Goal: Task Accomplishment & Management: Manage account settings

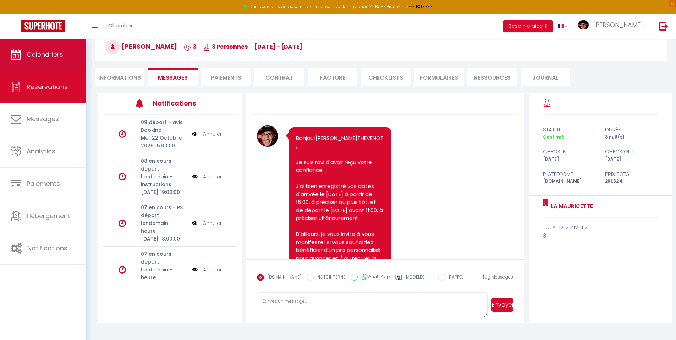
scroll to position [344, 0]
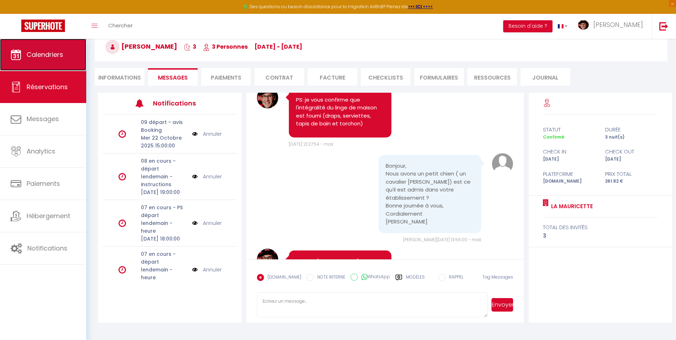
click at [29, 53] on span "Calendriers" at bounding box center [45, 54] width 37 height 9
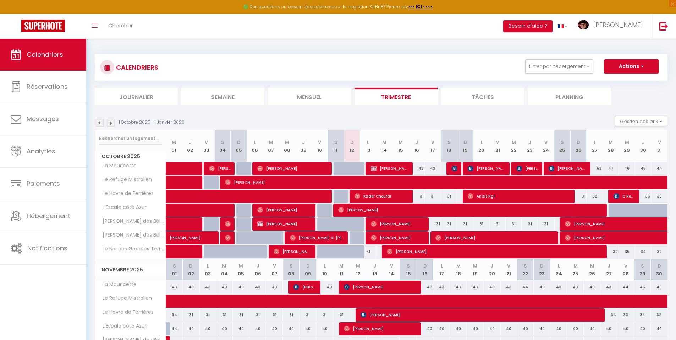
click at [111, 123] on img at bounding box center [111, 123] width 8 height 8
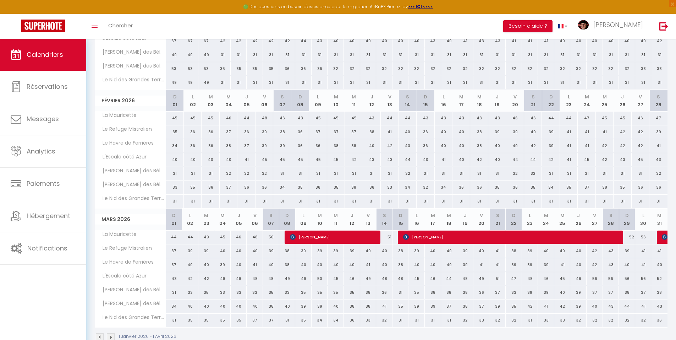
scroll to position [186, 0]
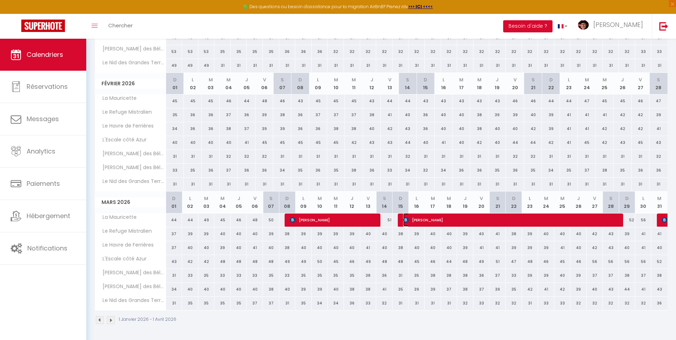
click at [438, 220] on span "[PERSON_NAME]" at bounding box center [512, 219] width 218 height 13
select select "OK"
select select "KO"
select select "0"
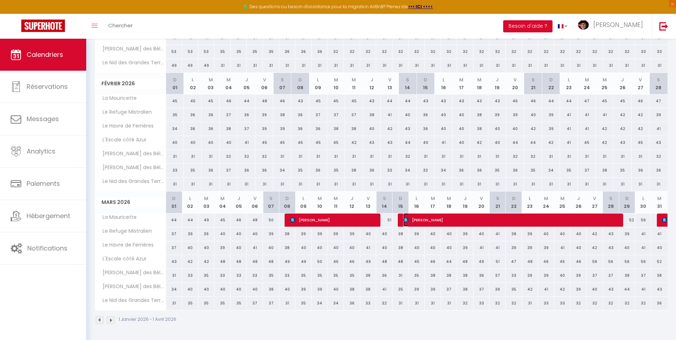
select select "1"
select select
select select "29498"
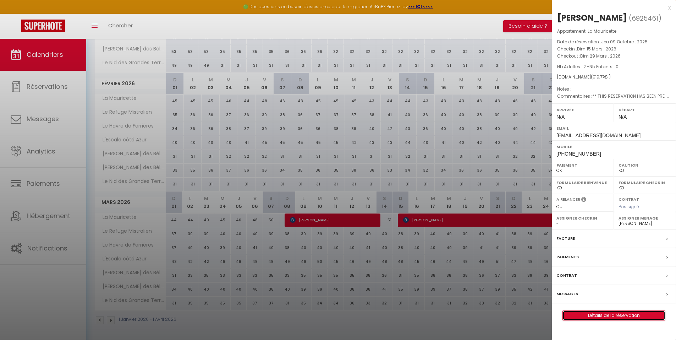
click at [622, 312] on link "Détails de la réservation" at bounding box center [614, 315] width 102 height 9
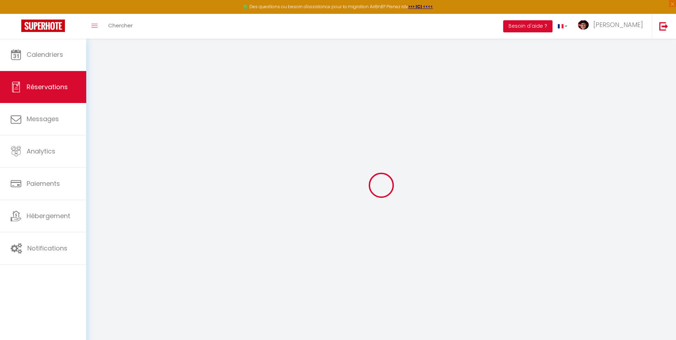
select select "cleaning"
select select "taxes"
select select
checkbox input "false"
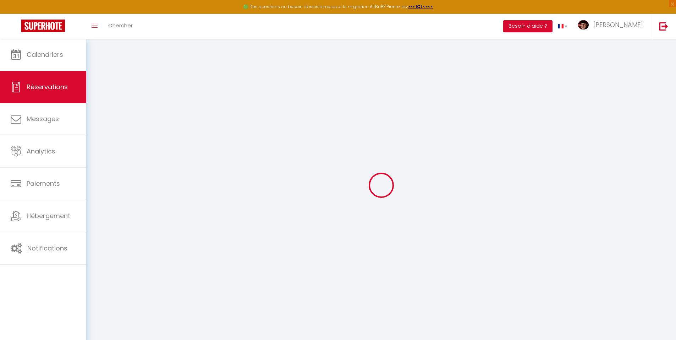
select select
checkbox input "false"
type textarea "** THIS RESERVATION HAS BEEN PRE-PAID ** BOOKING NOTE : Payment charge is EUR 1…"
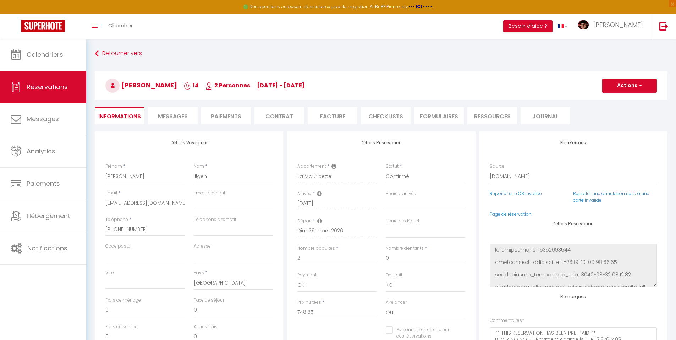
type input "117"
type input "53.92"
select select
checkbox input "false"
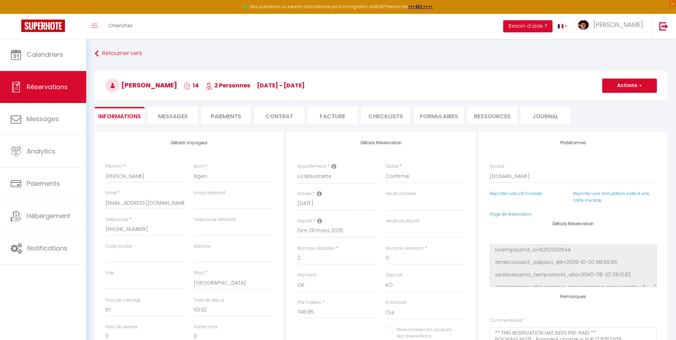
select select
click at [347, 116] on li "Facture" at bounding box center [333, 115] width 50 height 17
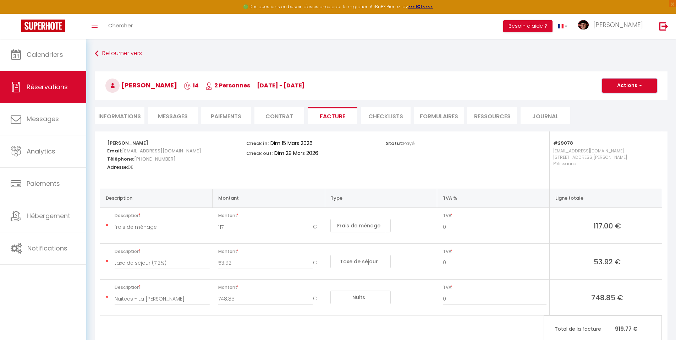
click at [619, 86] on button "Actions" at bounding box center [629, 85] width 55 height 14
click at [617, 109] on link "Aperçu et éditer" at bounding box center [625, 110] width 60 height 9
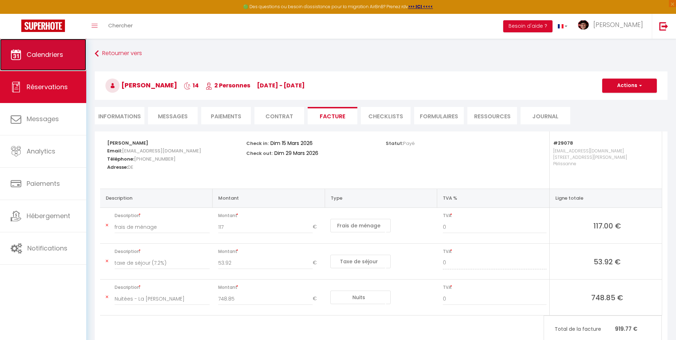
click at [30, 58] on span "Calendriers" at bounding box center [45, 54] width 37 height 9
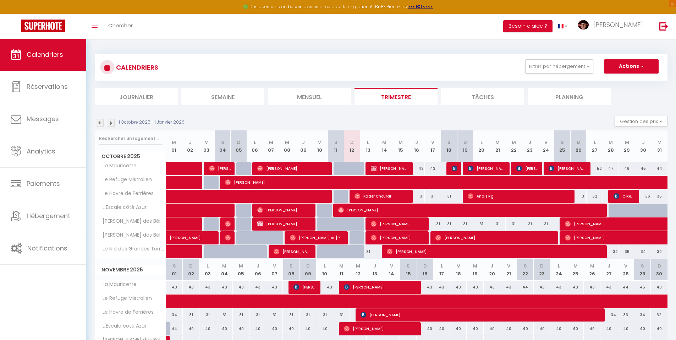
click at [110, 124] on img at bounding box center [111, 123] width 8 height 8
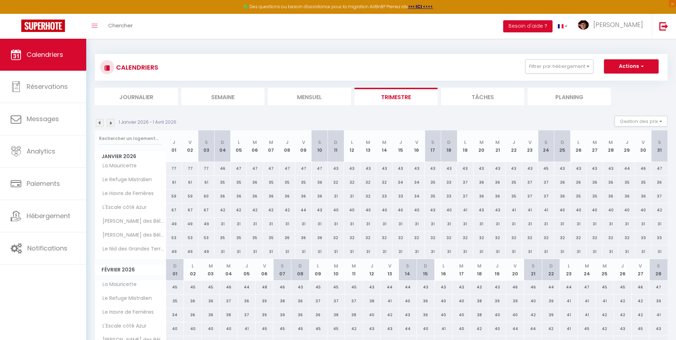
click at [102, 120] on img at bounding box center [100, 123] width 8 height 8
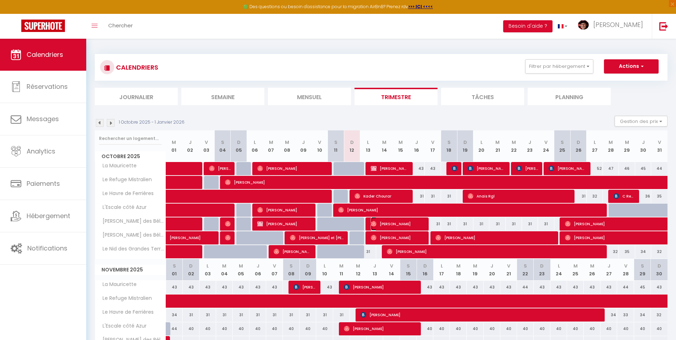
click at [397, 223] on span "[PERSON_NAME]" at bounding box center [398, 223] width 54 height 13
select select "OK"
select select "0"
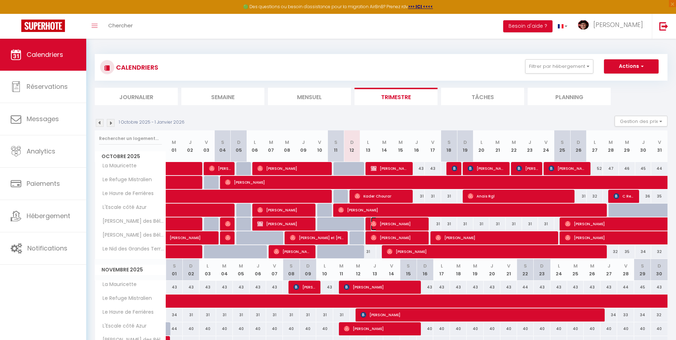
select select "1"
select select
select select "29498"
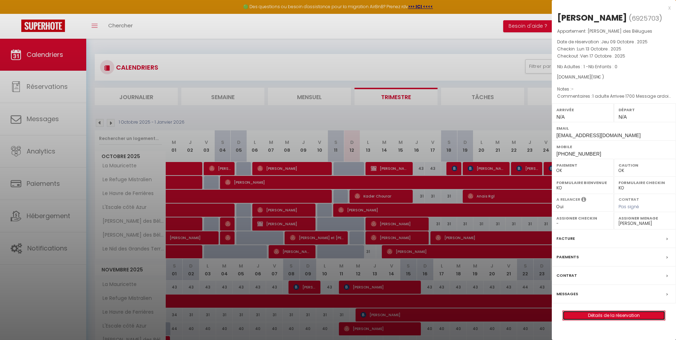
click at [619, 320] on link "Détails de la réservation" at bounding box center [614, 315] width 102 height 9
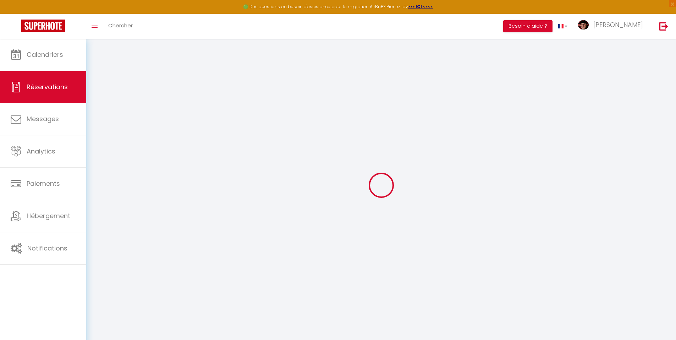
select select
checkbox input "false"
type textarea "1 adulte Arrivee 1700 Message ardoise "Bienvenue [PERSON_NAME], bonnes missions…"
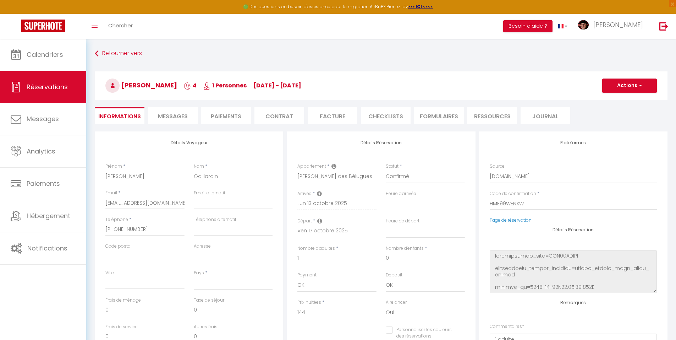
select select
type input "47"
select select
checkbox input "false"
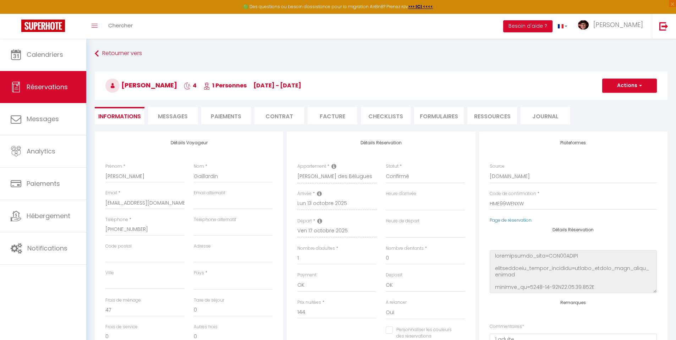
select select
checkbox input "false"
select select
click at [330, 116] on li "Facture" at bounding box center [333, 115] width 50 height 17
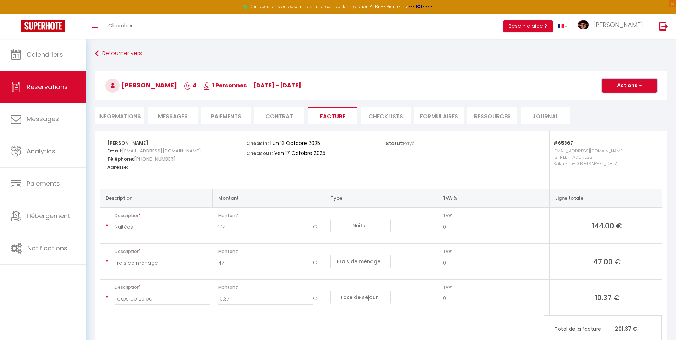
click at [634, 81] on button "Actions" at bounding box center [629, 85] width 55 height 14
click at [618, 110] on link "Aperçu et éditer" at bounding box center [625, 110] width 60 height 9
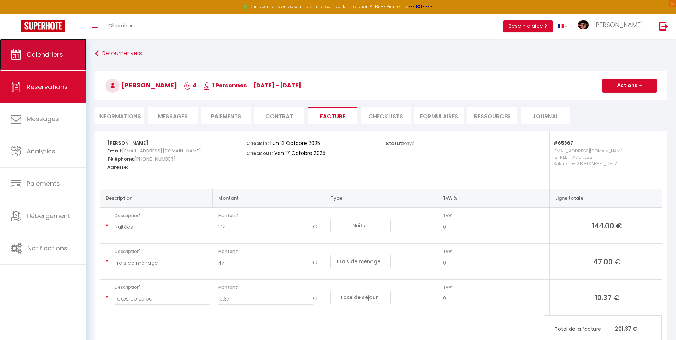
click at [61, 57] on span "Calendriers" at bounding box center [45, 54] width 37 height 9
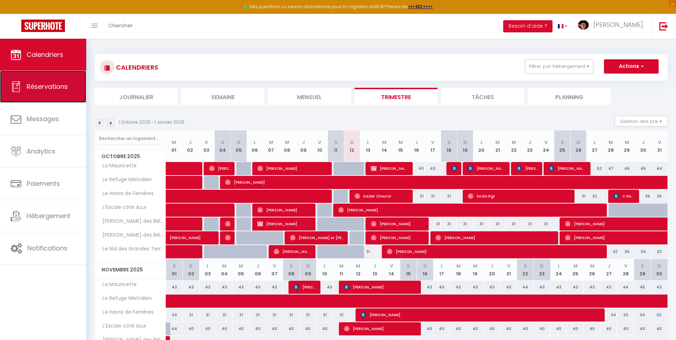
click at [55, 87] on span "Réservations" at bounding box center [47, 86] width 41 height 9
select select "not_cancelled"
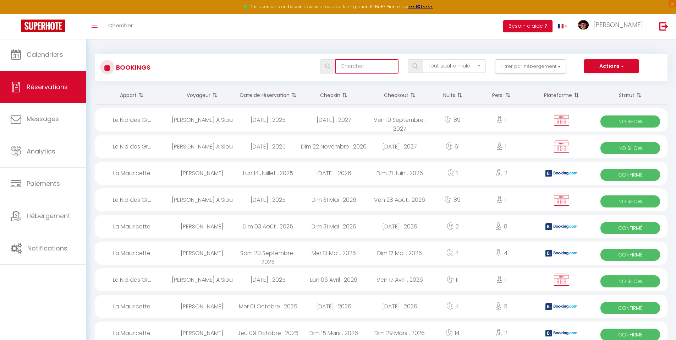
click at [358, 63] on input "text" at bounding box center [366, 66] width 63 height 14
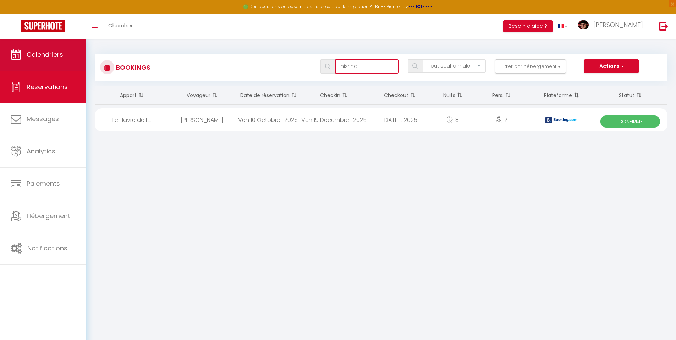
type input "nisrine"
click at [29, 50] on span "Calendriers" at bounding box center [45, 54] width 37 height 9
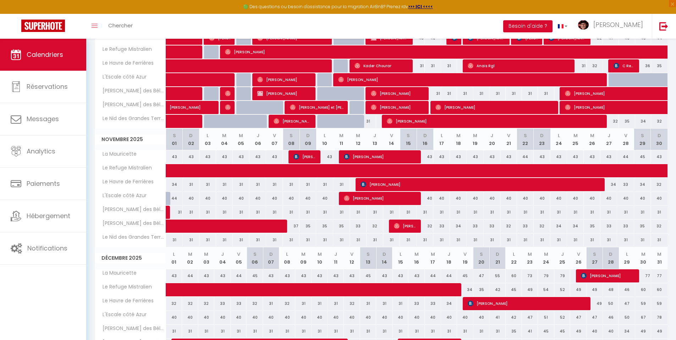
scroll to position [142, 0]
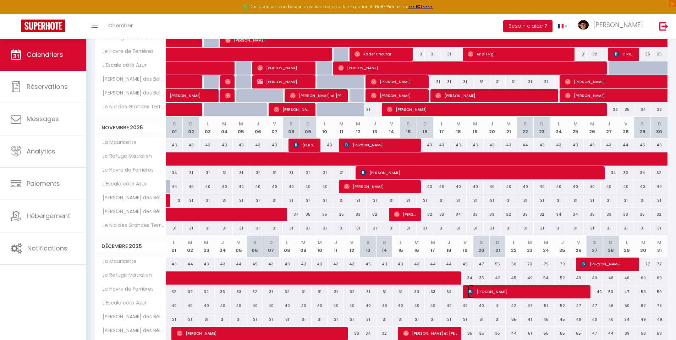
click at [501, 290] on span "[PERSON_NAME]" at bounding box center [528, 291] width 120 height 13
select select "OK"
select select "KO"
select select "0"
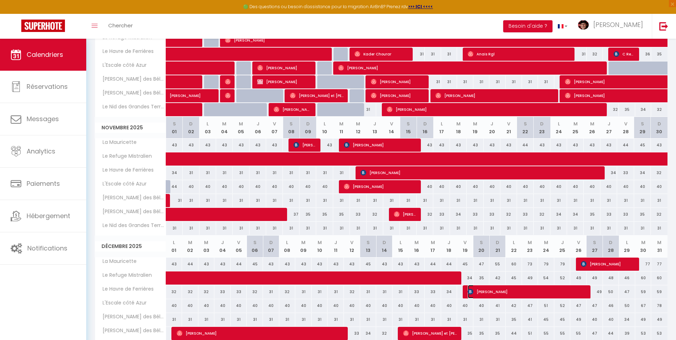
select select "1"
select select
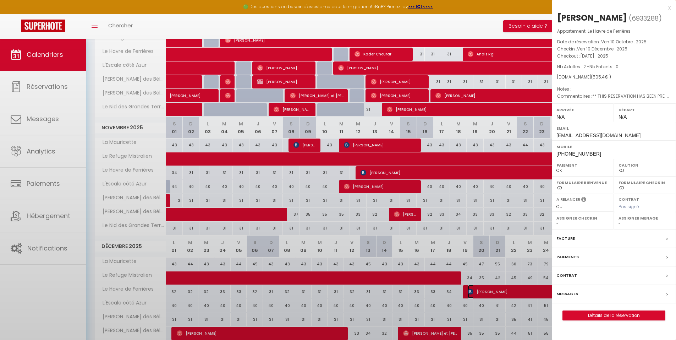
select select "37052"
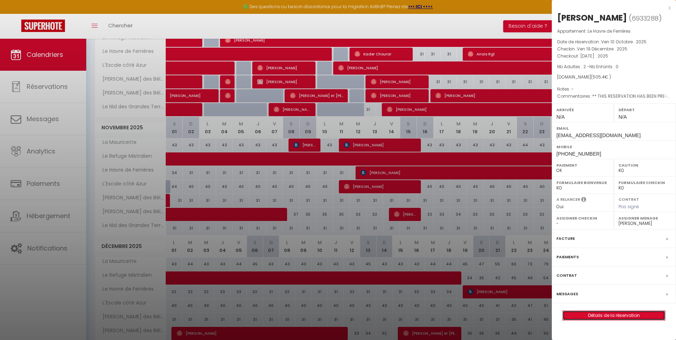
click at [601, 312] on link "Détails de la réservation" at bounding box center [614, 315] width 102 height 9
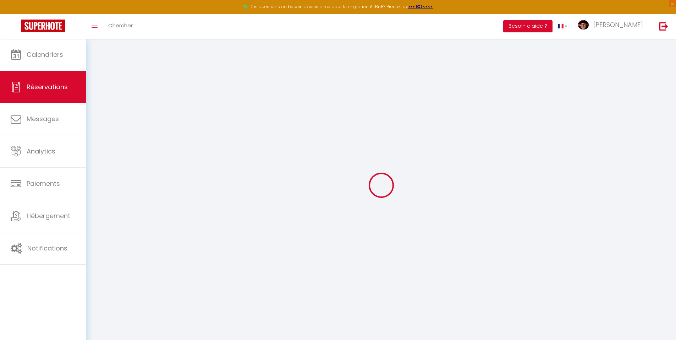
type input "Nisrine"
type input "Haddad"
type input "[EMAIL_ADDRESS][DOMAIN_NAME]"
type input "[PHONE_NUMBER]"
select select "FR"
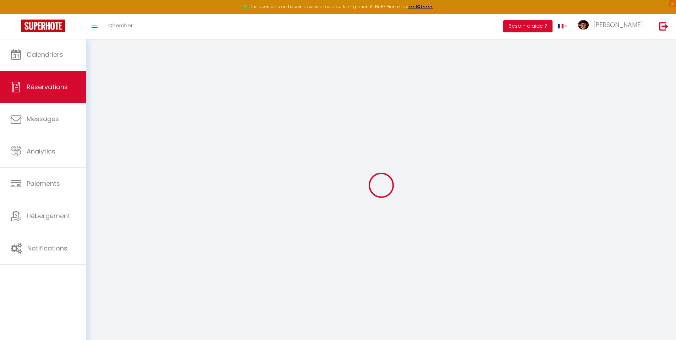
type input "71.59"
type input "7.08"
select select "29079"
select select "1"
select select
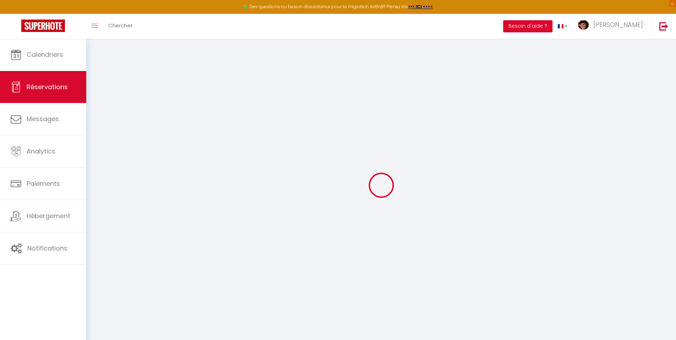
select select
type input "2"
select select "12"
select select
type input "430.24"
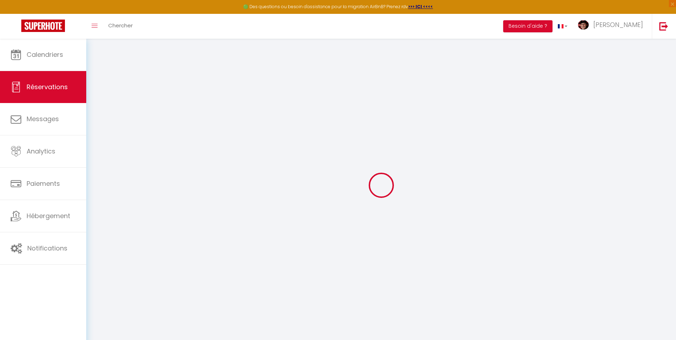
checkbox input "false"
type input "0"
select select "2"
type input "0"
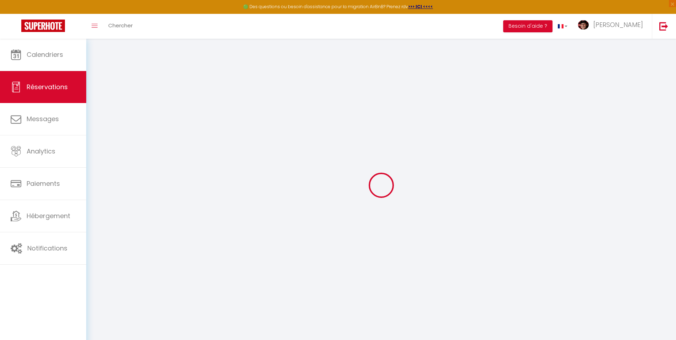
type input "0"
select select
select select "14"
checkbox input "false"
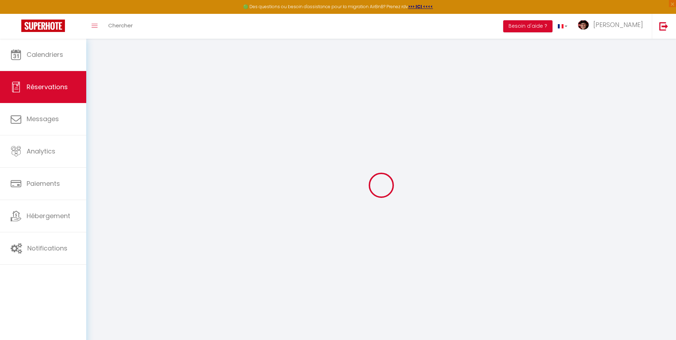
select select
checkbox input "false"
select select
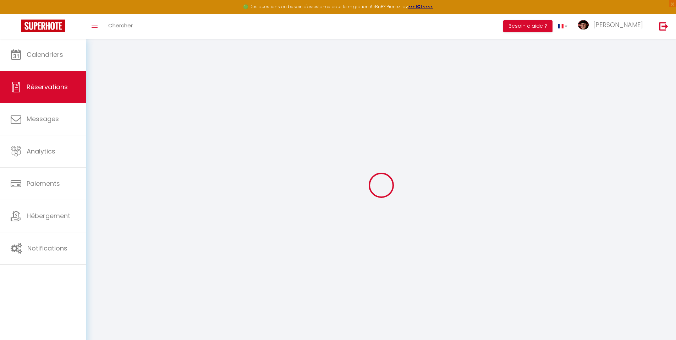
checkbox input "false"
select select
checkbox input "false"
type textarea "** THIS RESERVATION HAS BEEN PRE-PAID ** Approximate time of arrival: between 2…"
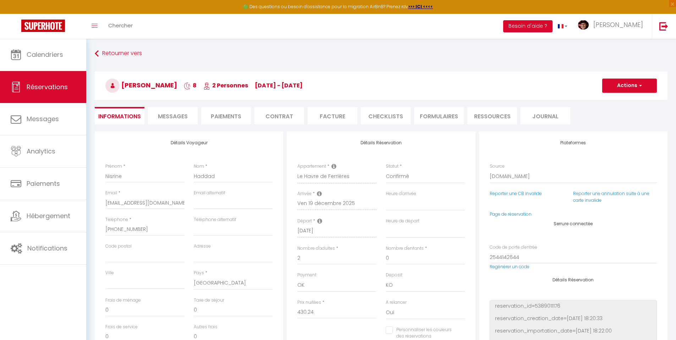
type input "47"
type input "28.16"
select select
checkbox input "false"
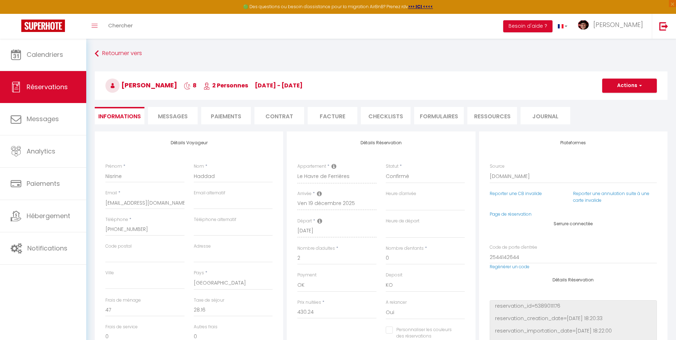
select select
click at [324, 116] on li "Facture" at bounding box center [333, 115] width 50 height 17
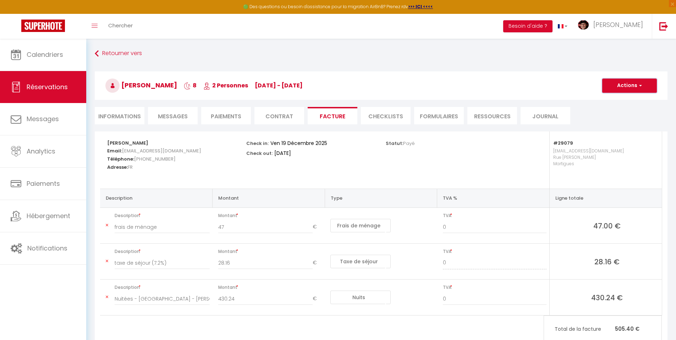
click at [630, 86] on button "Actions" at bounding box center [629, 85] width 55 height 14
click at [616, 109] on link "Aperçu et éditer" at bounding box center [625, 110] width 60 height 9
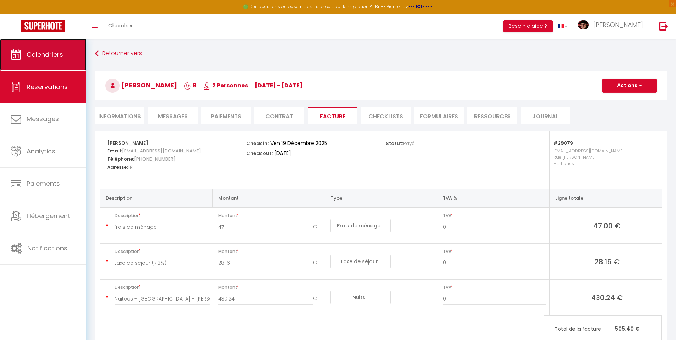
click at [70, 49] on link "Calendriers" at bounding box center [43, 55] width 86 height 32
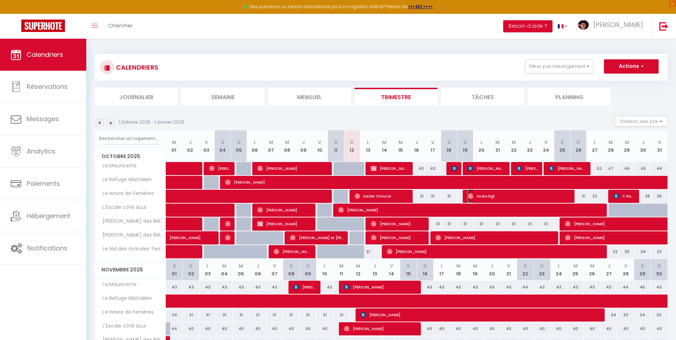
click at [474, 194] on span "Anais Rgl" at bounding box center [519, 195] width 103 height 13
select select "OK"
select select "0"
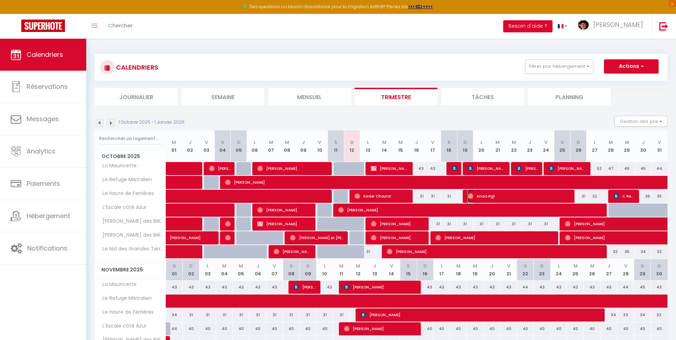
select select "1"
select select
select select "37052"
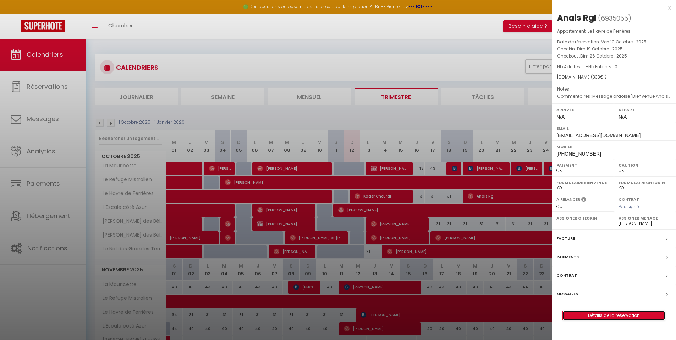
click at [608, 314] on link "Détails de la réservation" at bounding box center [614, 315] width 102 height 9
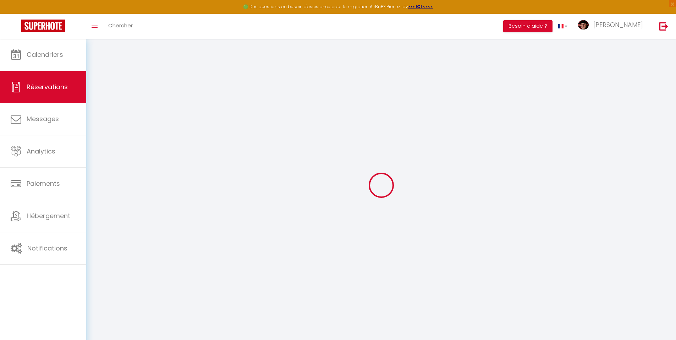
type input "Anais"
type input "Rgl"
type input "[EMAIL_ADDRESS][DOMAIN_NAME]"
type input "[PHONE_NUMBER]"
select select
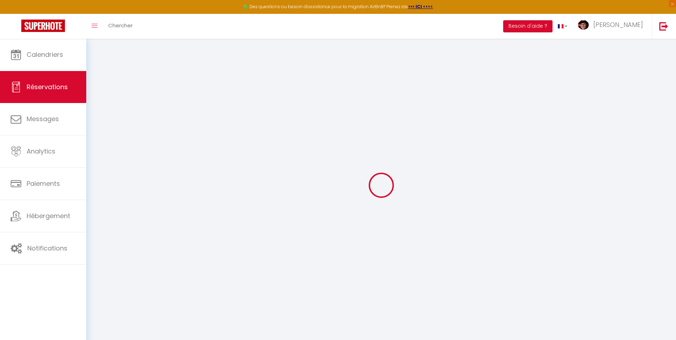
type input "49.98"
select select "29079"
select select "1"
select select
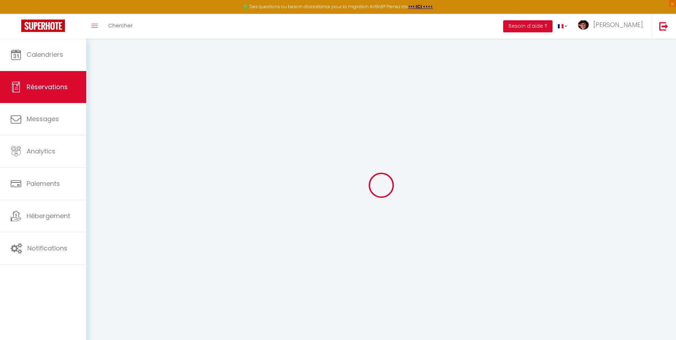
type input "1"
select select "12"
select select
type input "286"
checkbox input "false"
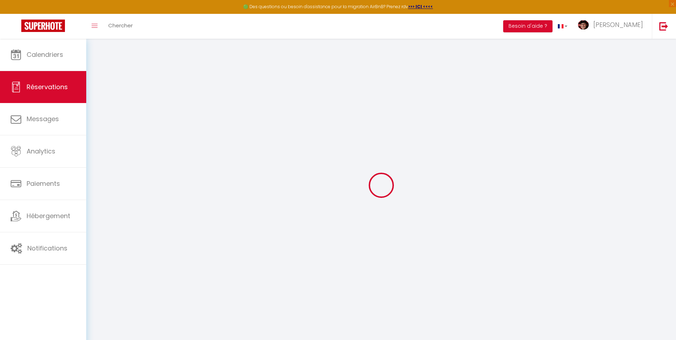
type input "0"
select select "1"
type input "0"
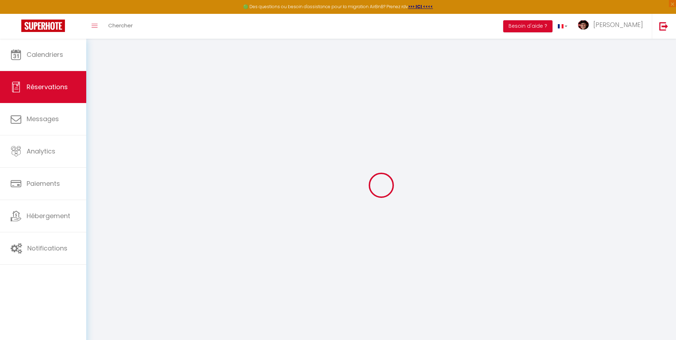
select select
select select "15"
checkbox input "false"
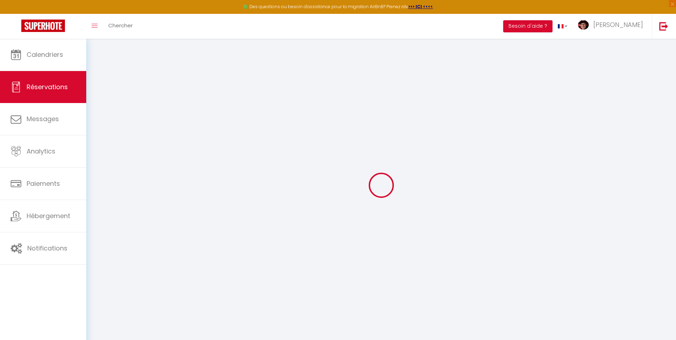
select select
checkbox input "false"
select select
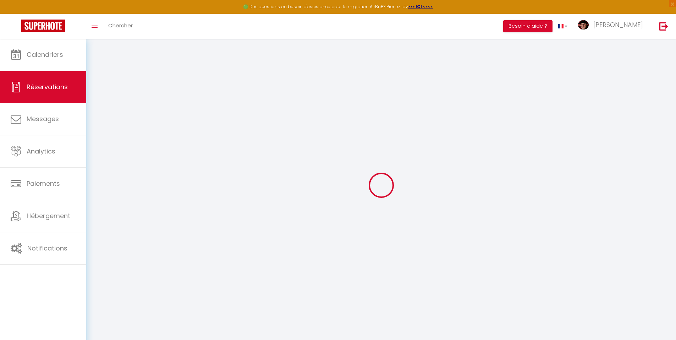
select select
checkbox input "false"
type textarea "Message ardoise "Bienvenue Anaïs, bon courage !""
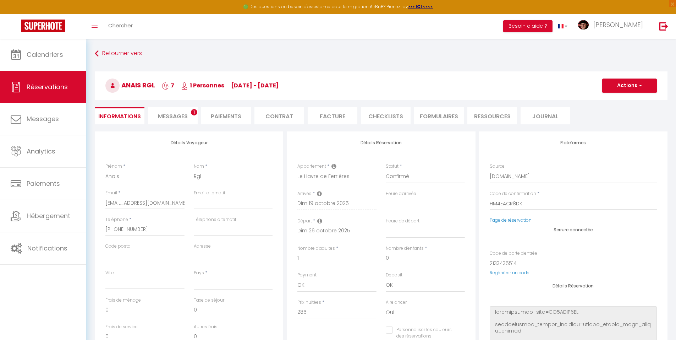
select select
type input "47"
select select
checkbox input "false"
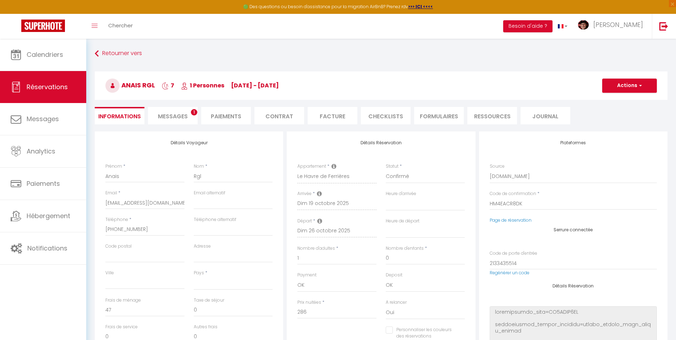
select select
checkbox input "false"
select select
click at [339, 114] on li "Facture" at bounding box center [333, 115] width 50 height 17
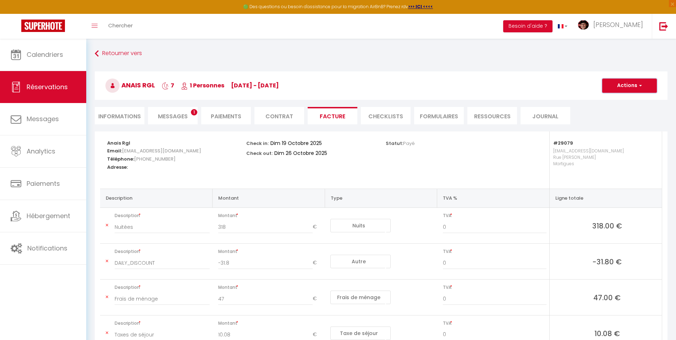
click at [612, 84] on button "Actions" at bounding box center [629, 85] width 55 height 14
click at [606, 110] on link "Aperçu et éditer" at bounding box center [625, 110] width 60 height 9
click at [625, 84] on button "Actions" at bounding box center [629, 85] width 55 height 14
click at [620, 110] on link "Aperçu et éditer" at bounding box center [625, 110] width 60 height 9
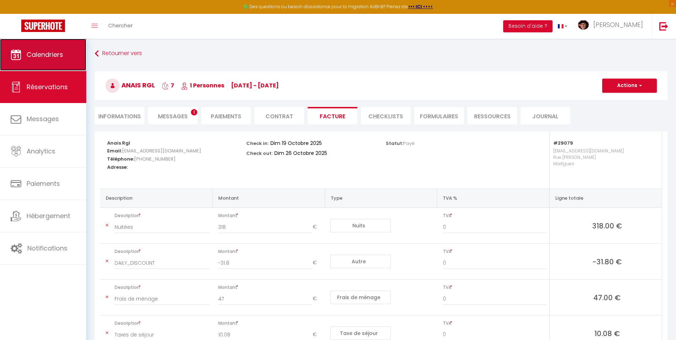
click at [64, 50] on link "Calendriers" at bounding box center [43, 55] width 86 height 32
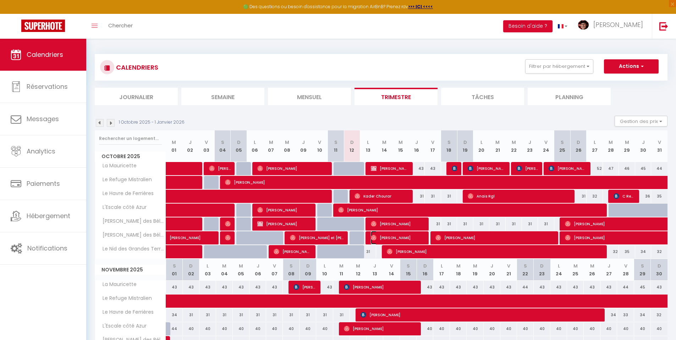
drag, startPoint x: 410, startPoint y: 237, endPoint x: 401, endPoint y: 234, distance: 9.9
click at [401, 234] on span "[PERSON_NAME]" at bounding box center [398, 237] width 54 height 13
select select "OK"
select select "0"
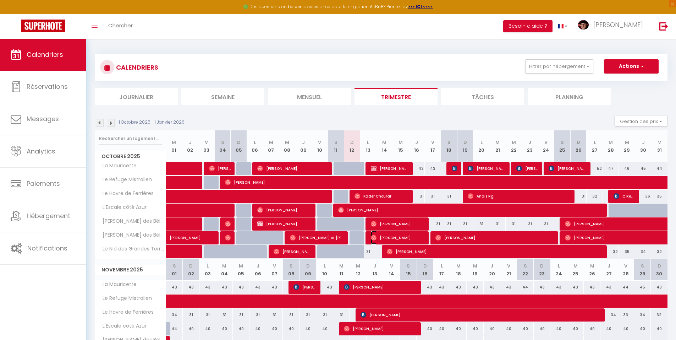
select select "0"
select select "1"
select select
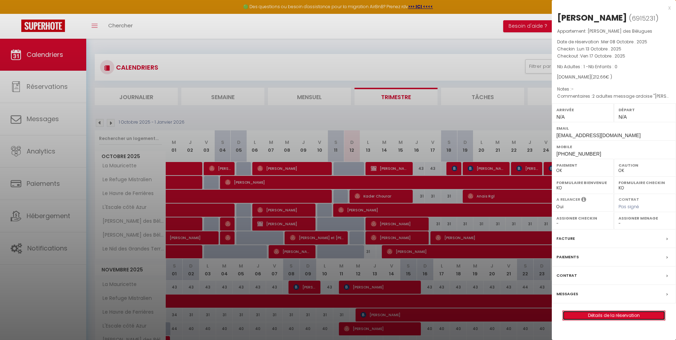
click at [593, 311] on link "Détails de la réservation" at bounding box center [614, 315] width 102 height 9
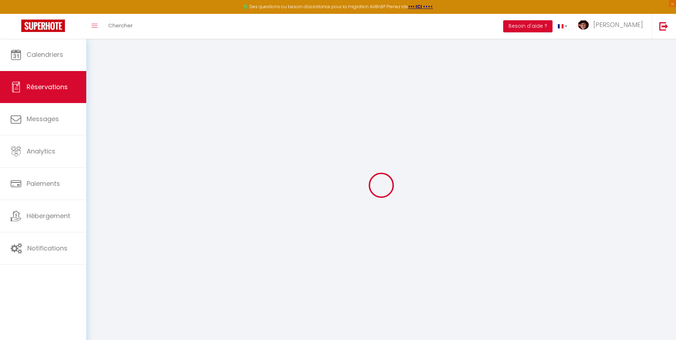
select select
checkbox input "false"
type textarea "2 adultes message ardoise "[PERSON_NAME] & Co, bon courage!""
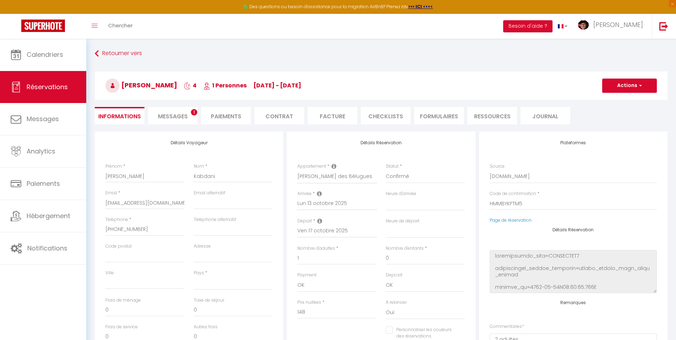
select select
type input "54"
type input "10.66"
select select
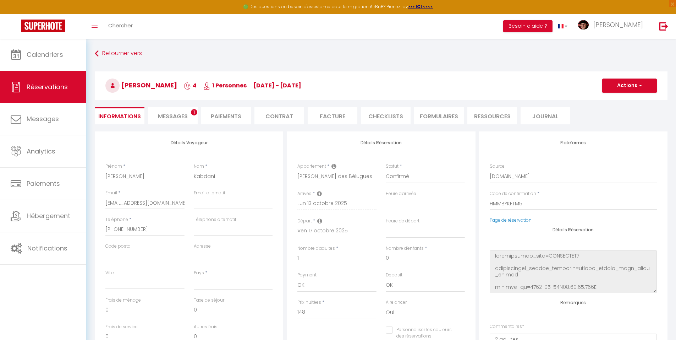
checkbox input "false"
select select
checkbox input "false"
select select
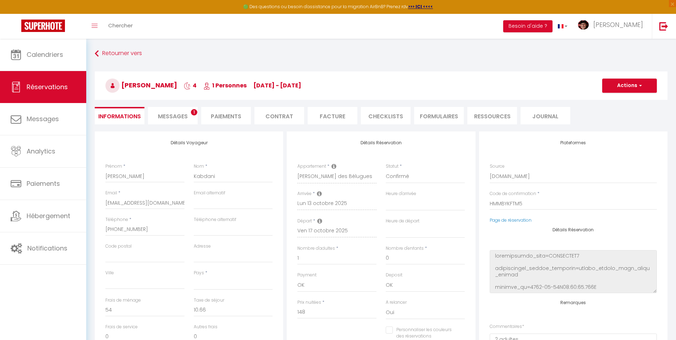
click at [336, 111] on li "Facture" at bounding box center [333, 115] width 50 height 17
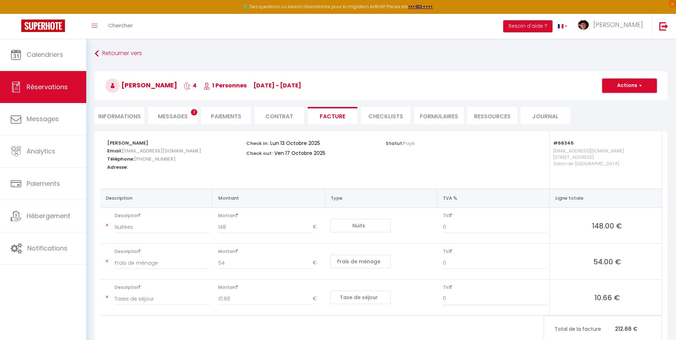
click at [638, 79] on button "Actions" at bounding box center [629, 85] width 55 height 14
click at [623, 110] on link "Aperçu et éditer" at bounding box center [625, 110] width 60 height 9
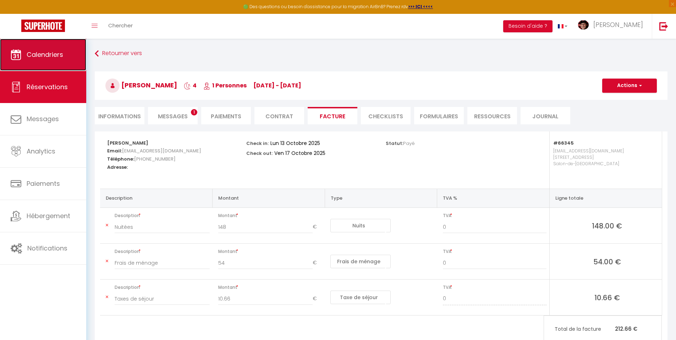
click at [40, 51] on span "Calendriers" at bounding box center [45, 54] width 37 height 9
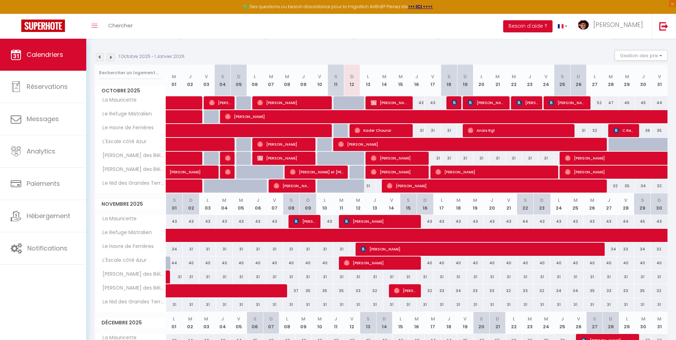
scroll to position [71, 0]
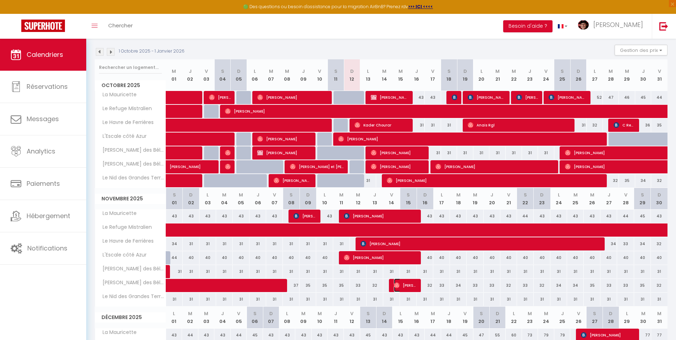
click at [406, 283] on span "[PERSON_NAME]" at bounding box center [405, 284] width 22 height 13
select select "OK"
select select "0"
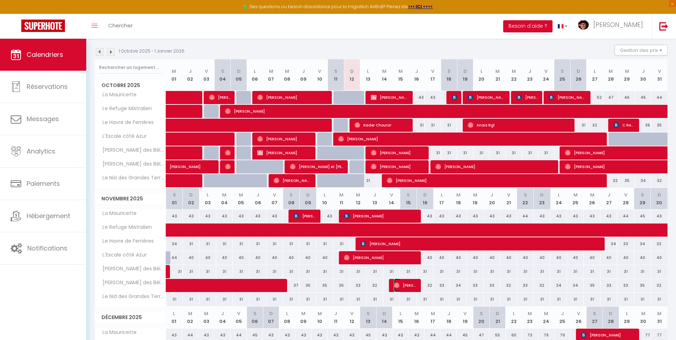
select select "1"
select select
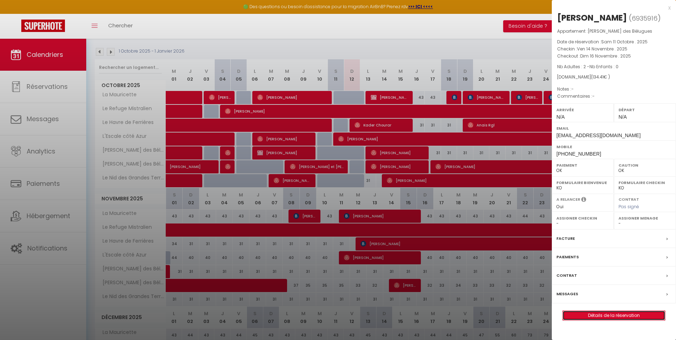
click at [598, 314] on link "Détails de la réservation" at bounding box center [614, 315] width 102 height 9
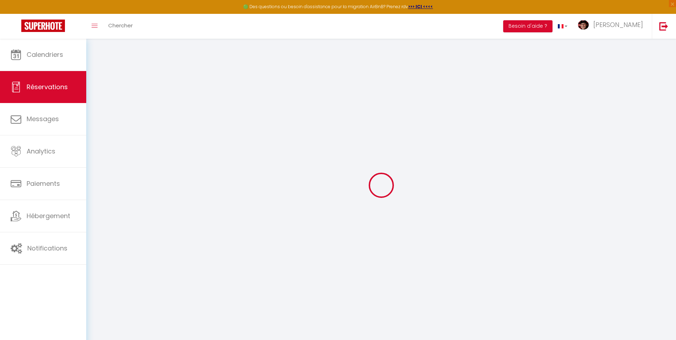
type input "Solene"
type input "Chupin"
type input "[EMAIL_ADDRESS][DOMAIN_NAME]"
type input "[PHONE_NUMBER]"
select select
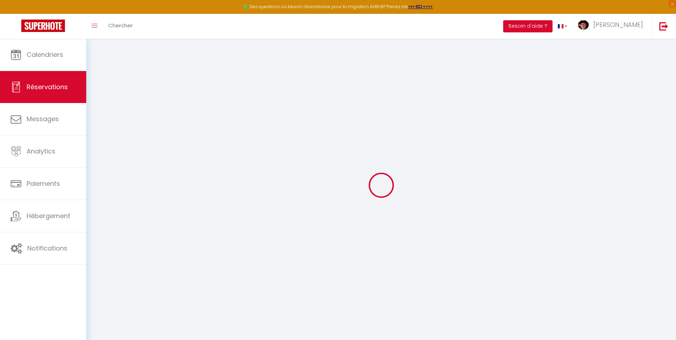
type input "19.35"
select select "66345"
select select "1"
select select
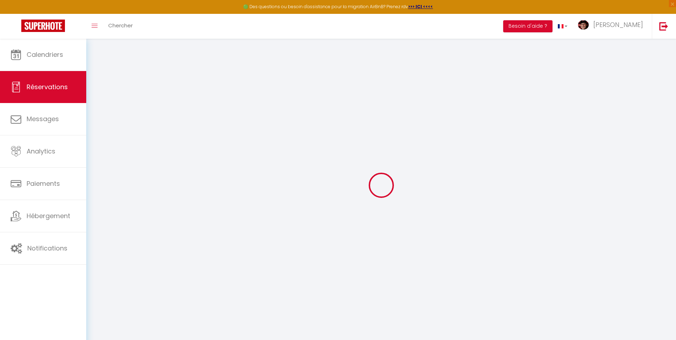
type input "2"
select select "12"
select select
type input "75"
checkbox input "false"
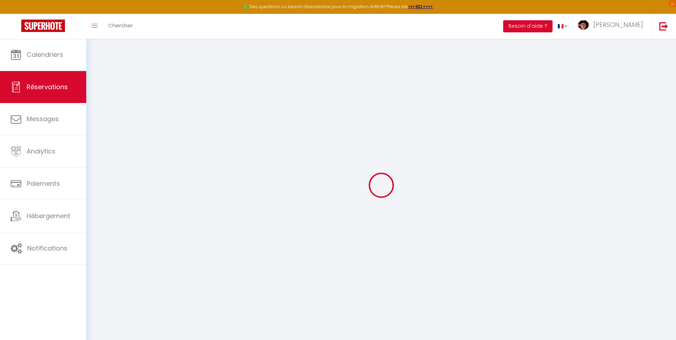
type input "0"
select select "1"
type input "0"
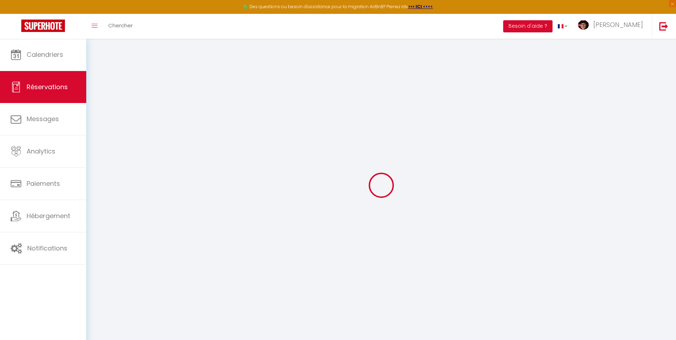
select select
select select "15"
checkbox input "false"
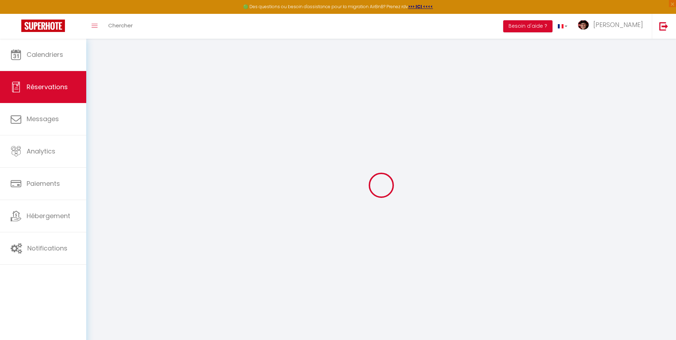
select select
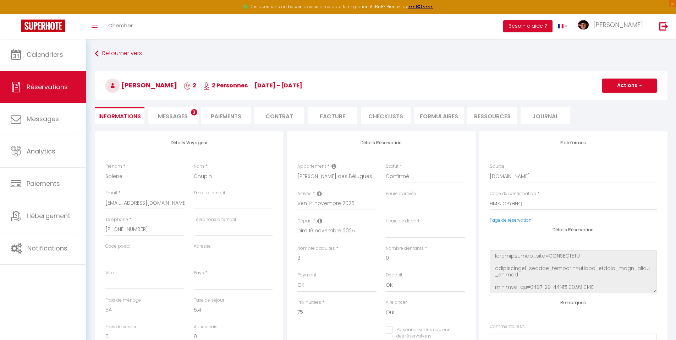
click at [326, 114] on li "Facture" at bounding box center [333, 115] width 50 height 17
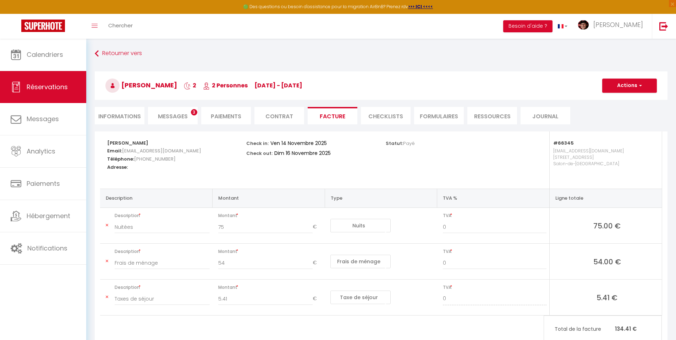
scroll to position [35, 0]
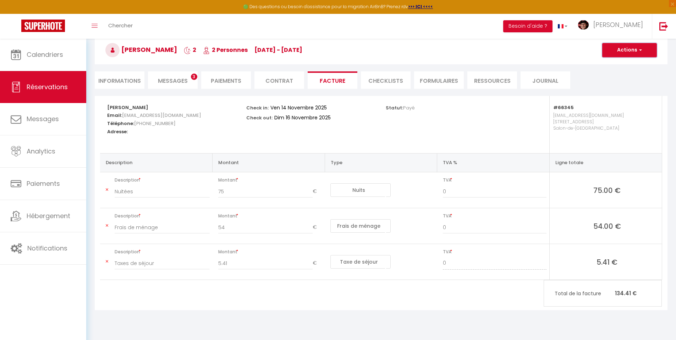
click at [628, 47] on button "Actions" at bounding box center [629, 50] width 55 height 14
click at [621, 76] on link "Aperçu et éditer" at bounding box center [625, 74] width 60 height 9
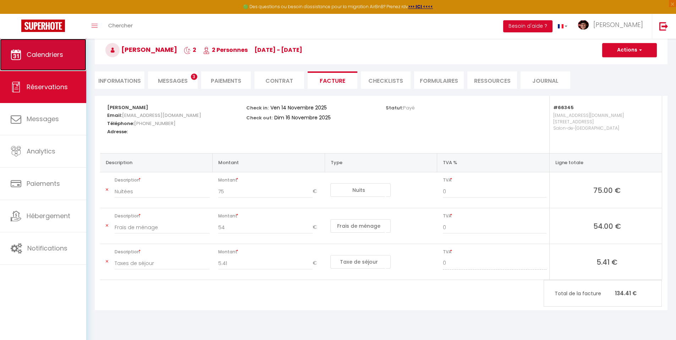
click at [42, 63] on link "Calendriers" at bounding box center [43, 55] width 86 height 32
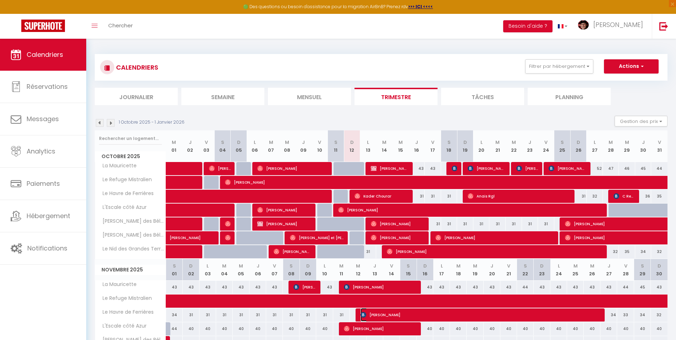
click at [408, 312] on span "[PERSON_NAME]" at bounding box center [478, 314] width 234 height 13
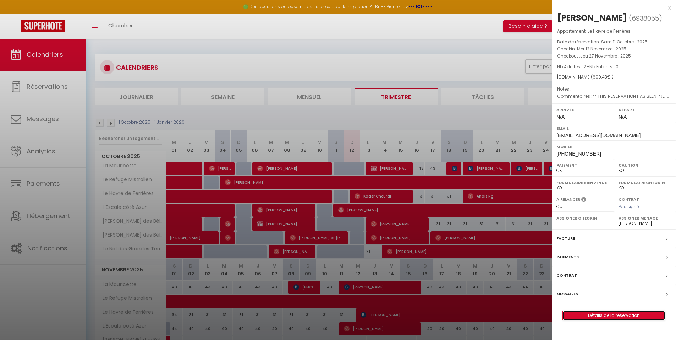
click at [604, 318] on link "Détails de la réservation" at bounding box center [614, 315] width 102 height 9
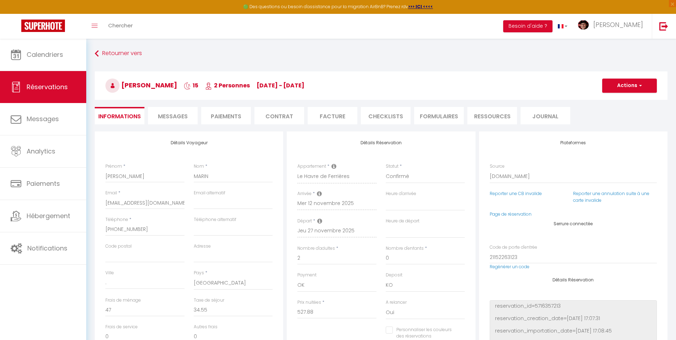
click at [331, 116] on li "Facture" at bounding box center [333, 115] width 50 height 17
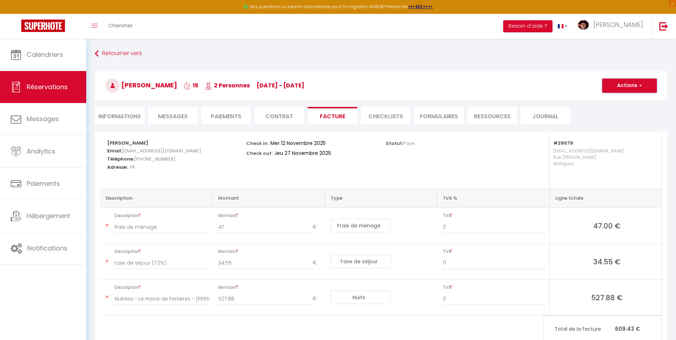
click at [622, 92] on button "Actions" at bounding box center [629, 85] width 55 height 14
click at [619, 107] on link "Aperçu et éditer" at bounding box center [625, 110] width 60 height 9
click at [634, 84] on button "Actions" at bounding box center [629, 85] width 55 height 14
click at [619, 109] on link "Aperçu et éditer" at bounding box center [625, 110] width 60 height 9
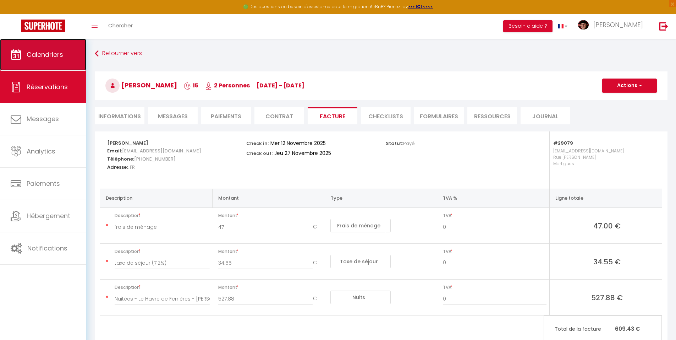
click at [56, 53] on span "Calendriers" at bounding box center [45, 54] width 37 height 9
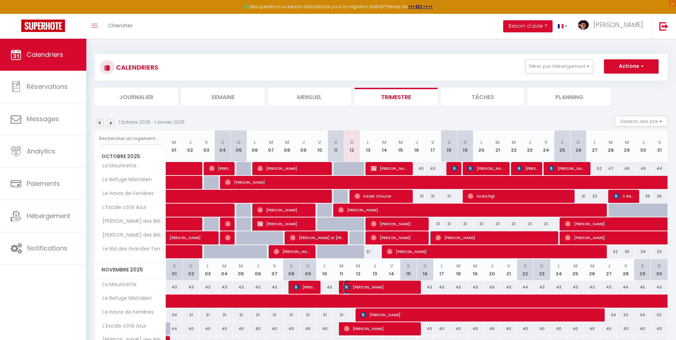
click at [397, 285] on span "[PERSON_NAME]" at bounding box center [379, 286] width 71 height 13
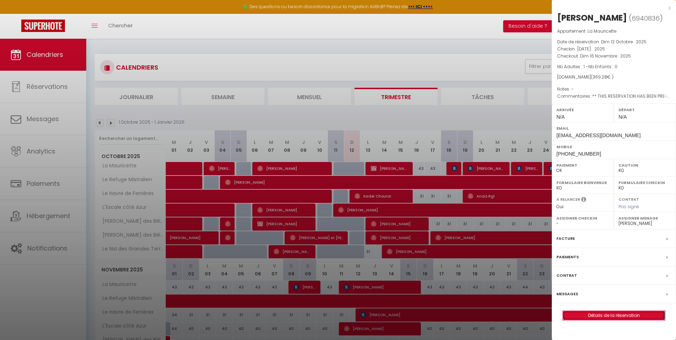
click at [618, 320] on link "Détails de la réservation" at bounding box center [614, 315] width 102 height 9
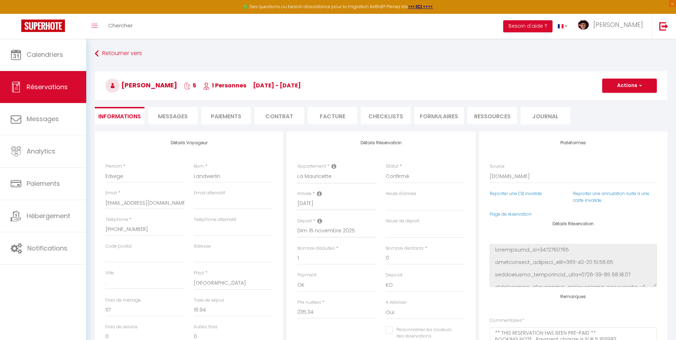
click at [341, 116] on li "Facture" at bounding box center [333, 115] width 50 height 17
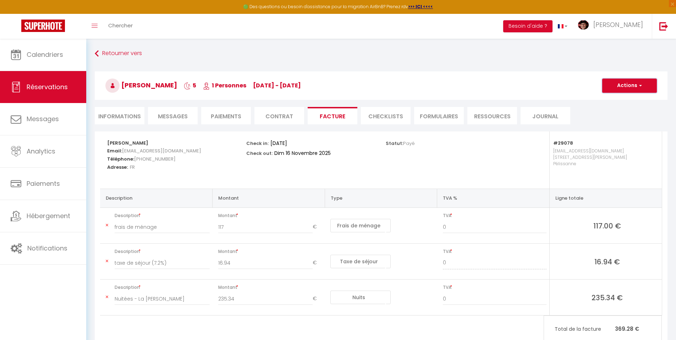
click at [630, 85] on button "Actions" at bounding box center [629, 85] width 55 height 14
click at [623, 107] on link "Aperçu et éditer" at bounding box center [625, 110] width 60 height 9
click at [625, 82] on button "Actions" at bounding box center [629, 85] width 55 height 14
click at [629, 111] on link "Aperçu et éditer" at bounding box center [625, 110] width 60 height 9
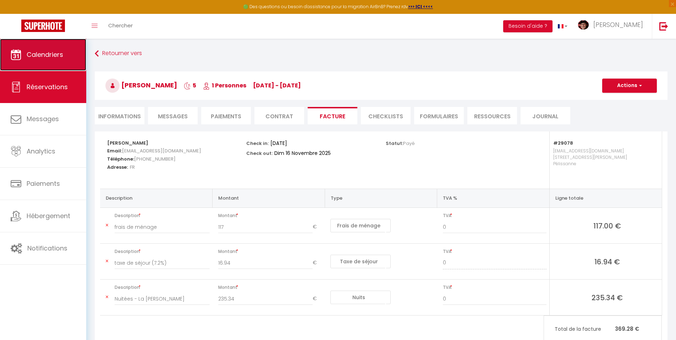
click at [31, 48] on link "Calendriers" at bounding box center [43, 55] width 86 height 32
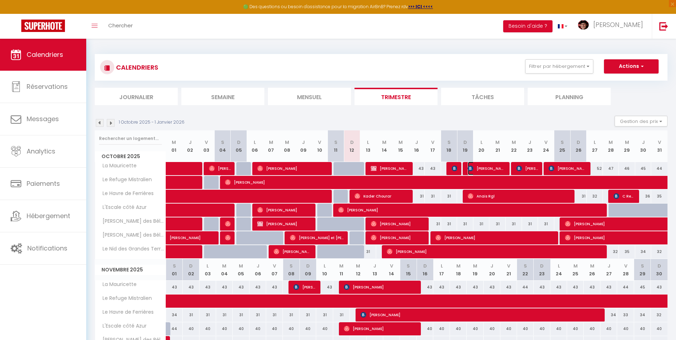
click at [492, 168] on span "[PERSON_NAME]" at bounding box center [487, 167] width 38 height 13
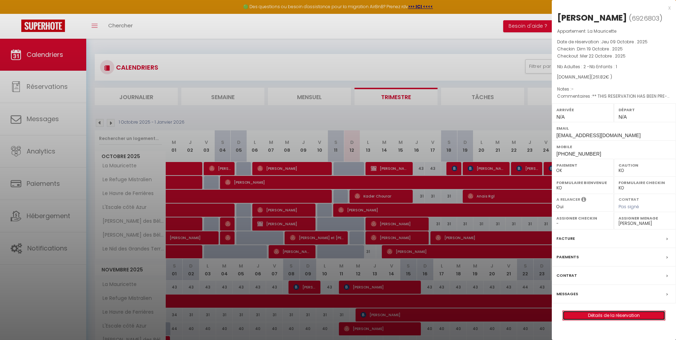
click at [617, 320] on link "Détails de la réservation" at bounding box center [614, 315] width 102 height 9
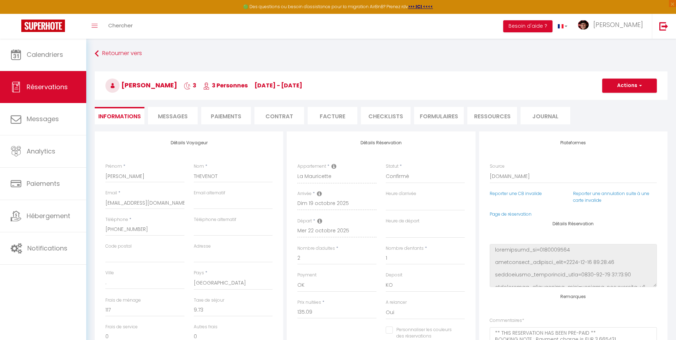
click at [161, 116] on span "Messages" at bounding box center [173, 116] width 30 height 8
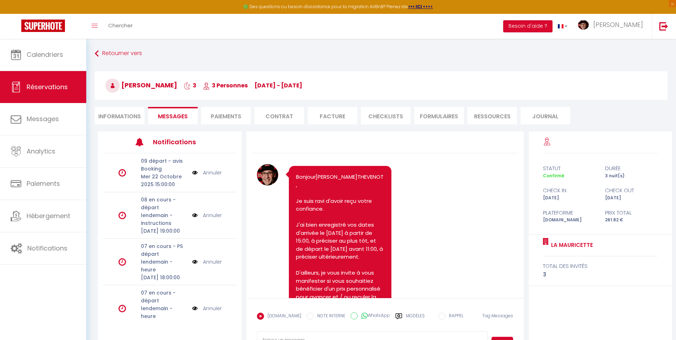
click at [335, 118] on li "Facture" at bounding box center [333, 115] width 50 height 17
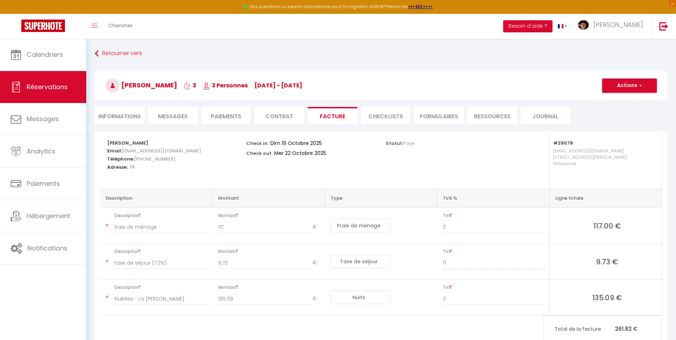
click at [627, 87] on button "Actions" at bounding box center [629, 85] width 55 height 14
click at [610, 112] on link "Aperçu et éditer" at bounding box center [625, 110] width 60 height 9
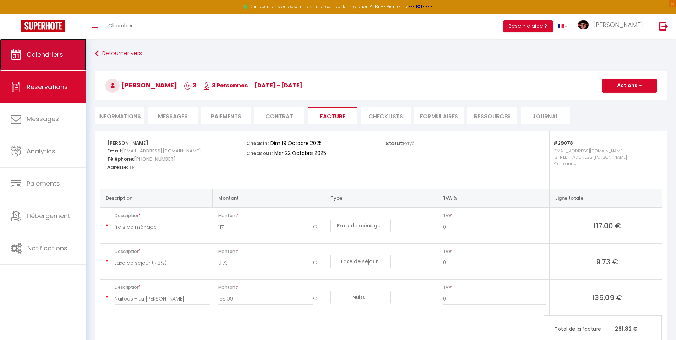
click at [55, 46] on link "Calendriers" at bounding box center [43, 55] width 86 height 32
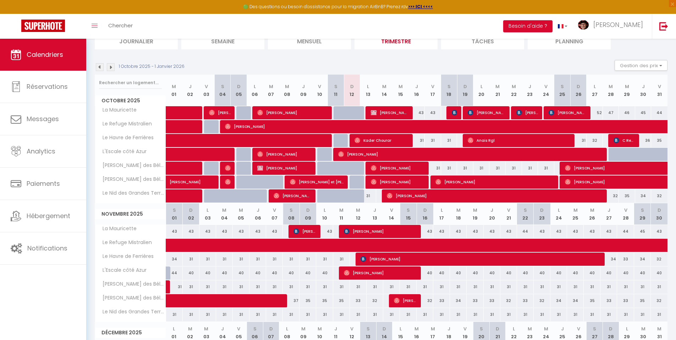
scroll to position [71, 0]
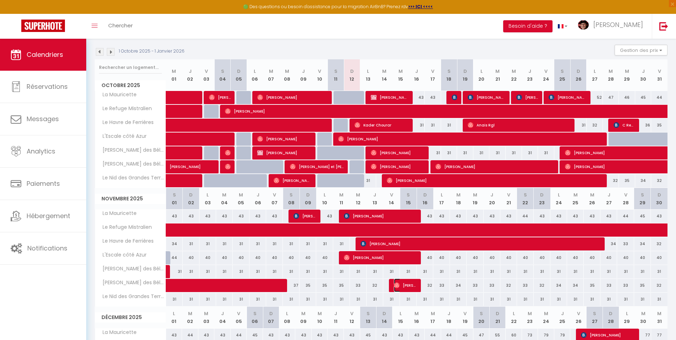
click at [408, 286] on span "[PERSON_NAME]" at bounding box center [405, 284] width 22 height 13
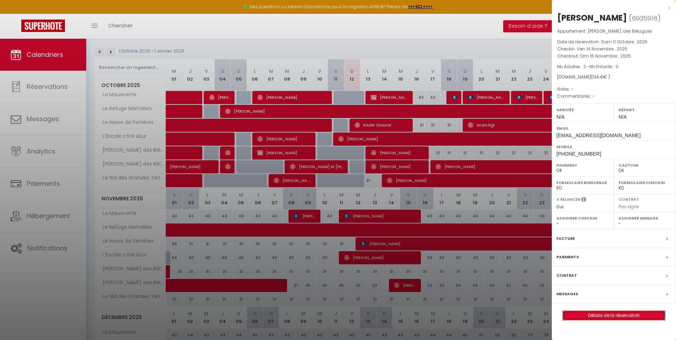
click at [574, 314] on link "Détails de la réservation" at bounding box center [614, 315] width 102 height 9
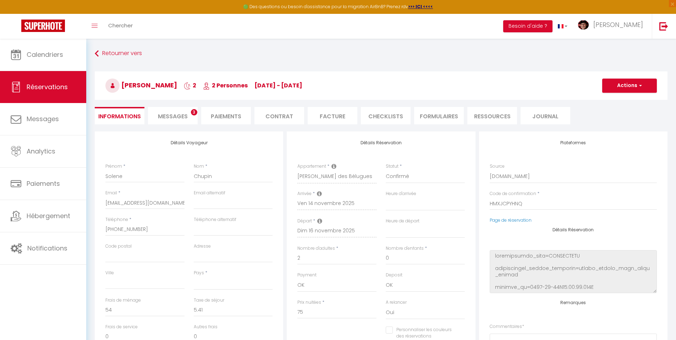
click at [173, 115] on span "Messages" at bounding box center [173, 116] width 30 height 8
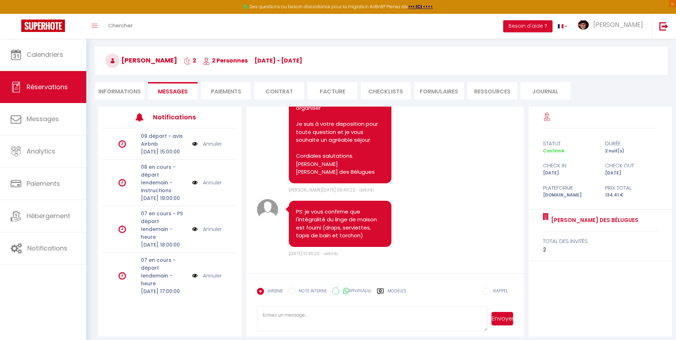
scroll to position [39, 0]
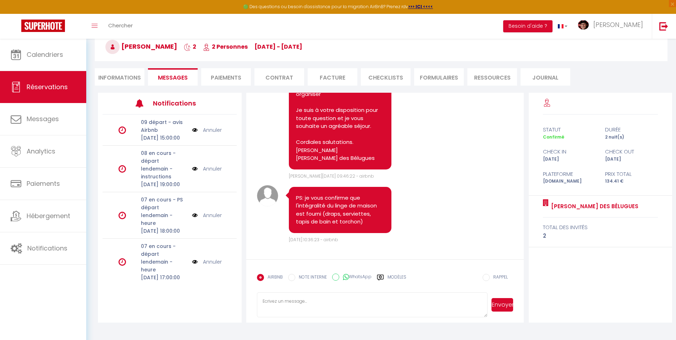
click at [382, 275] on icon at bounding box center [380, 277] width 7 height 7
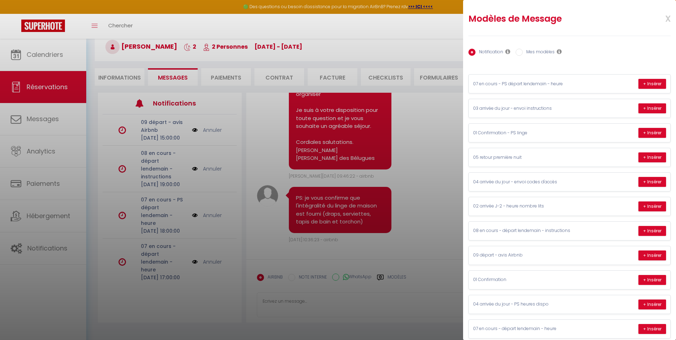
click at [544, 51] on label "Mes modèles" at bounding box center [539, 53] width 32 height 8
click at [523, 51] on input "Mes modèles" at bounding box center [519, 52] width 7 height 7
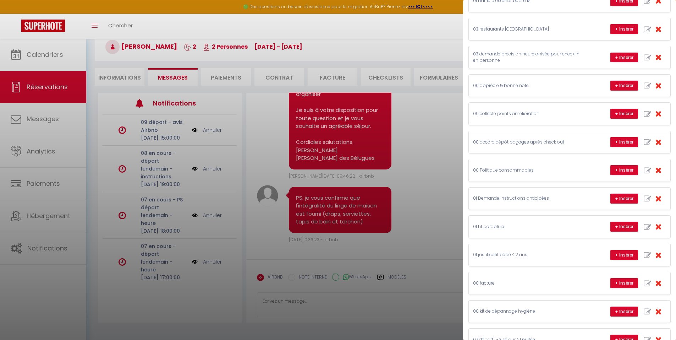
scroll to position [497, 0]
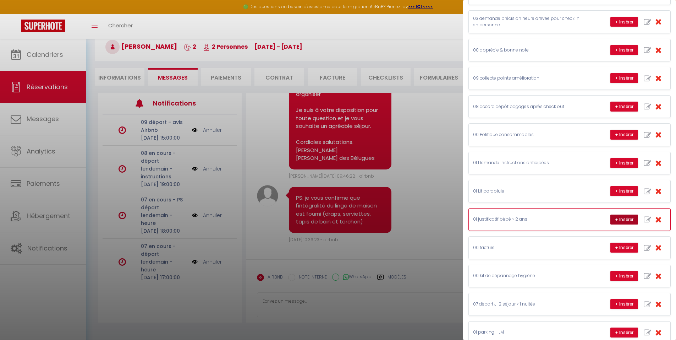
click at [615, 222] on button "+ Insérer" at bounding box center [624, 219] width 28 height 10
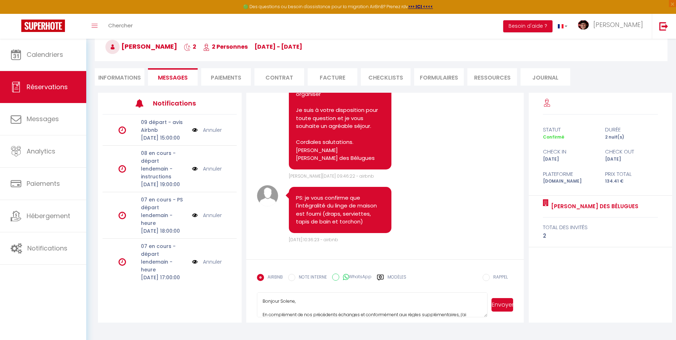
click at [302, 300] on textarea "Bonjour Solene, En complément de nos précédents échanges et conformément aux rè…" at bounding box center [372, 304] width 231 height 25
click at [307, 303] on textarea "Bonjour Solene, Je vous confirme que vous pouvez arriver à l'heure qui vous con…" at bounding box center [372, 304] width 231 height 25
click at [349, 301] on textarea "Bonjour Solene, Je vous confirme que vous pouvez arriver à l'heure qui vous con…" at bounding box center [372, 304] width 231 height 25
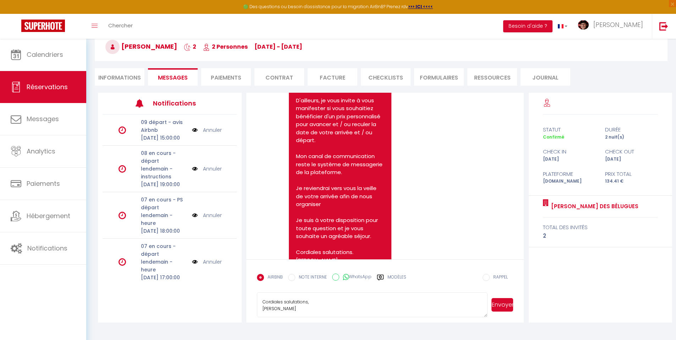
scroll to position [67, 0]
click at [459, 302] on textarea "Bonjour Solene, Je vous confirme que vous pourrez arriver à l'heure qui vous co…" at bounding box center [372, 304] width 231 height 25
click at [497, 306] on button "Envoyer" at bounding box center [503, 304] width 22 height 13
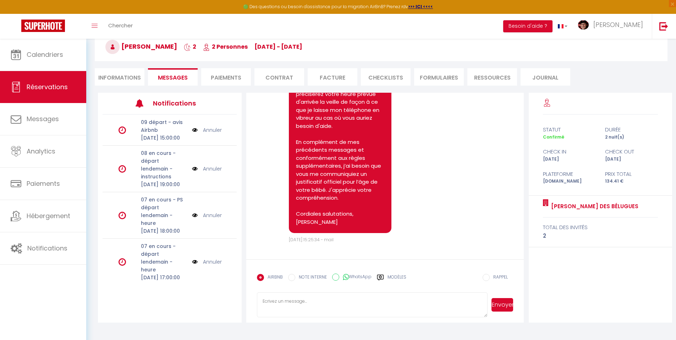
scroll to position [602, 0]
click at [397, 276] on label "Modèles" at bounding box center [397, 280] width 19 height 12
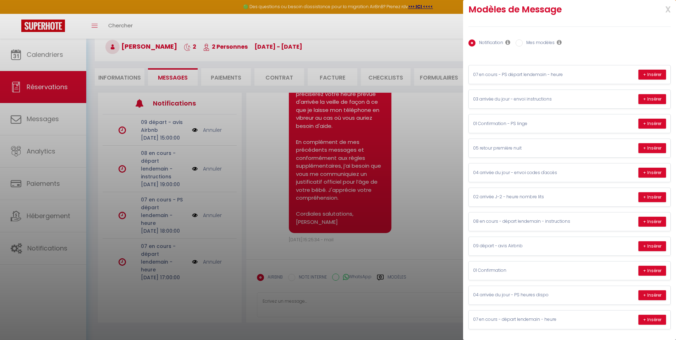
click at [532, 42] on label "Mes modèles" at bounding box center [539, 43] width 32 height 8
click at [523, 42] on input "Mes modèles" at bounding box center [519, 42] width 7 height 7
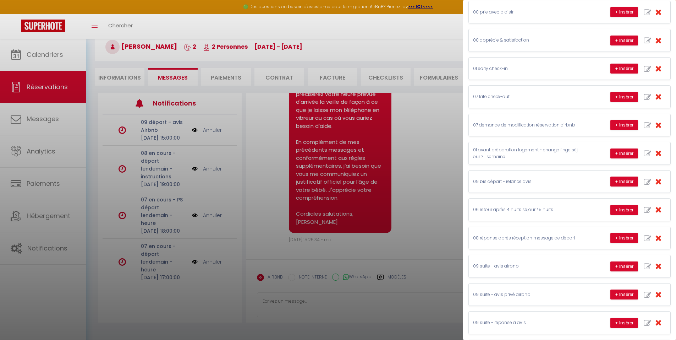
scroll to position [0, 0]
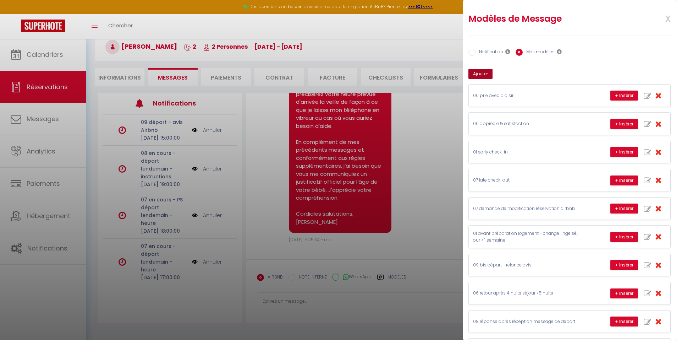
click at [483, 75] on button "Ajouter" at bounding box center [481, 74] width 24 height 10
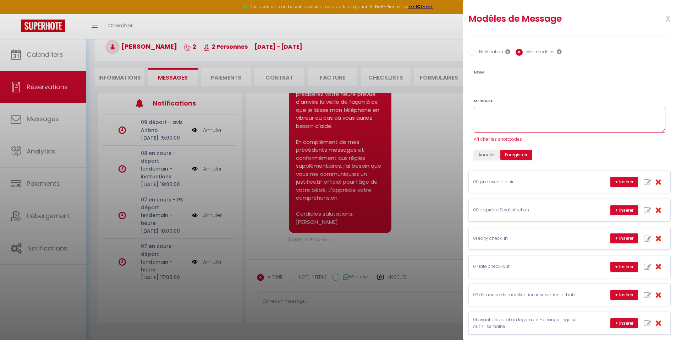
click at [505, 114] on textarea at bounding box center [570, 120] width 192 height 26
paste textarea "Bonjour Solene, Je vous confirme que vous pourrez arriver à l'heure qui vous co…"
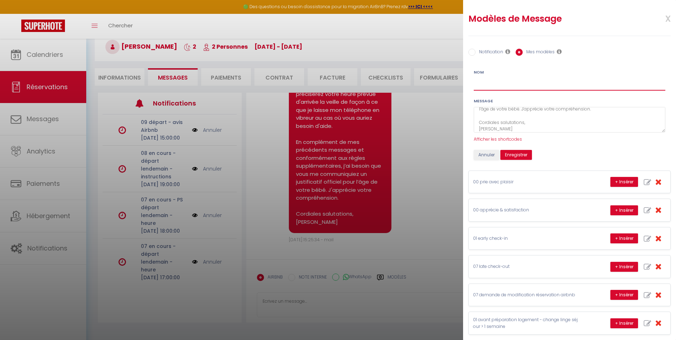
click at [504, 87] on input "Nom" at bounding box center [570, 84] width 192 height 13
click at [550, 118] on textarea "Bonjour Solene, Je vous confirme que vous pourrez arriver à l'heure qui vous co…" at bounding box center [570, 120] width 192 height 26
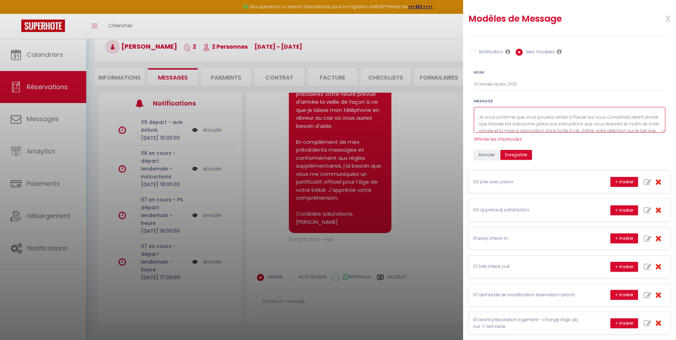
scroll to position [2, 0]
click at [504, 138] on span "Afficher les shortcodes" at bounding box center [498, 139] width 48 height 6
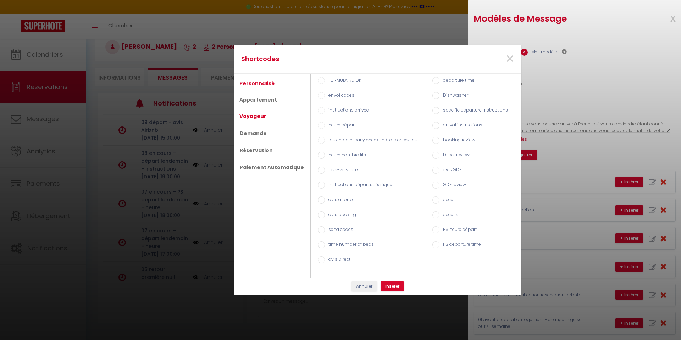
click at [261, 117] on link "Voyageur" at bounding box center [253, 116] width 34 height 13
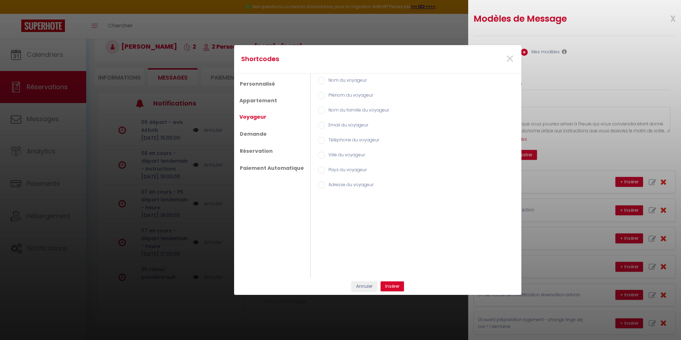
click at [336, 95] on label "Prénom du voyageur" at bounding box center [349, 96] width 48 height 8
click at [325, 95] on input "Prénom du voyageur" at bounding box center [321, 95] width 7 height 7
click at [395, 286] on button "Insérer" at bounding box center [392, 286] width 23 height 10
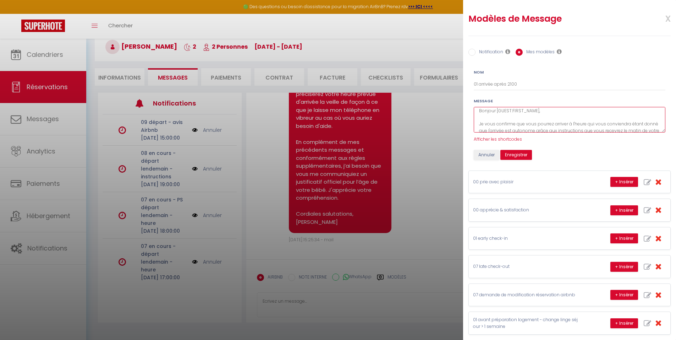
click at [508, 123] on textarea "Bonjour [GUEST:FIRST_NAME], Je vous confirme que vous pourrez arriver à l'heure…" at bounding box center [570, 120] width 192 height 26
click at [496, 138] on span "Afficher les shortcodes" at bounding box center [498, 139] width 48 height 6
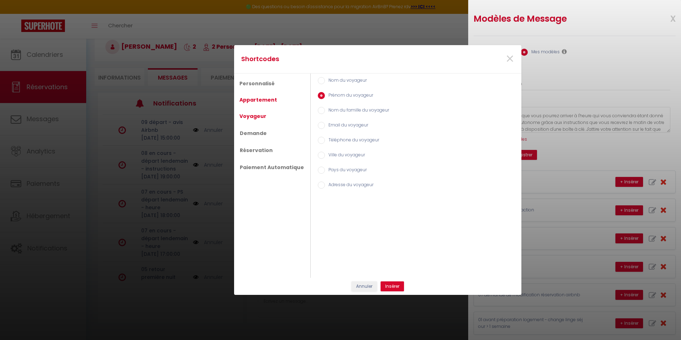
click at [245, 100] on link "Appartement" at bounding box center [258, 99] width 45 height 13
click at [362, 287] on button "Annuler" at bounding box center [365, 286] width 26 height 10
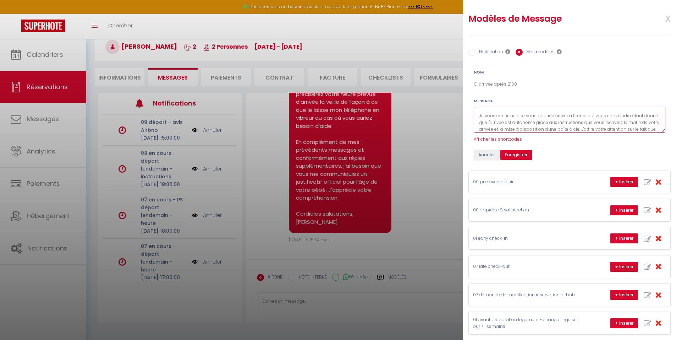
click at [602, 126] on textarea "Bonjour [GUEST:FIRST_NAME], Je vous confirme que vous pourrez arriver à l'heure…" at bounding box center [570, 120] width 192 height 26
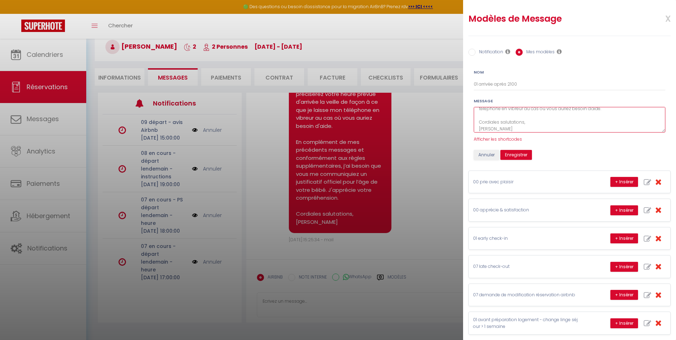
scroll to position [57, 0]
click at [504, 138] on span "Afficher les shortcodes" at bounding box center [498, 139] width 48 height 6
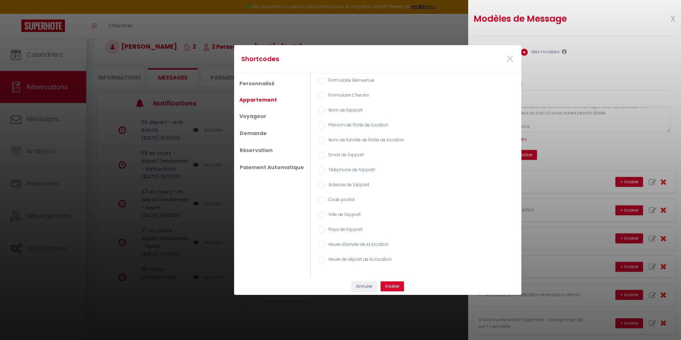
click at [319, 125] on input "Prénom de l'hôte de location" at bounding box center [321, 125] width 7 height 7
click at [394, 287] on button "Insérer" at bounding box center [392, 286] width 23 height 10
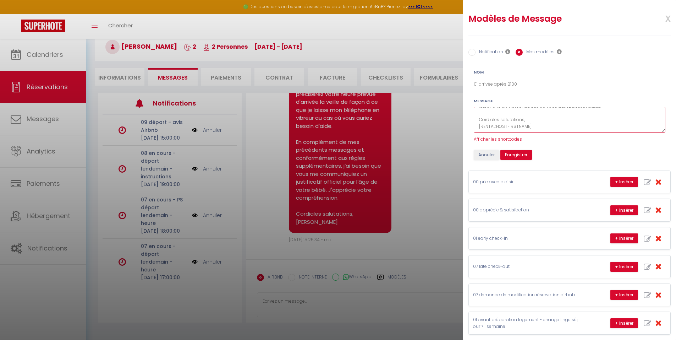
click at [560, 120] on textarea "Bonjour [GUEST:FIRST_NAME], Je vous confirme que vous pourrez arriver à l'heure…" at bounding box center [570, 120] width 192 height 26
click at [559, 120] on textarea "Bonjour [GUEST:FIRST_NAME], Je vous confirme que vous pourrez arriver à l'heure…" at bounding box center [570, 120] width 192 height 26
click at [508, 154] on button "Enregistrer" at bounding box center [516, 155] width 32 height 10
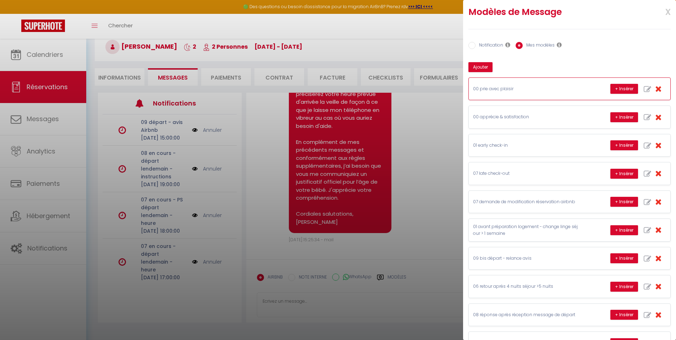
scroll to position [0, 0]
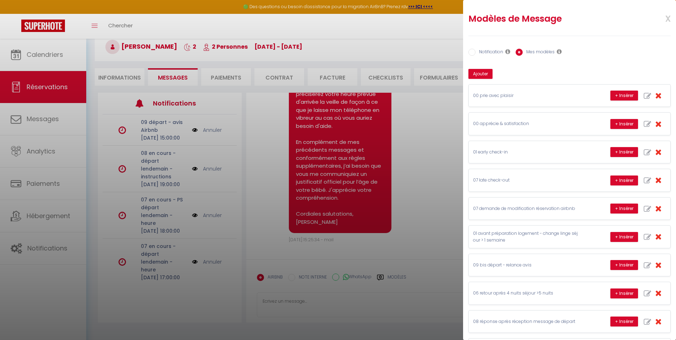
click at [663, 21] on span "x" at bounding box center [659, 18] width 22 height 17
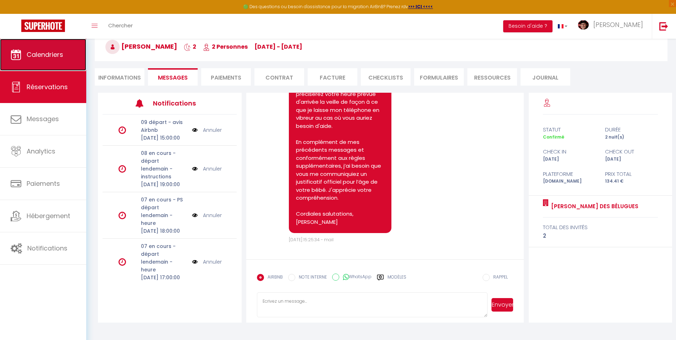
click at [33, 51] on span "Calendriers" at bounding box center [45, 54] width 37 height 9
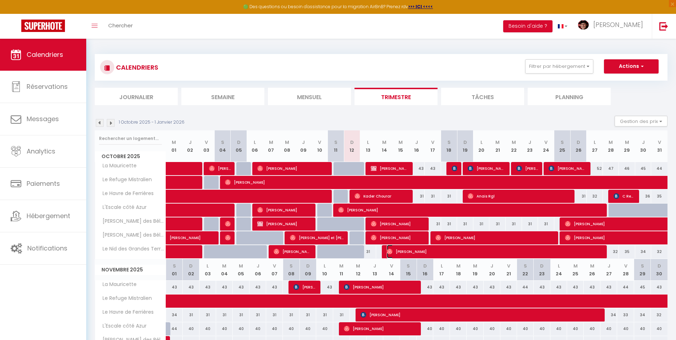
click at [429, 254] on span "[PERSON_NAME]" at bounding box center [496, 251] width 218 height 13
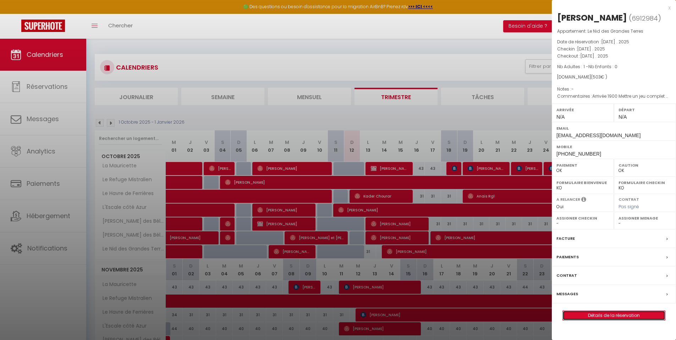
click at [623, 316] on link "Détails de la réservation" at bounding box center [614, 315] width 102 height 9
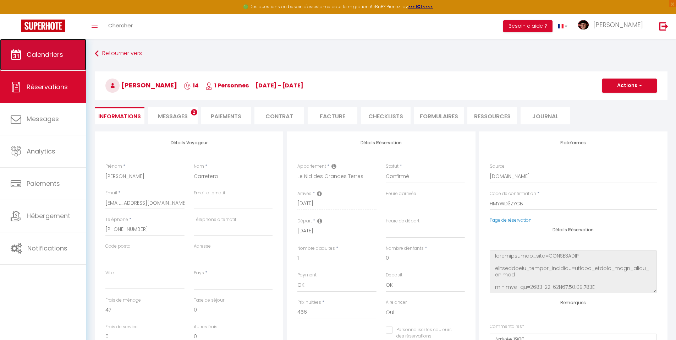
click at [28, 54] on span "Calendriers" at bounding box center [45, 54] width 37 height 9
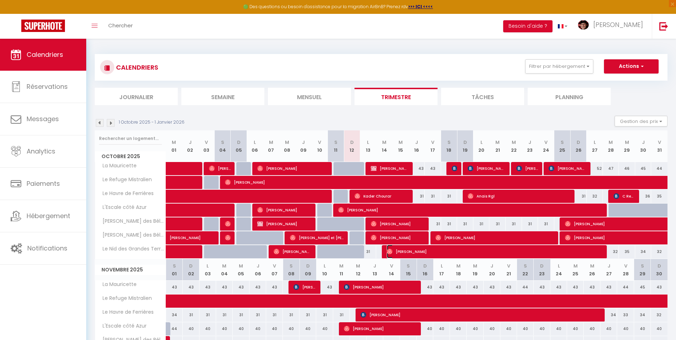
click at [430, 250] on span "[PERSON_NAME]" at bounding box center [496, 251] width 218 height 13
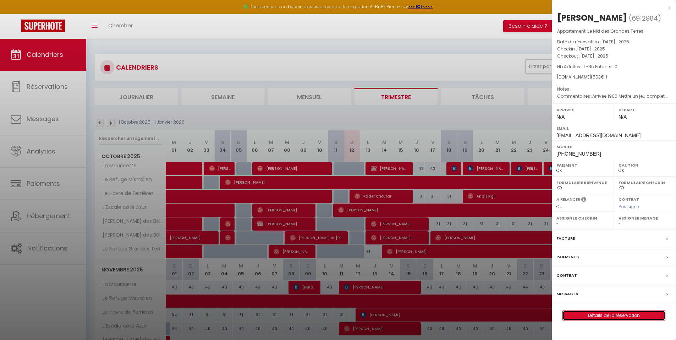
click at [598, 316] on link "Détails de la réservation" at bounding box center [614, 315] width 102 height 9
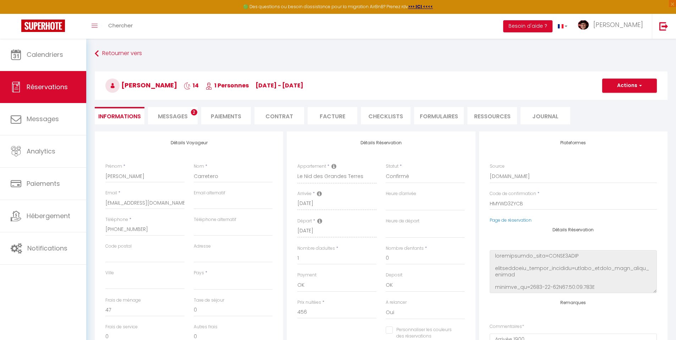
click at [174, 123] on li "Messages 2" at bounding box center [173, 115] width 50 height 17
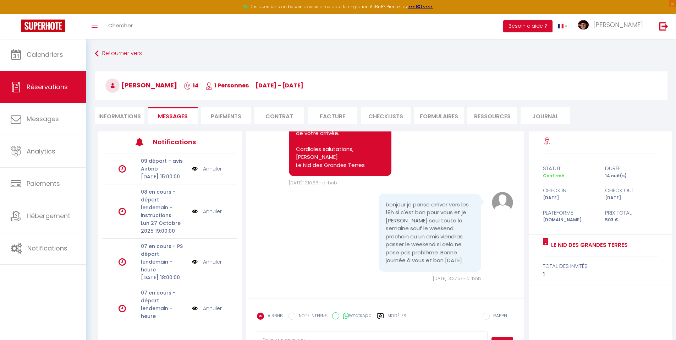
scroll to position [1492, 0]
click at [390, 317] on label "Modèles" at bounding box center [397, 318] width 19 height 12
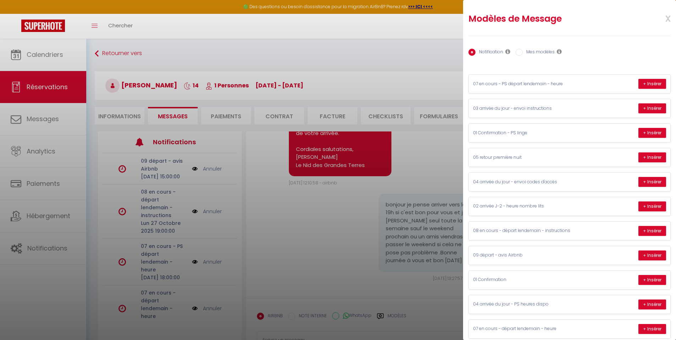
click at [536, 55] on label "Mes modèles" at bounding box center [539, 53] width 32 height 8
click at [523, 55] on input "Mes modèles" at bounding box center [519, 52] width 7 height 7
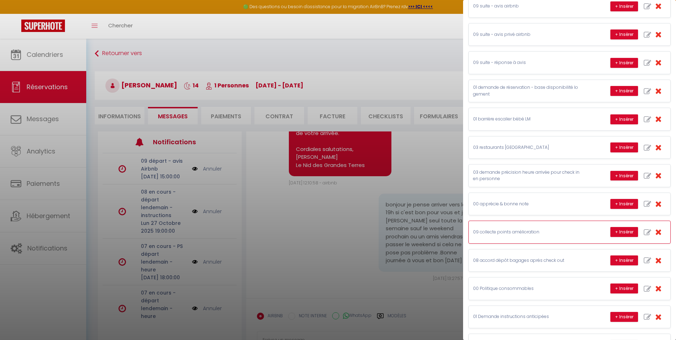
scroll to position [426, 0]
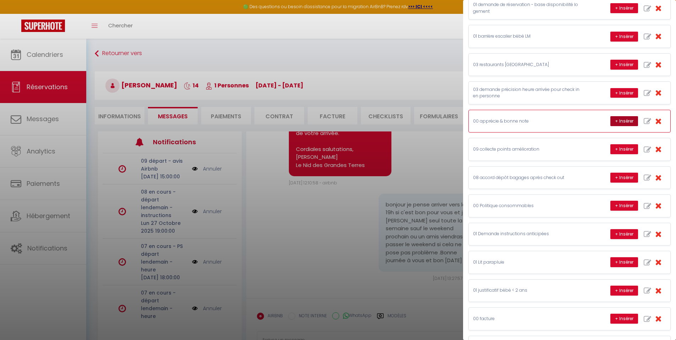
click at [610, 121] on button "+ Insérer" at bounding box center [624, 121] width 28 height 10
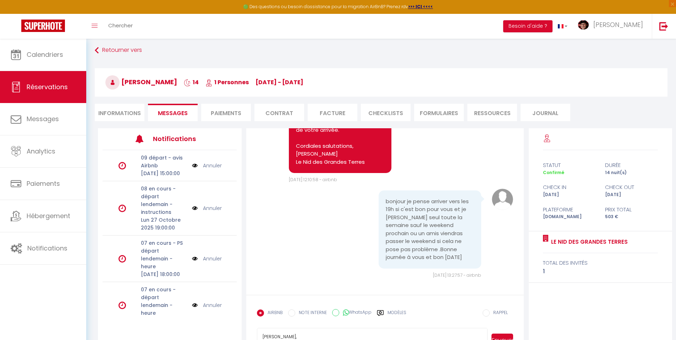
scroll to position [39, 0]
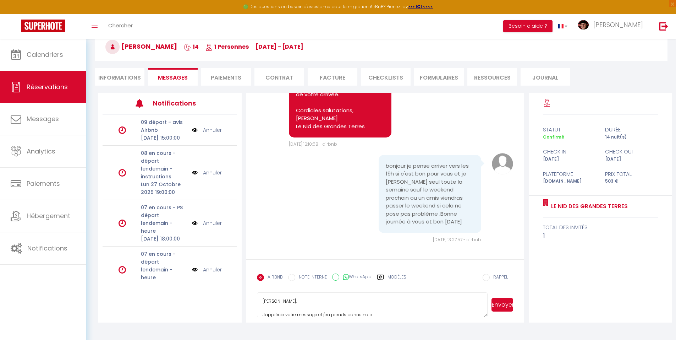
click at [261, 303] on textarea "Tom, J'apprécie votre message et j'en prends bonne note. Cordiales salutations,…" at bounding box center [372, 304] width 231 height 25
click at [504, 306] on button "Envoyer" at bounding box center [503, 304] width 22 height 13
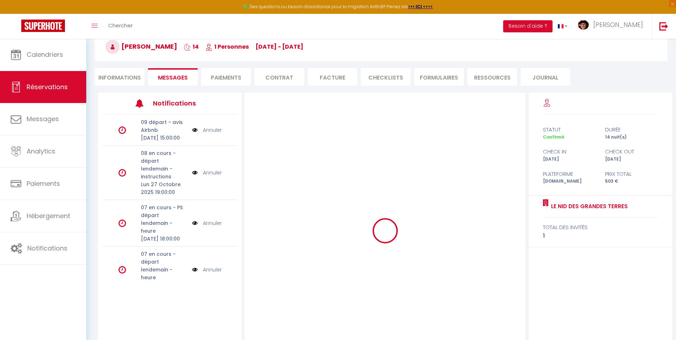
scroll to position [0, 0]
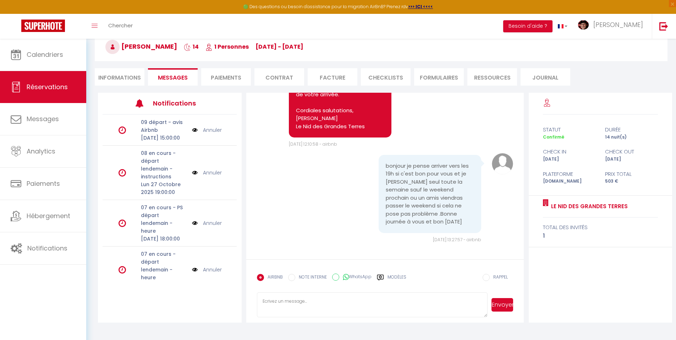
click at [109, 79] on li "Informations" at bounding box center [120, 76] width 50 height 17
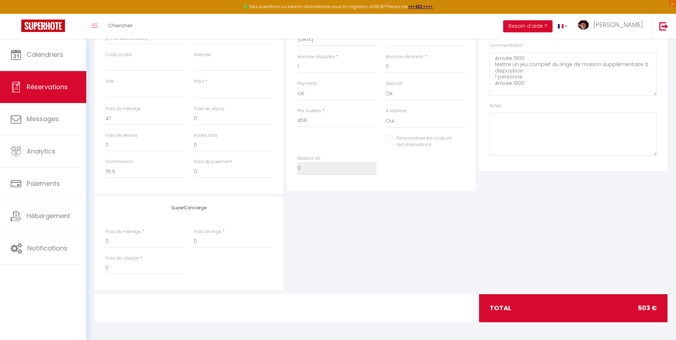
scroll to position [90, 0]
click at [536, 81] on textarea "Arrivée 1900 Mettre un jeu complet du linge de maison supplémentaire à disposit…" at bounding box center [573, 73] width 167 height 43
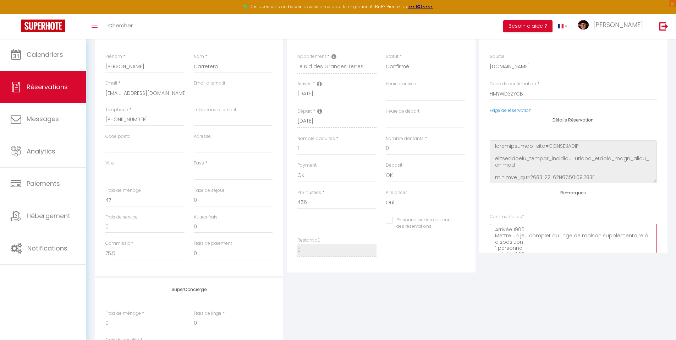
scroll to position [14, 0]
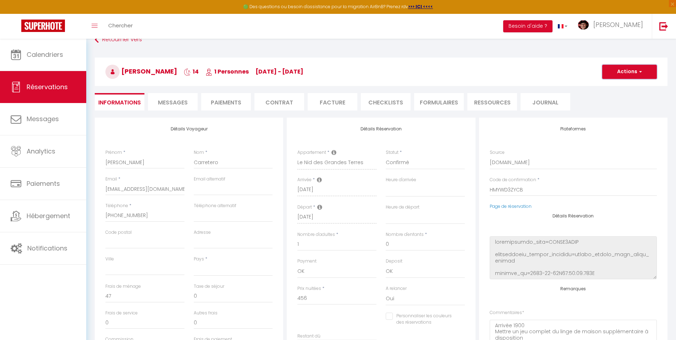
click at [621, 76] on button "Actions" at bounding box center [629, 72] width 55 height 14
click at [618, 89] on link "Enregistrer" at bounding box center [623, 87] width 56 height 9
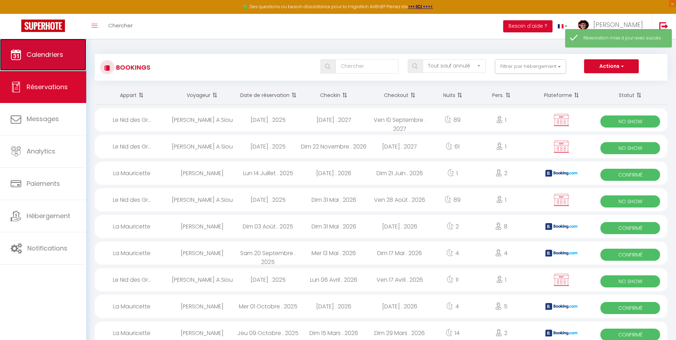
click at [47, 59] on link "Calendriers" at bounding box center [43, 55] width 86 height 32
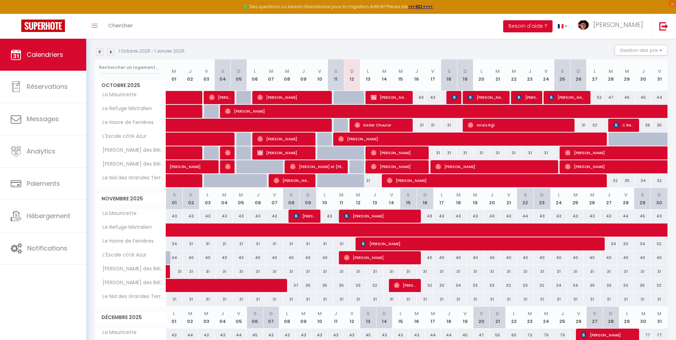
scroll to position [84, 0]
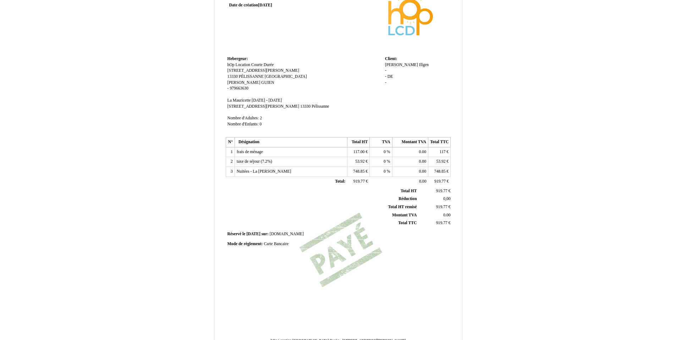
scroll to position [89, 0]
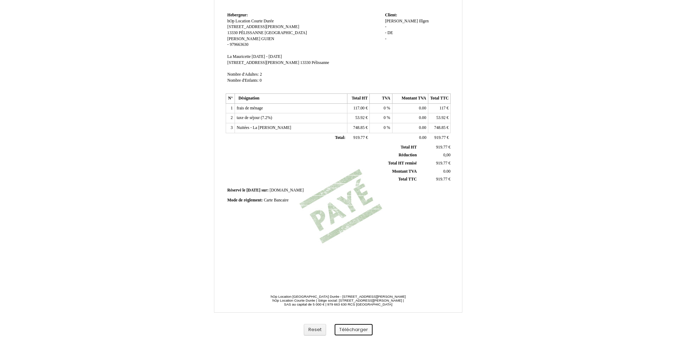
click at [358, 328] on button "Télécharger" at bounding box center [354, 330] width 38 height 12
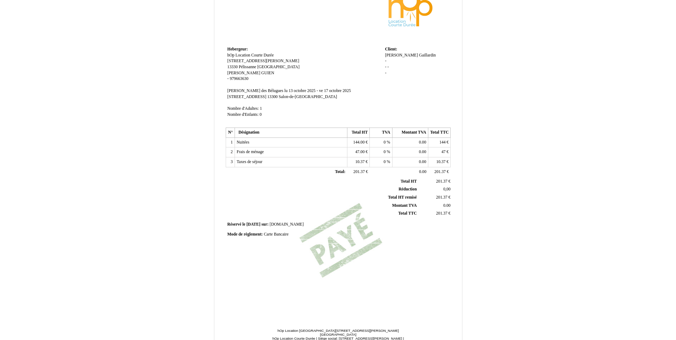
scroll to position [89, 0]
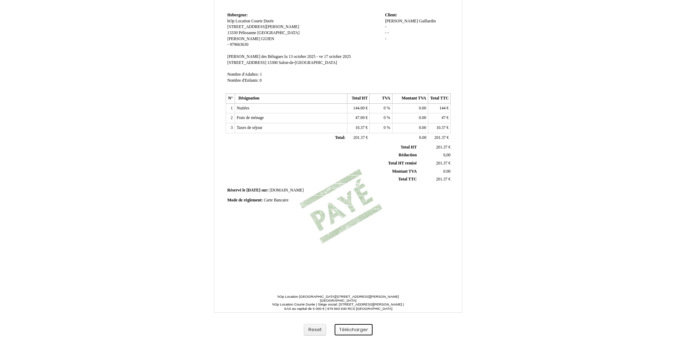
click at [353, 333] on button "Télécharger" at bounding box center [354, 330] width 38 height 12
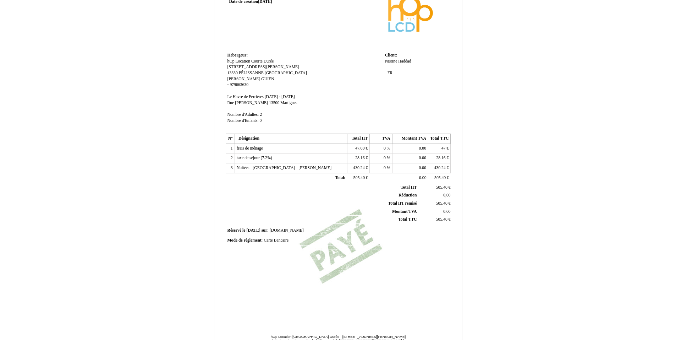
scroll to position [89, 0]
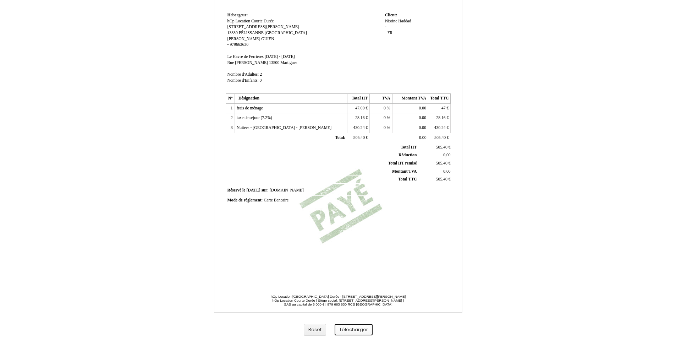
click at [346, 329] on button "Télécharger" at bounding box center [354, 330] width 38 height 12
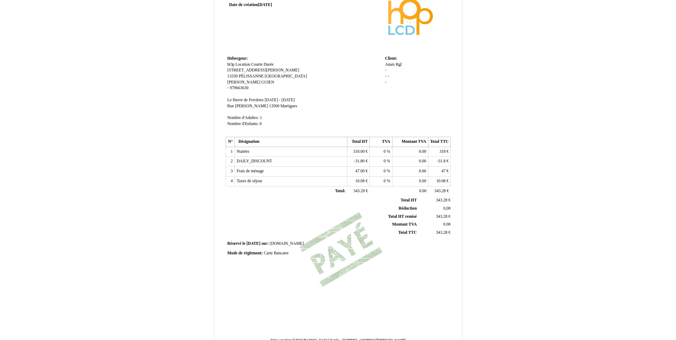
scroll to position [89, 0]
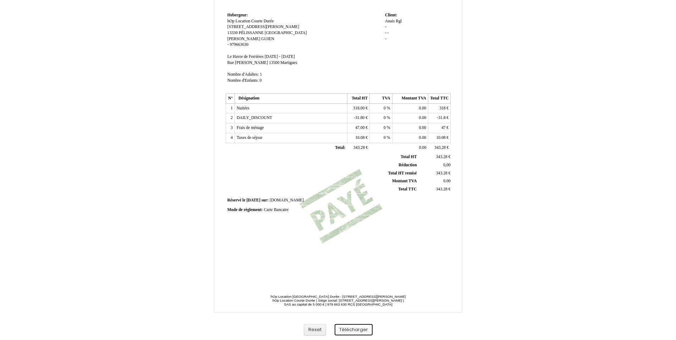
click at [354, 329] on button "Télécharger" at bounding box center [354, 330] width 38 height 12
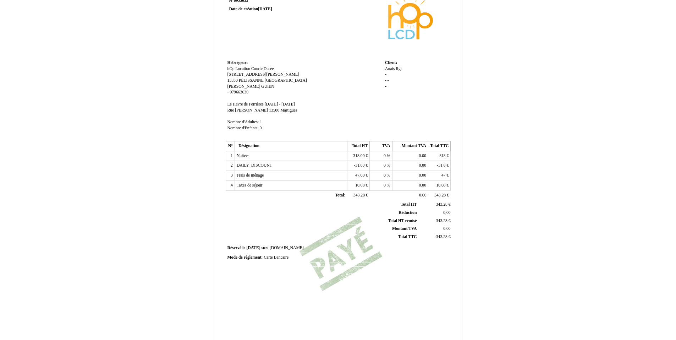
scroll to position [89, 0]
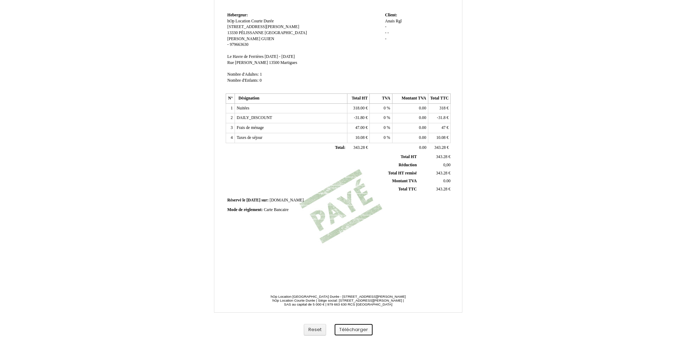
click at [356, 330] on button "Télécharger" at bounding box center [354, 330] width 38 height 12
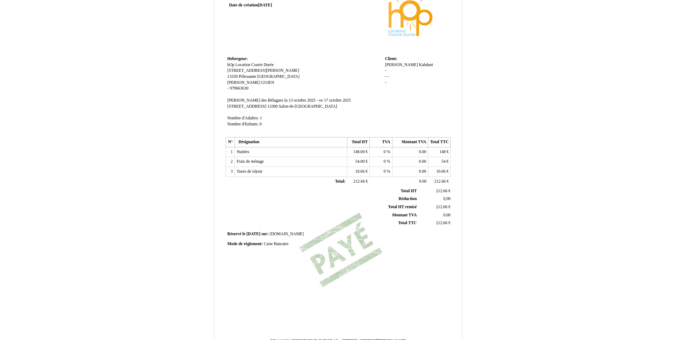
scroll to position [89, 0]
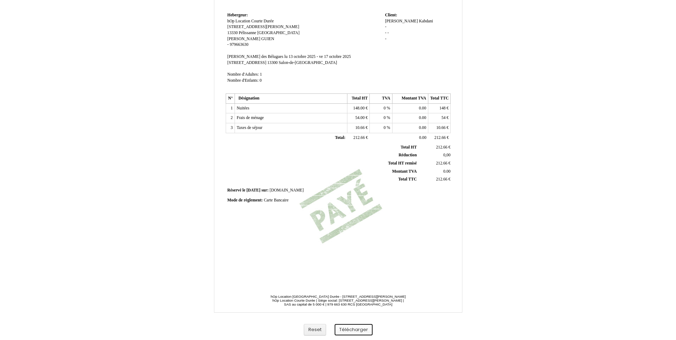
click at [361, 328] on button "Télécharger" at bounding box center [354, 330] width 38 height 12
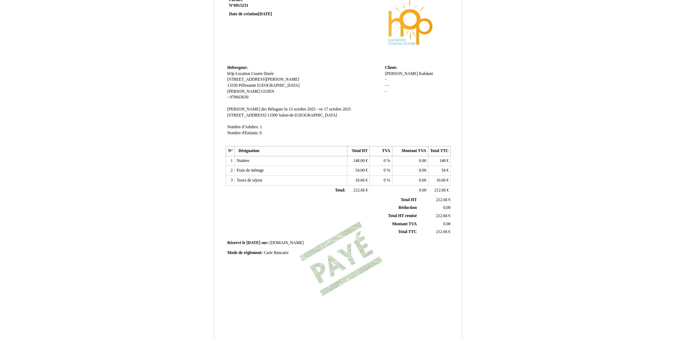
scroll to position [18, 0]
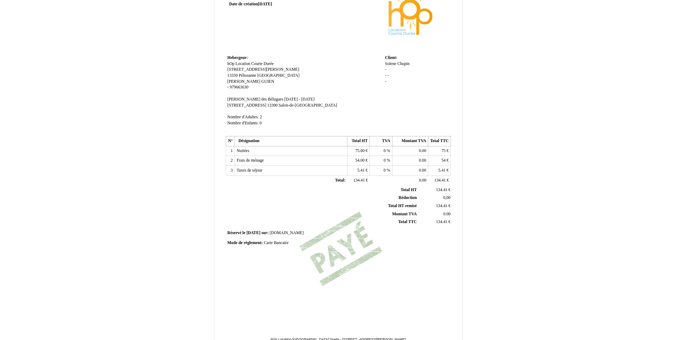
scroll to position [89, 0]
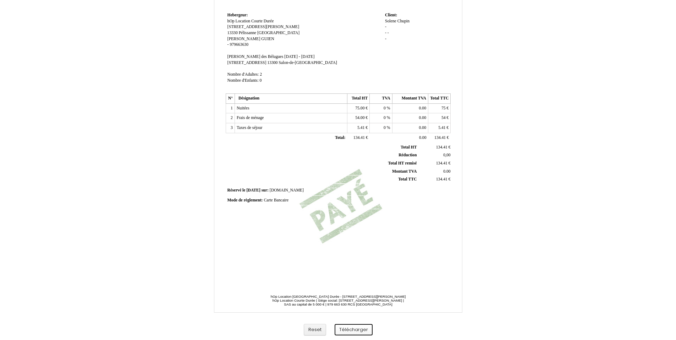
click at [363, 329] on button "Télécharger" at bounding box center [354, 330] width 38 height 12
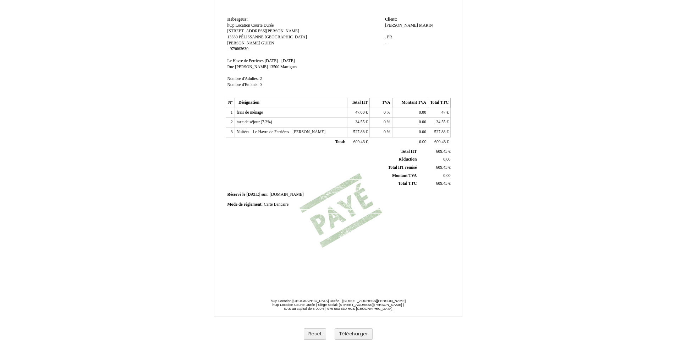
scroll to position [89, 0]
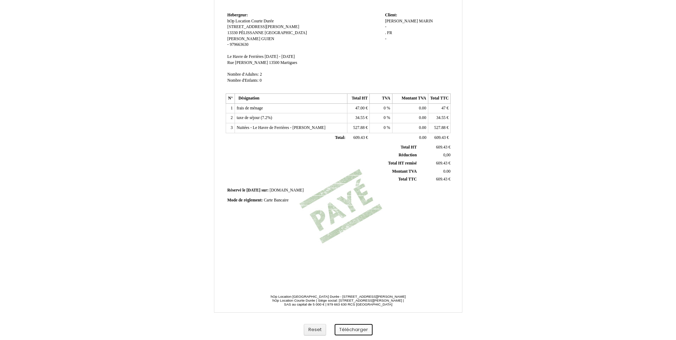
click at [355, 328] on button "Télécharger" at bounding box center [354, 330] width 38 height 12
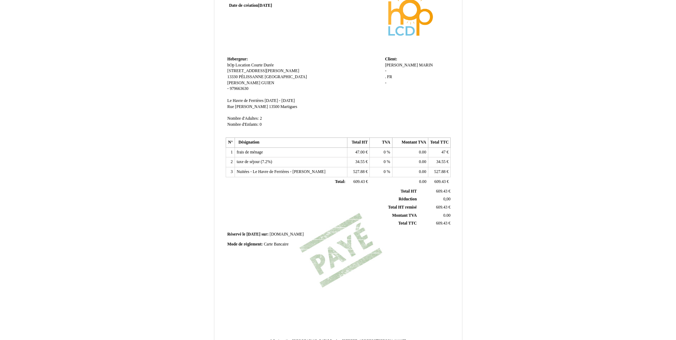
scroll to position [89, 0]
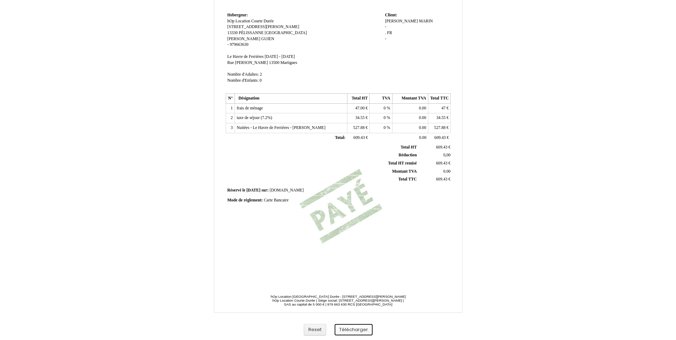
click at [350, 327] on button "Télécharger" at bounding box center [354, 330] width 38 height 12
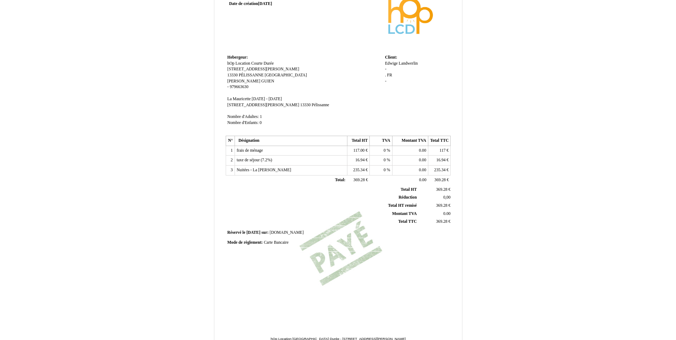
scroll to position [89, 0]
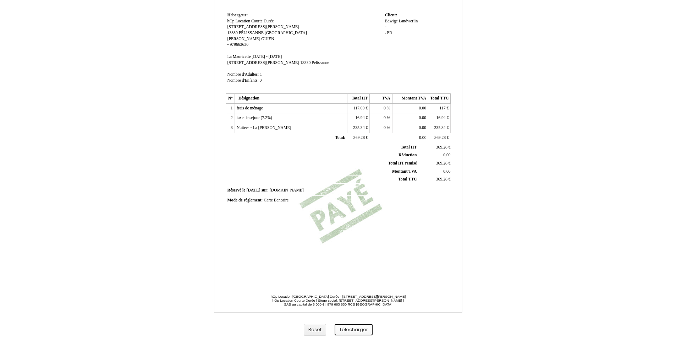
click at [355, 325] on button "Télécharger" at bounding box center [354, 330] width 38 height 12
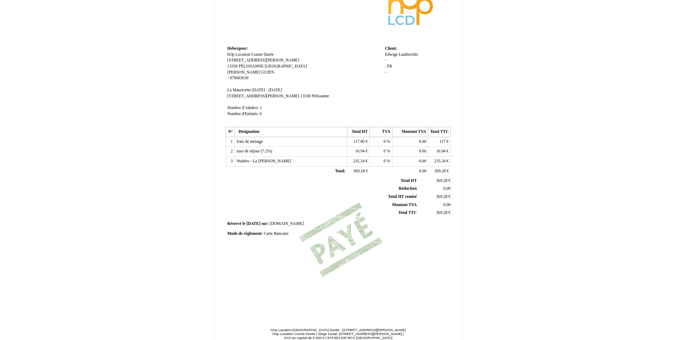
scroll to position [89, 0]
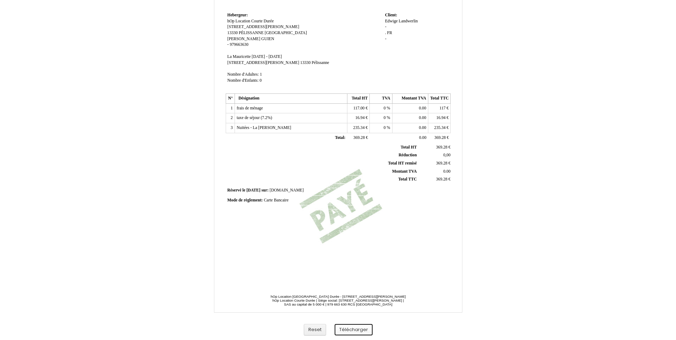
click at [361, 328] on button "Télécharger" at bounding box center [354, 330] width 38 height 12
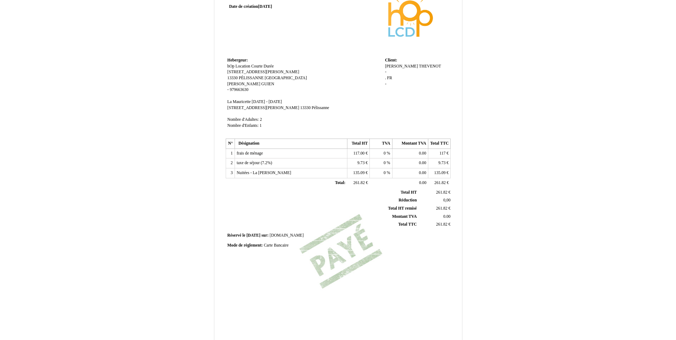
scroll to position [89, 0]
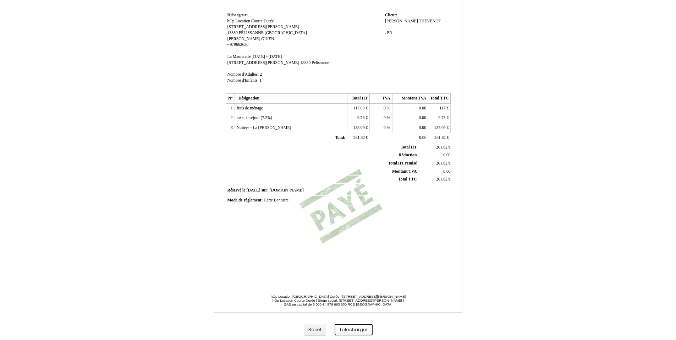
click at [363, 329] on button "Télécharger" at bounding box center [354, 330] width 38 height 12
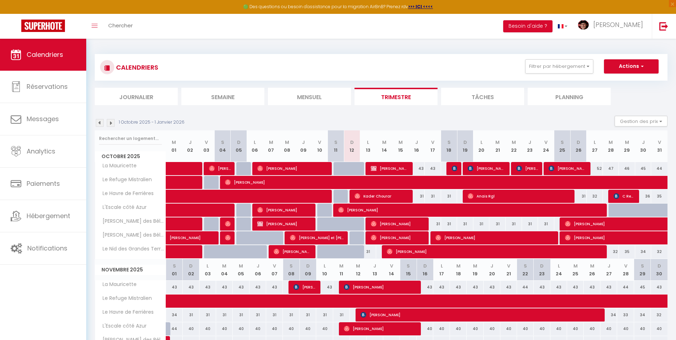
scroll to position [106, 0]
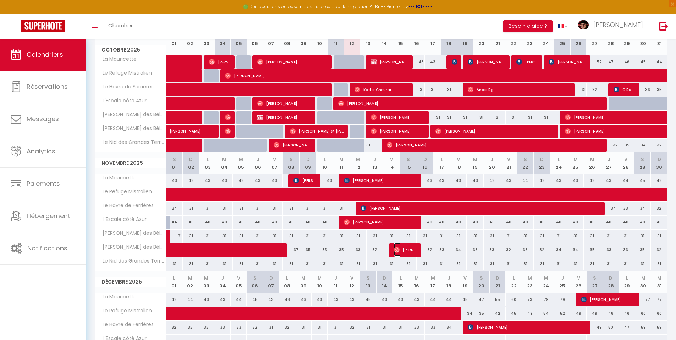
click at [404, 253] on span "[PERSON_NAME]" at bounding box center [405, 249] width 22 height 13
select select "OK"
select select "0"
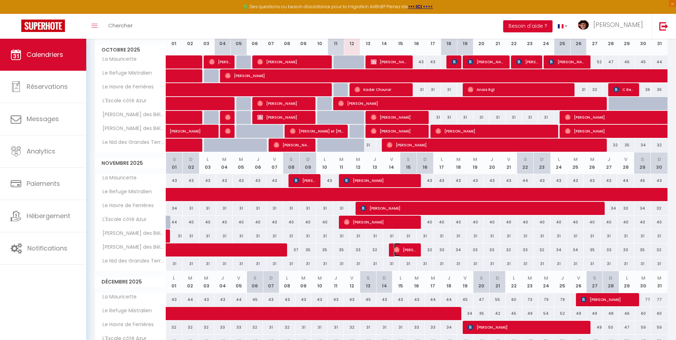
select select "1"
select select
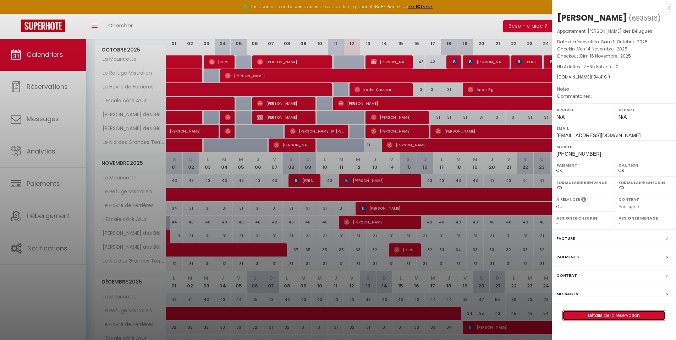
click at [620, 315] on link "Détails de la réservation" at bounding box center [614, 315] width 102 height 9
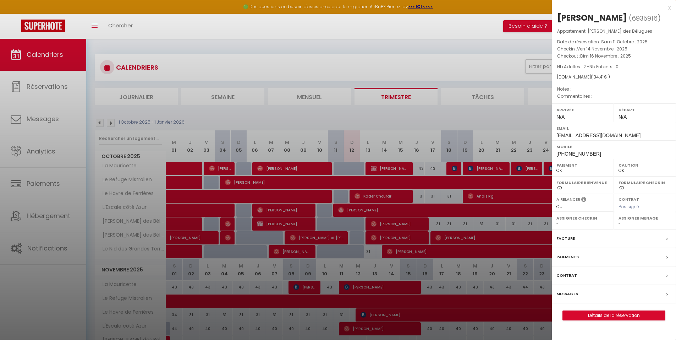
select select
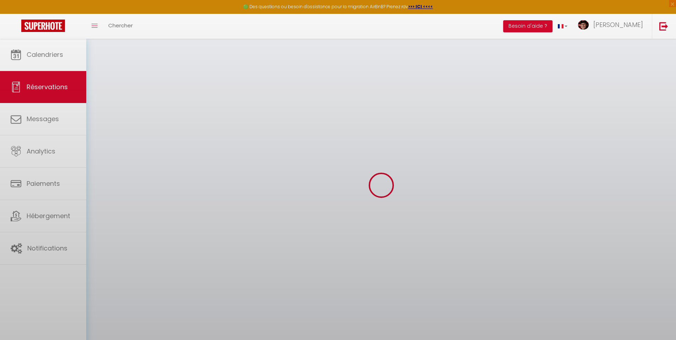
select select
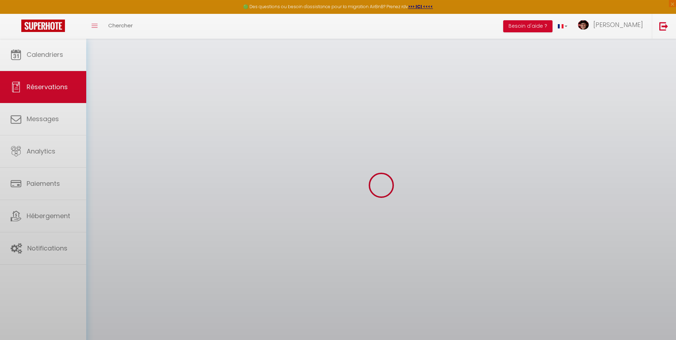
select select
checkbox input "false"
select select
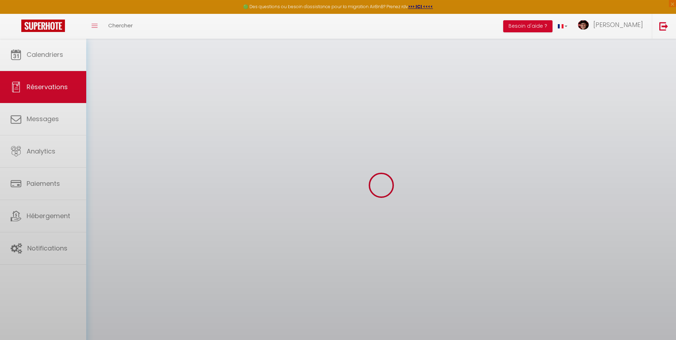
select select
checkbox input "false"
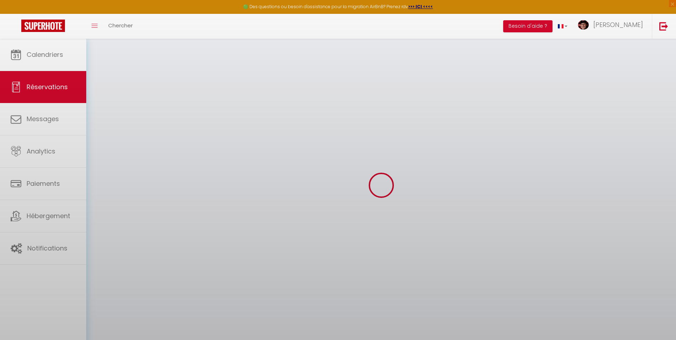
select select
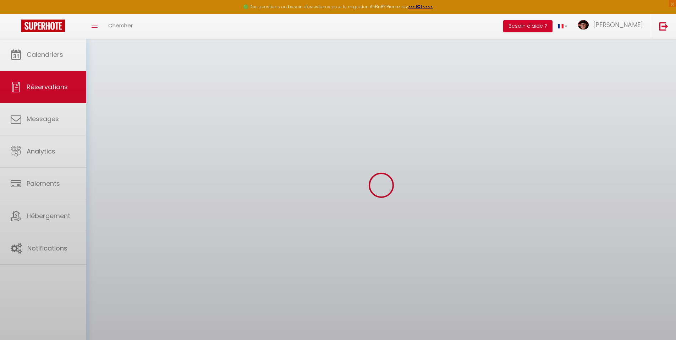
select select
checkbox input "false"
select select
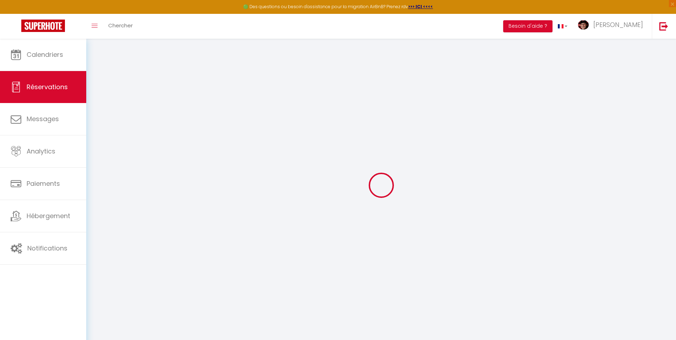
type input "Solene"
type input "Chupin"
type input "[EMAIL_ADDRESS][DOMAIN_NAME]"
type input "[PHONE_NUMBER]"
select select
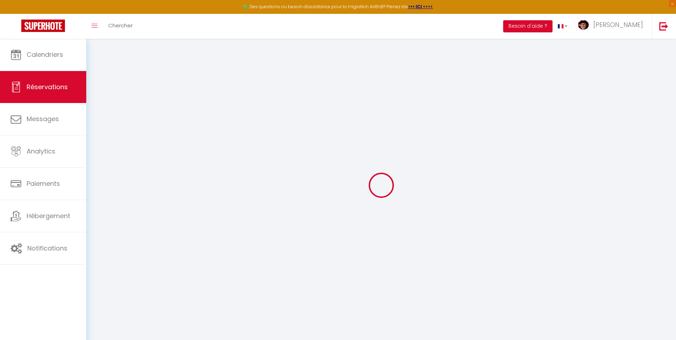
type input "19.35"
select select "66345"
select select "1"
select select
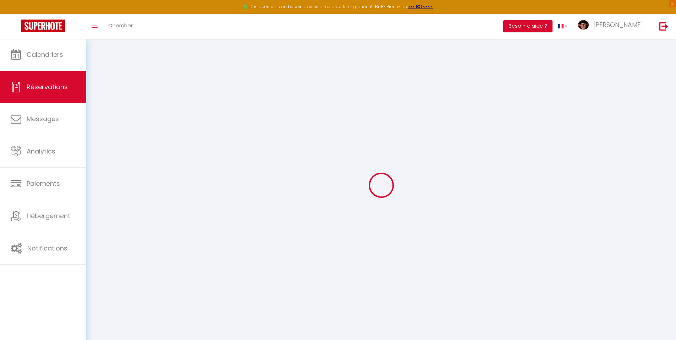
type input "2"
select select "12"
select select
type input "75"
checkbox input "false"
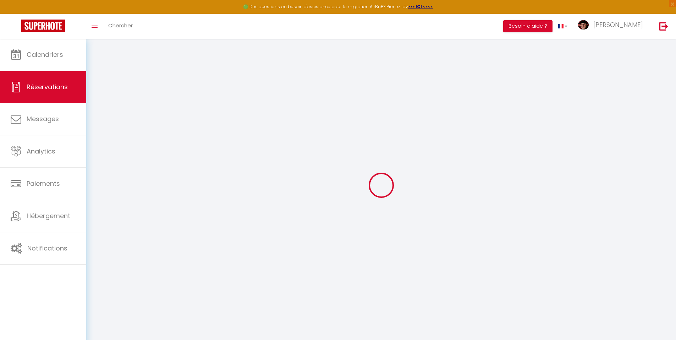
type input "0"
select select "1"
type input "0"
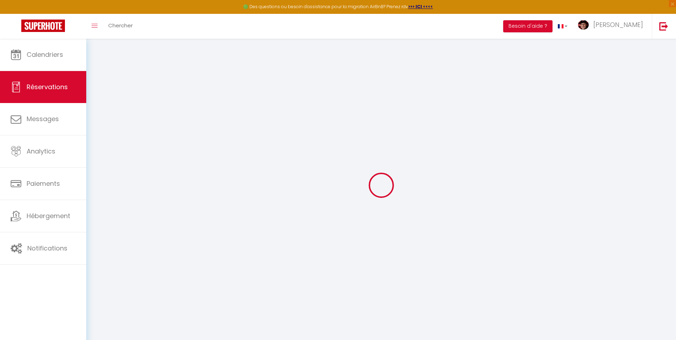
select select
select select "15"
checkbox input "false"
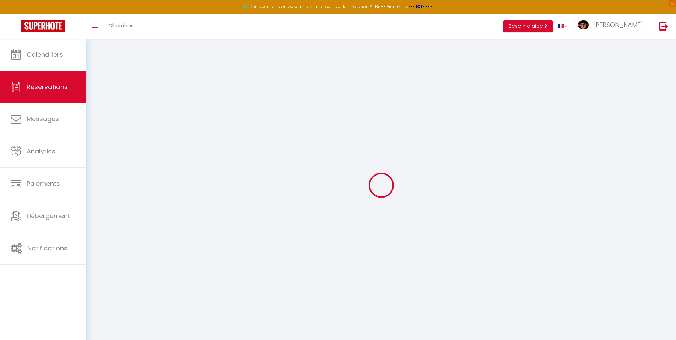
select select
checkbox input "false"
select select
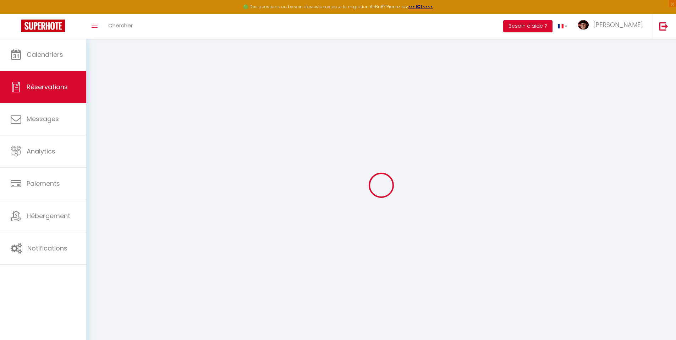
select select
checkbox input "false"
select select
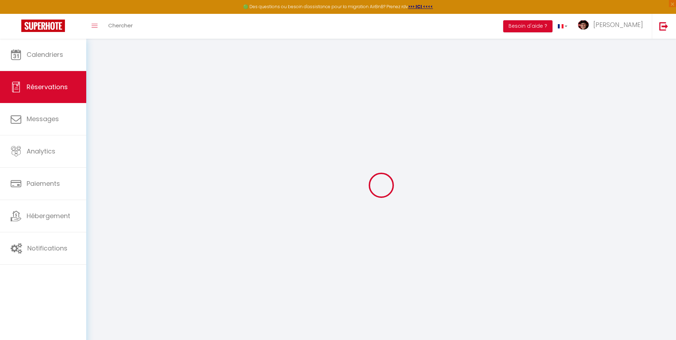
select select
checkbox input "false"
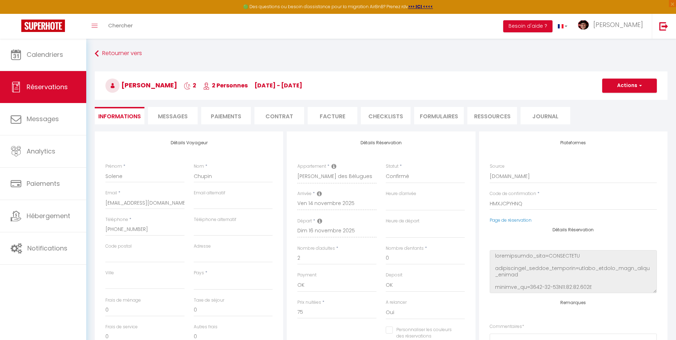
select select
type input "54"
type input "5.41"
select select
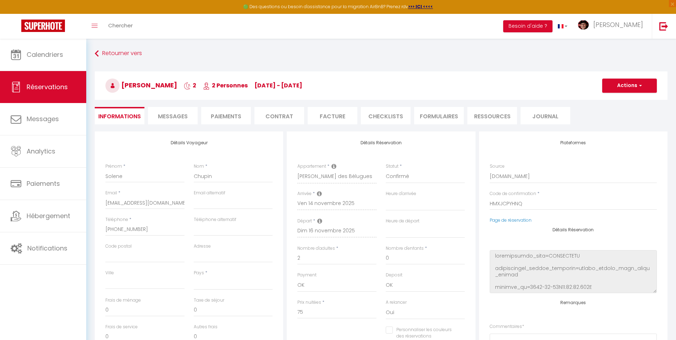
checkbox input "false"
select select
checkbox input "false"
select select
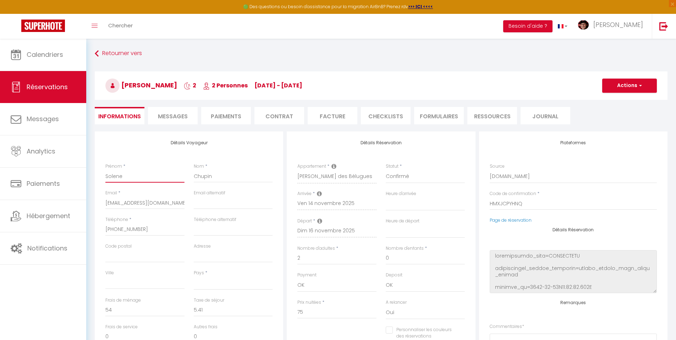
click at [113, 178] on input "Solene" at bounding box center [144, 176] width 79 height 13
type input "Solne"
select select
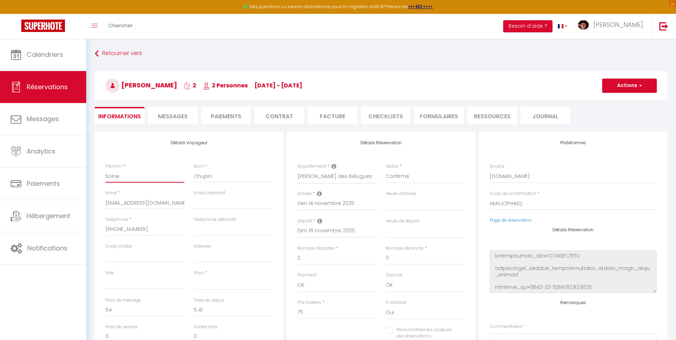
checkbox input "false"
type input "Solène"
select select
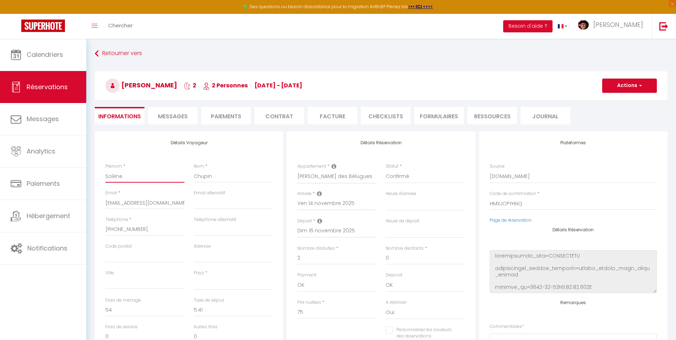
checkbox input "false"
type input "Solène"
click at [620, 85] on button "Actions" at bounding box center [629, 85] width 55 height 14
click at [620, 99] on link "Enregistrer" at bounding box center [623, 101] width 56 height 9
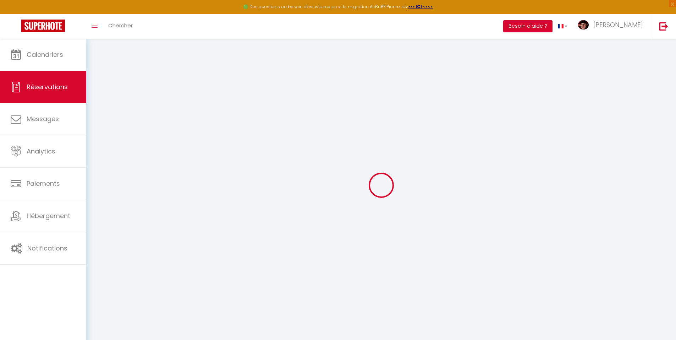
select select "not_cancelled"
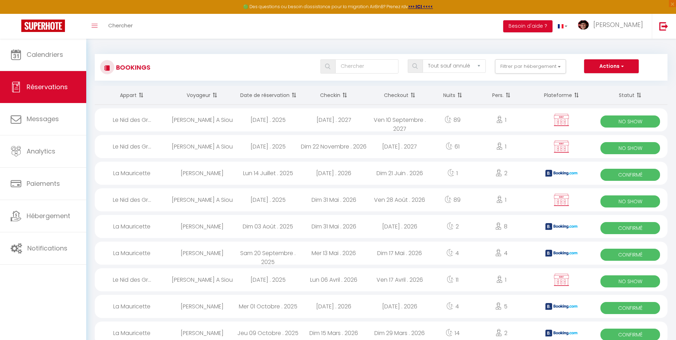
click at [270, 98] on th "Date de réservation" at bounding box center [268, 95] width 66 height 19
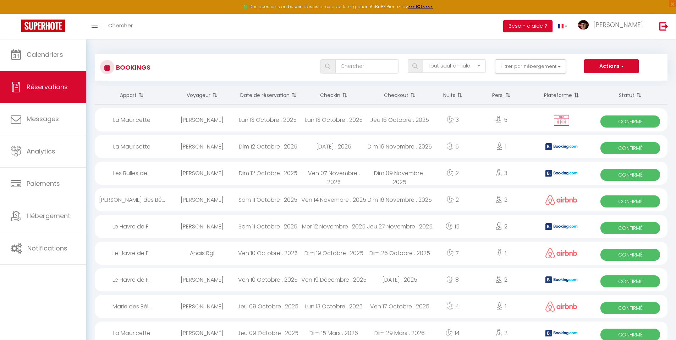
click at [269, 120] on div "Lun 13 Octobre . 2025" at bounding box center [268, 119] width 66 height 23
select select "OK"
select select "KO"
select select "0"
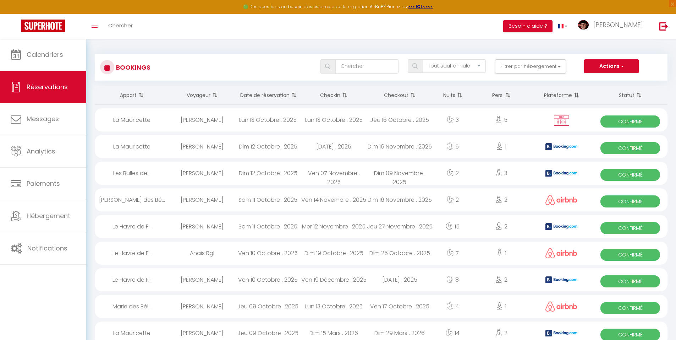
select select "1"
select select
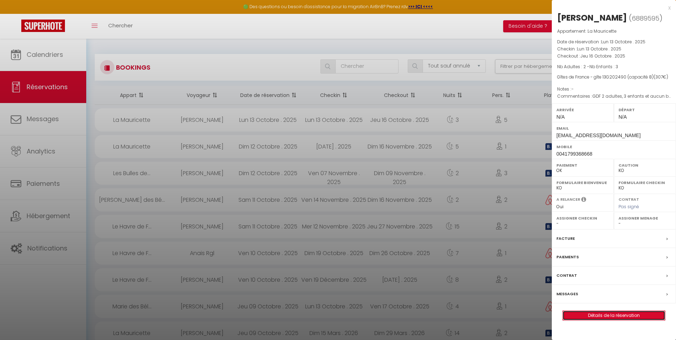
click at [605, 320] on link "Détails de la réservation" at bounding box center [614, 315] width 102 height 9
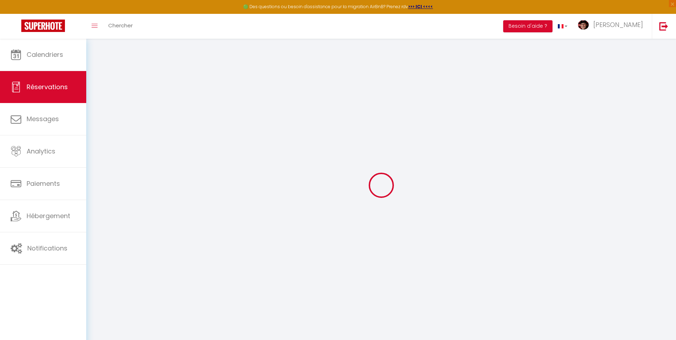
select select
checkbox input "false"
select select
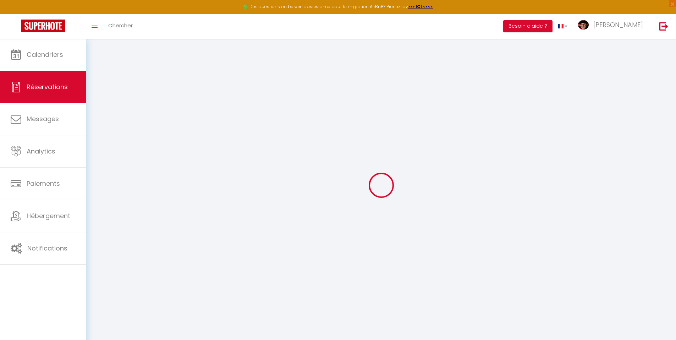
checkbox input "false"
type textarea "GDF 2 adultes, 3 enfants et aucun bébé Pas de chien, pas de chat Arrivée 1900 D…"
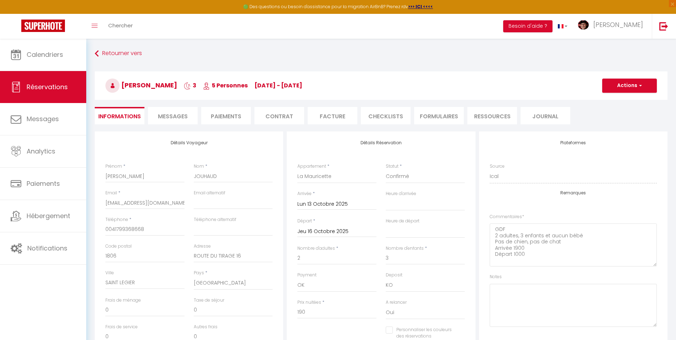
type input "117"
select select
checkbox input "false"
select select
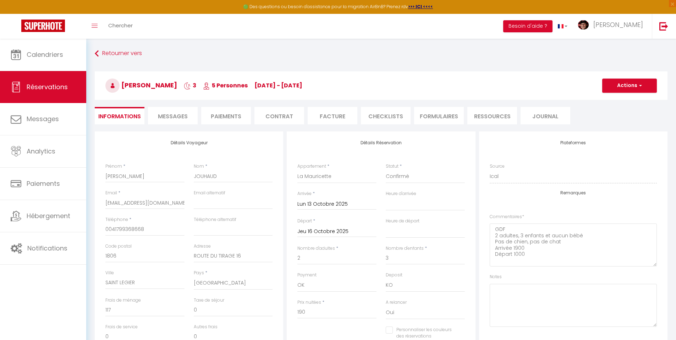
select select
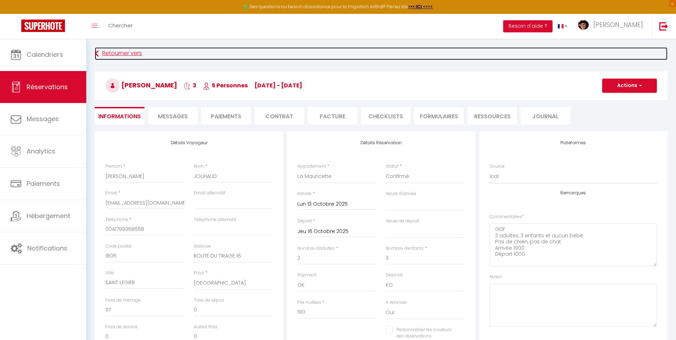
click at [98, 55] on icon at bounding box center [97, 53] width 4 height 13
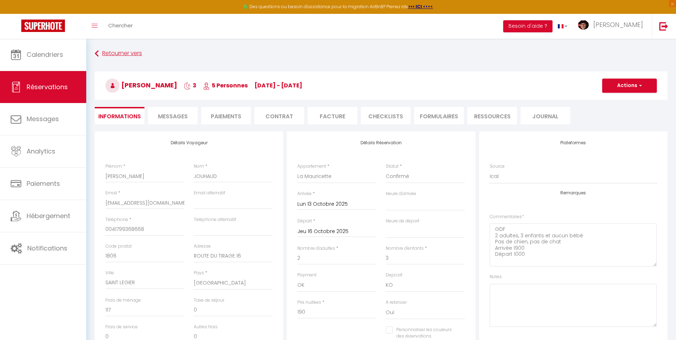
select select "not_cancelled"
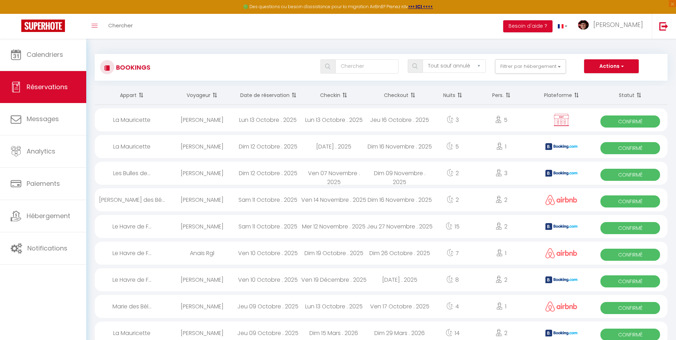
click at [344, 147] on div "[DATE] . 2025" at bounding box center [334, 146] width 66 height 23
select select "OK"
select select "KO"
select select "0"
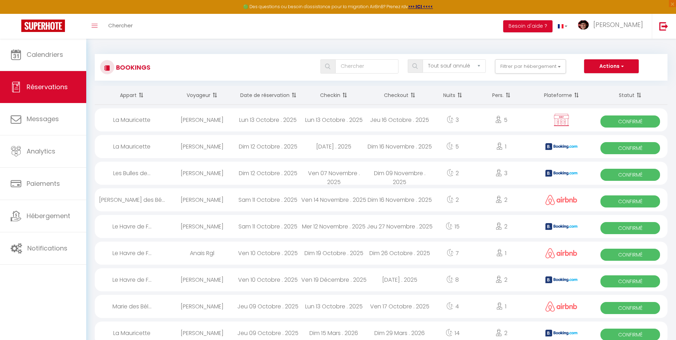
select select "1"
select select
select select "29498"
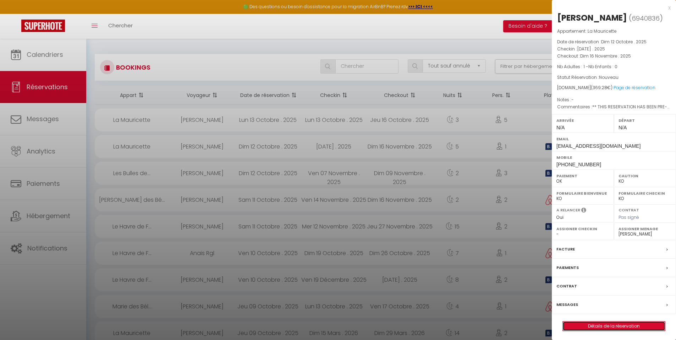
click at [602, 330] on link "Détails de la réservation" at bounding box center [614, 325] width 102 height 9
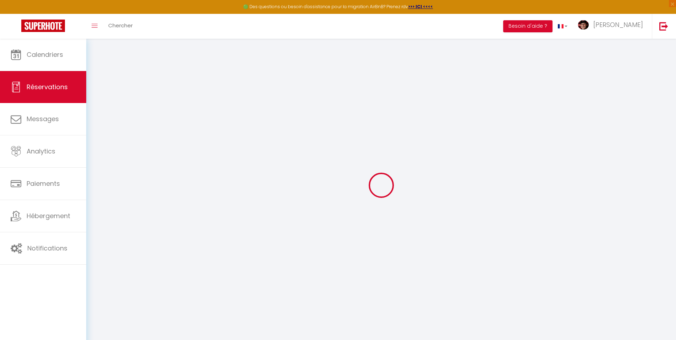
type input "Edwige"
type input "Landwerlin"
type input "[EMAIL_ADDRESS][DOMAIN_NAME]"
type input "[PHONE_NUMBER]"
type input "."
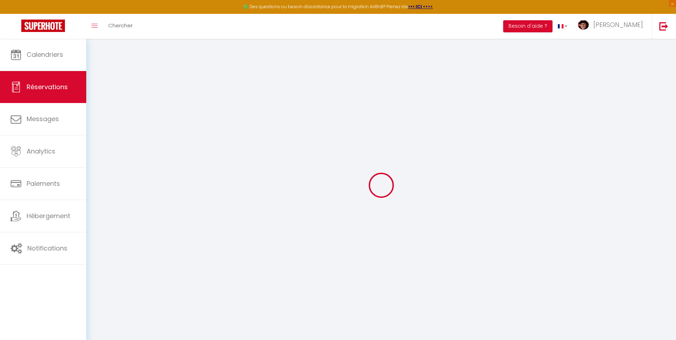
select select "FR"
type input "59.9"
type input "5.17"
select select "29078"
select select "1"
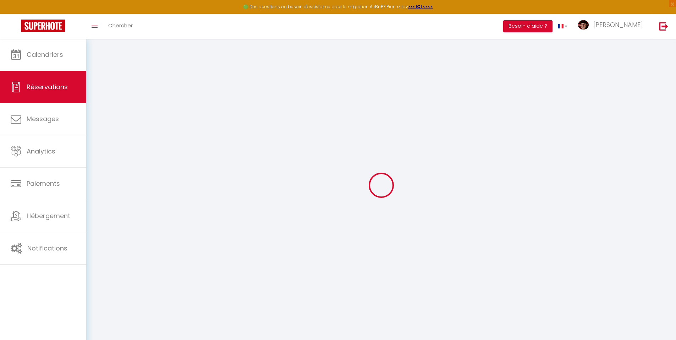
select select
type input "1"
select select "12"
select select
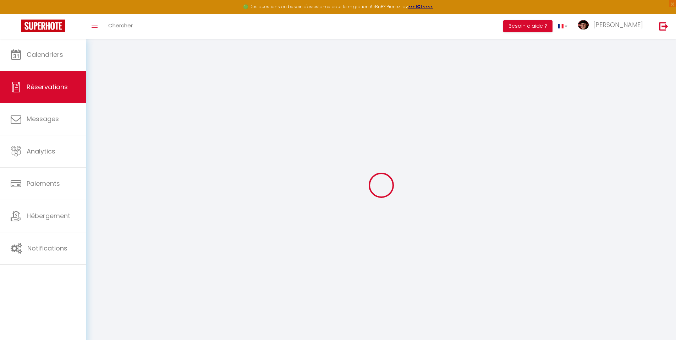
type input "235.34"
checkbox input "false"
type input "0"
select select "2"
type input "0"
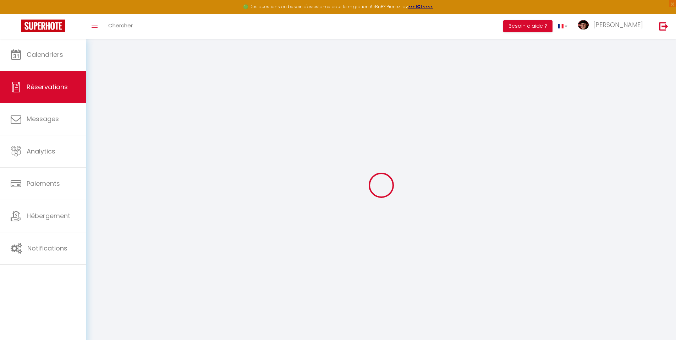
type input "0"
select select
select select "14"
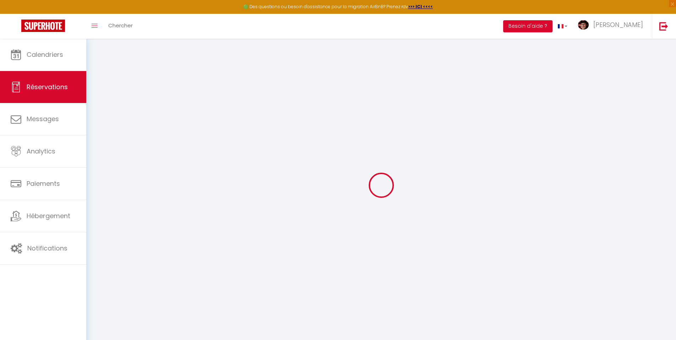
checkbox input "false"
select select
checkbox input "false"
select select
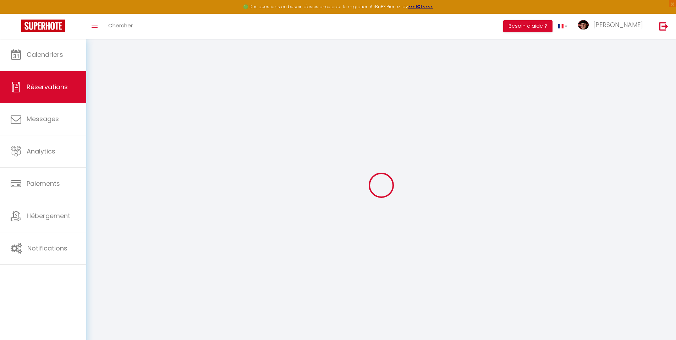
select select
checkbox input "false"
type textarea "** THIS RESERVATION HAS BEEN PRE-PAID ** BOOKING NOTE : Payment charge is EUR 5…"
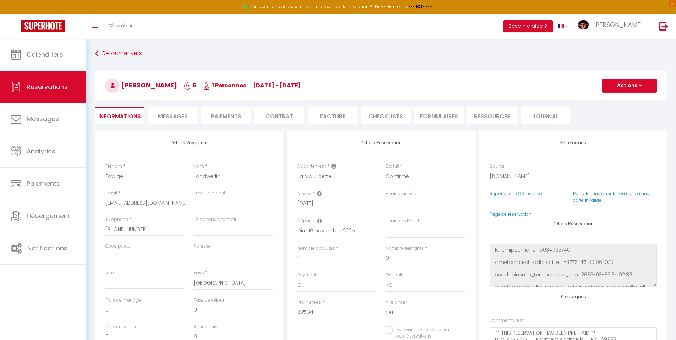
type input "117"
type input "16.94"
select select
checkbox input "false"
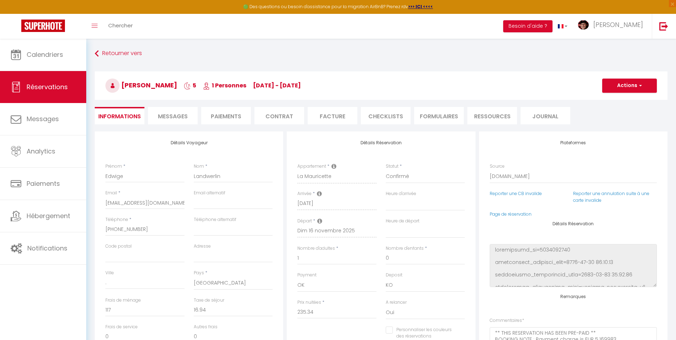
select select
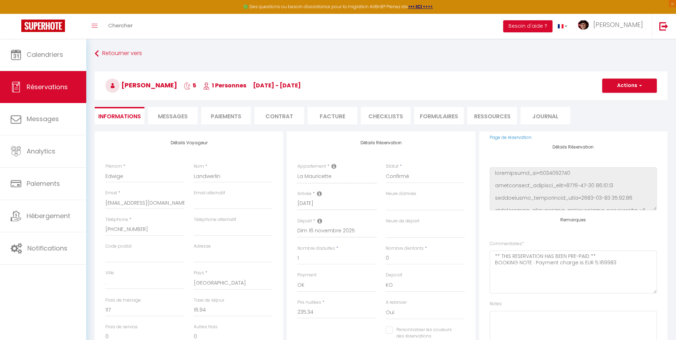
scroll to position [84, 0]
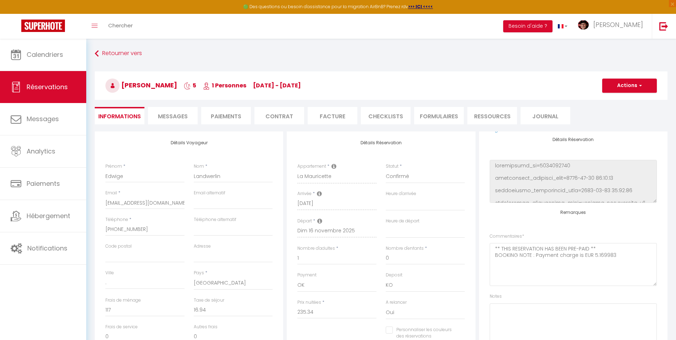
click at [178, 113] on span "Messages" at bounding box center [173, 116] width 30 height 8
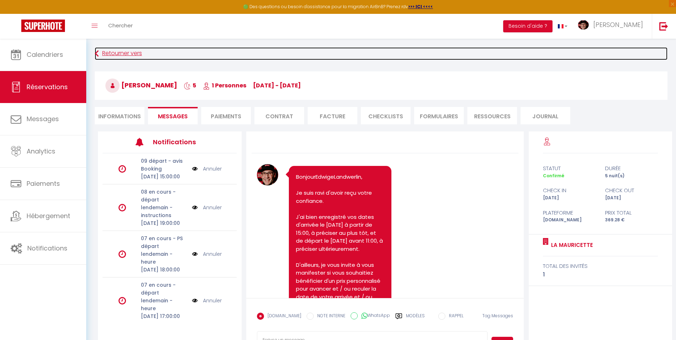
click at [99, 57] on link "Retourner vers" at bounding box center [381, 53] width 573 height 13
select select
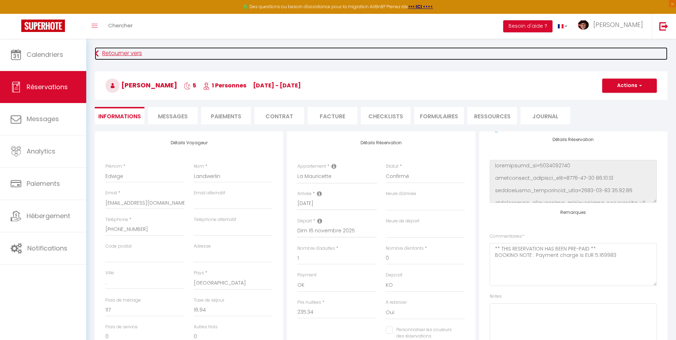
click at [99, 57] on link "Retourner vers" at bounding box center [381, 53] width 573 height 13
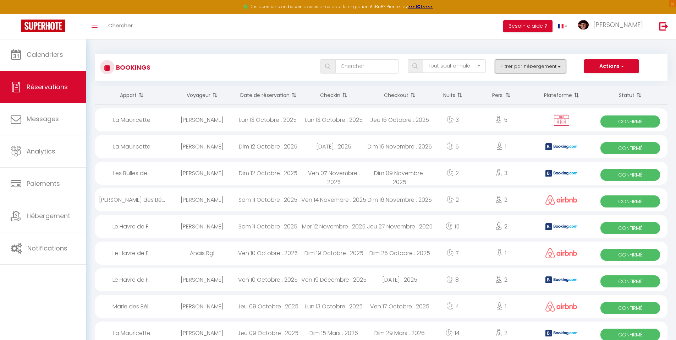
click at [530, 70] on button "Filtrer par hébergement" at bounding box center [530, 66] width 71 height 14
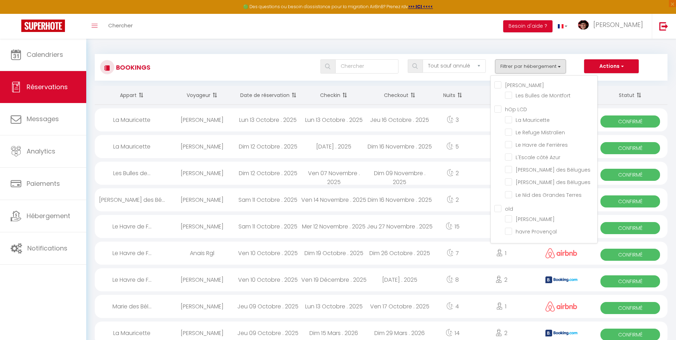
click at [505, 108] on LCD "hOp LCD" at bounding box center [545, 108] width 103 height 7
checkbox LCD "true"
checkbox input "false"
checkbox input "true"
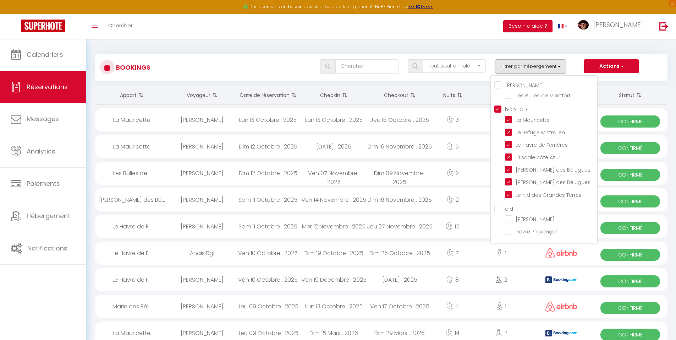
checkbox input "true"
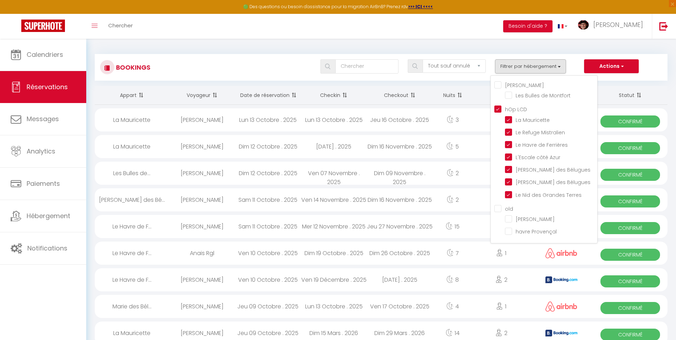
checkbox input "false"
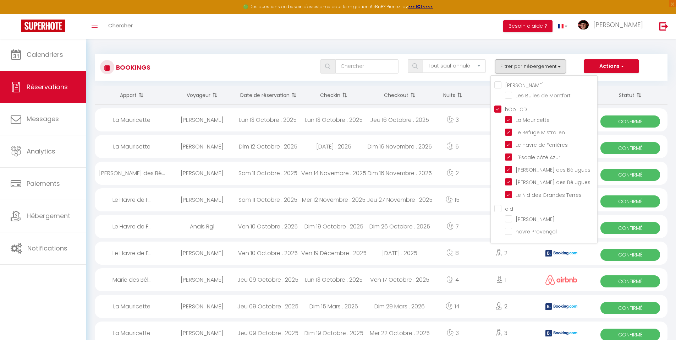
click at [298, 68] on div "Tous les statuts Annulé Confirmé Non Confirmé Tout sauf annulé No Show Request …" at bounding box center [405, 66] width 524 height 14
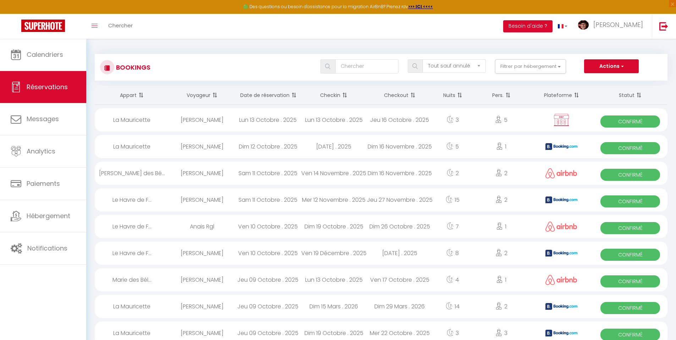
click at [219, 175] on div "[PERSON_NAME]" at bounding box center [202, 172] width 66 height 23
select select "OK"
select select "0"
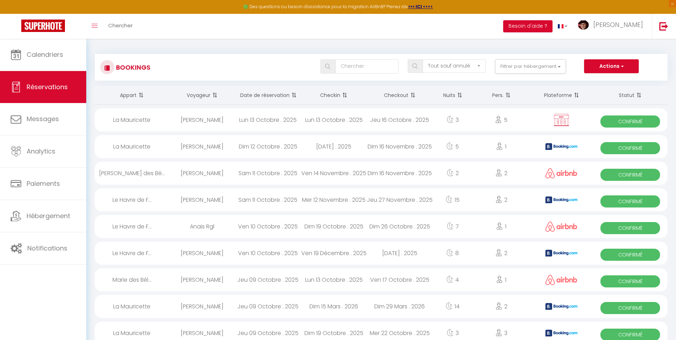
select select "1"
select select
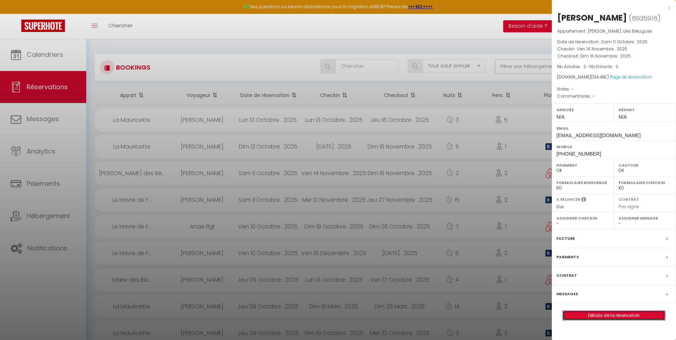
click at [585, 313] on link "Détails de la réservation" at bounding box center [614, 315] width 102 height 9
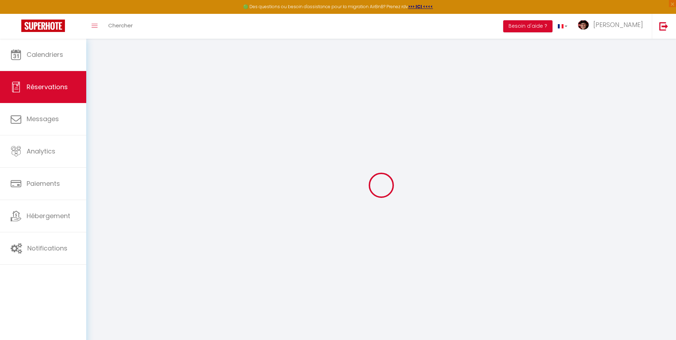
type input "Solène"
type input "Chupin"
type input "[EMAIL_ADDRESS][DOMAIN_NAME]"
type input "[PHONE_NUMBER]"
select select
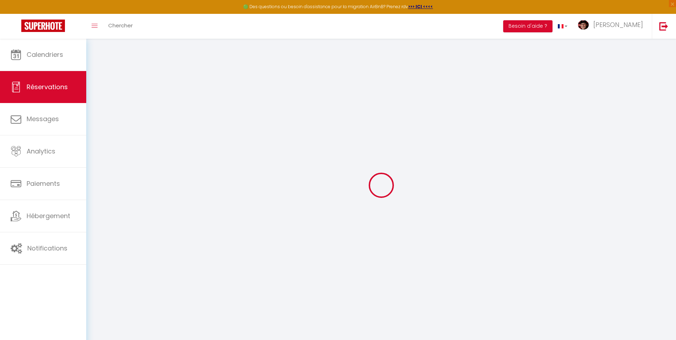
type input "19.35"
select select "66345"
select select "1"
select select
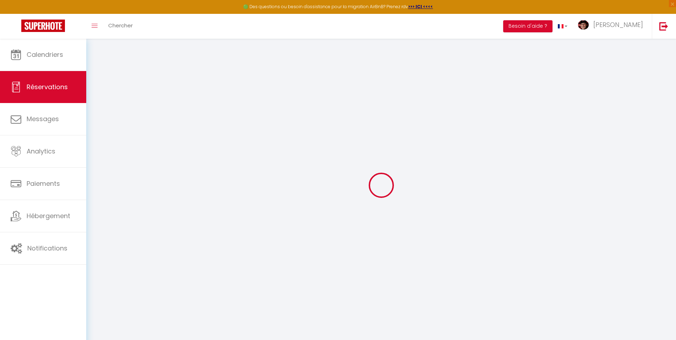
type input "2"
select select "12"
select select
type input "75"
checkbox input "false"
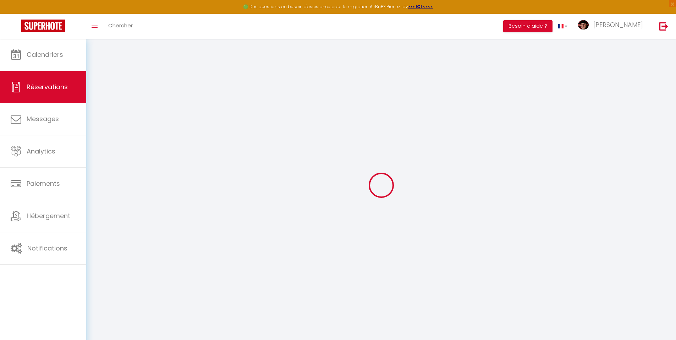
type input "0"
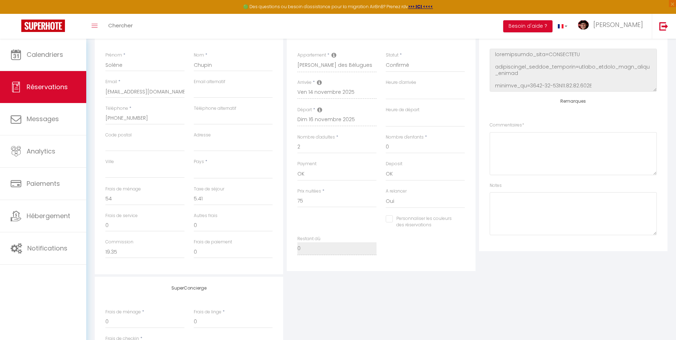
scroll to position [35, 0]
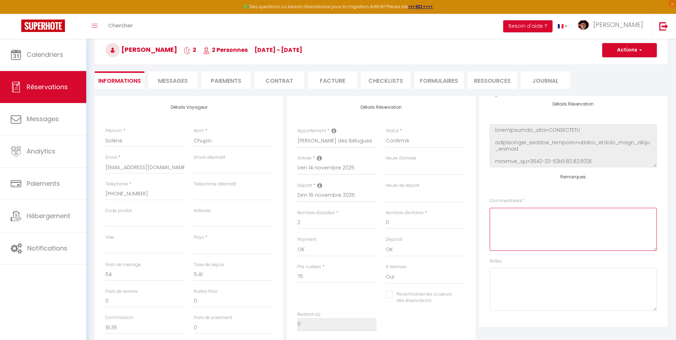
click at [511, 220] on textarea at bounding box center [573, 229] width 167 height 43
click at [636, 52] on button "Actions" at bounding box center [629, 50] width 55 height 14
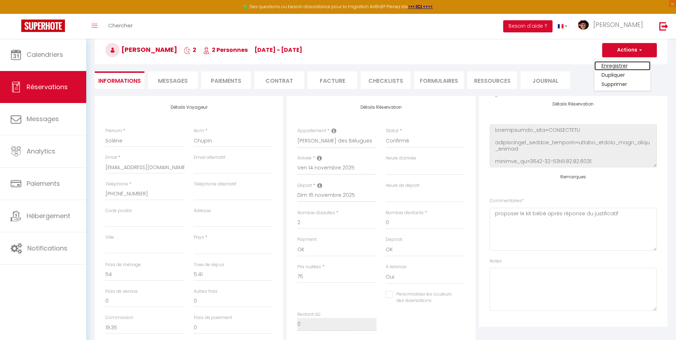
click at [625, 61] on link "Enregistrer" at bounding box center [623, 65] width 56 height 9
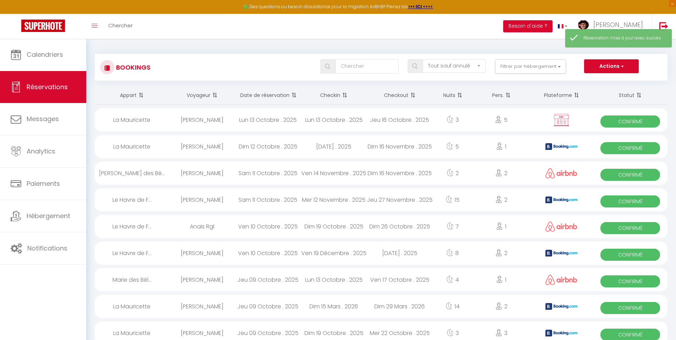
click at [243, 199] on div "Sam 11 Octobre . 2025" at bounding box center [268, 199] width 66 height 23
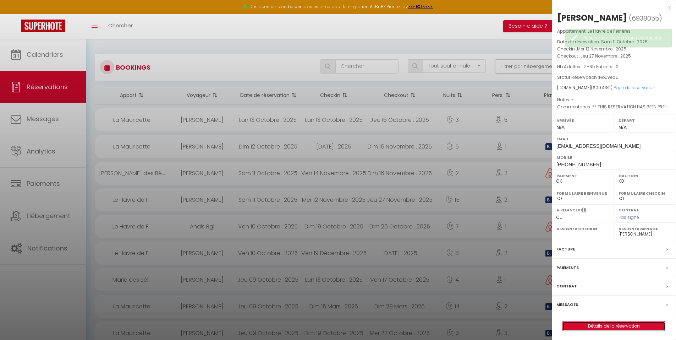
click at [589, 325] on link "Détails de la réservation" at bounding box center [614, 325] width 102 height 9
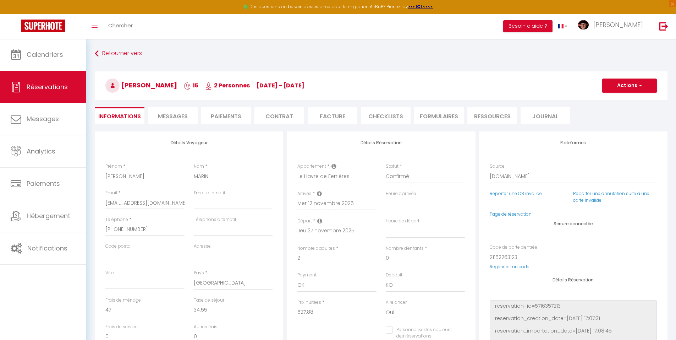
click at [180, 118] on span "Messages" at bounding box center [173, 116] width 30 height 8
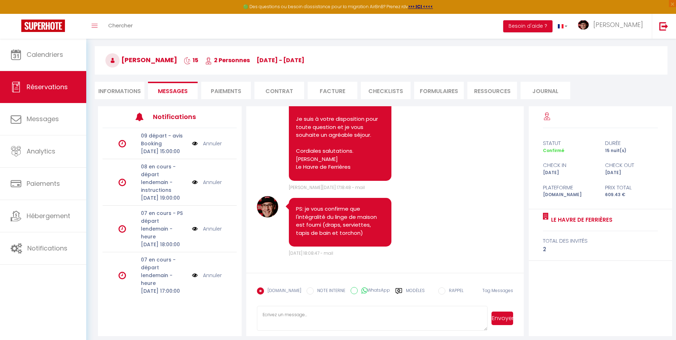
scroll to position [35, 0]
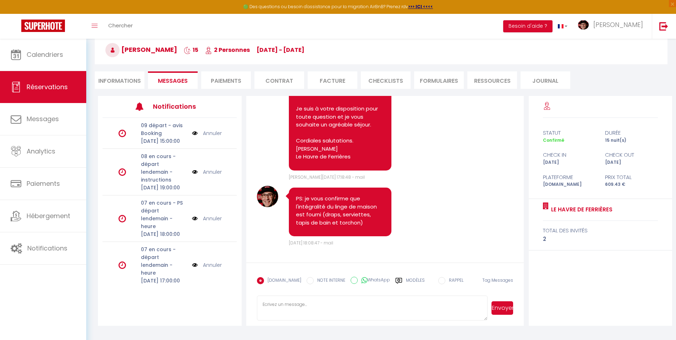
click at [102, 80] on li "Informations" at bounding box center [120, 79] width 50 height 17
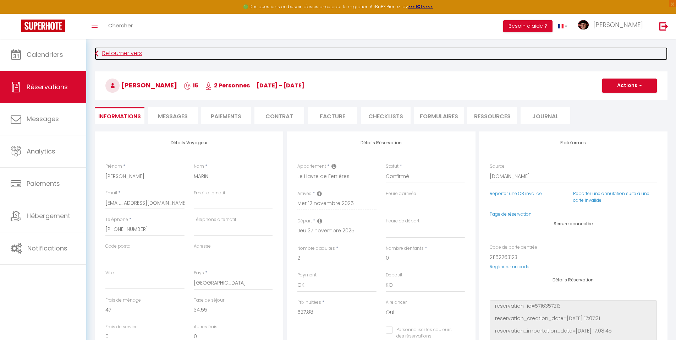
click at [105, 48] on link "Retourner vers" at bounding box center [381, 53] width 573 height 13
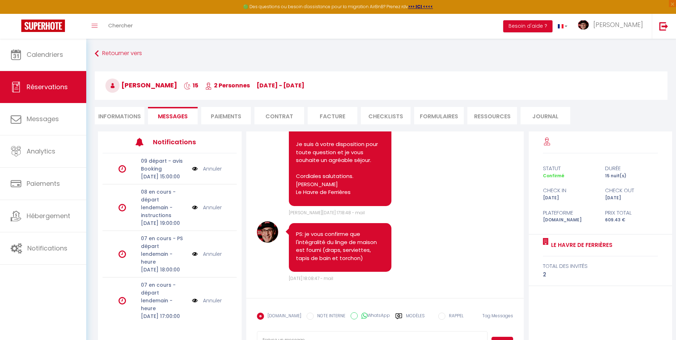
click at [124, 43] on div "Retourner vers [PERSON_NAME] 15 2 Personnes [DATE] - [DATE] Actions Enregistrer…" at bounding box center [381, 204] width 590 height 331
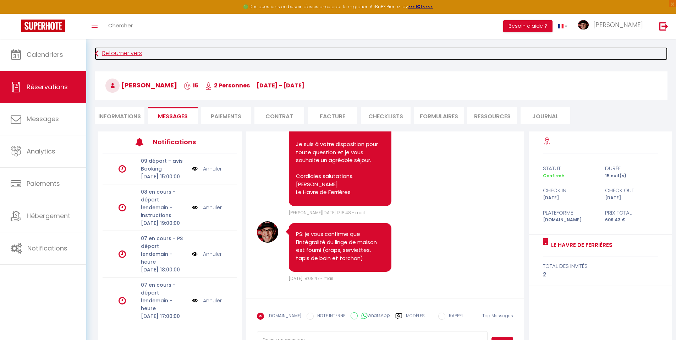
click at [124, 49] on link "Retourner vers" at bounding box center [381, 53] width 573 height 13
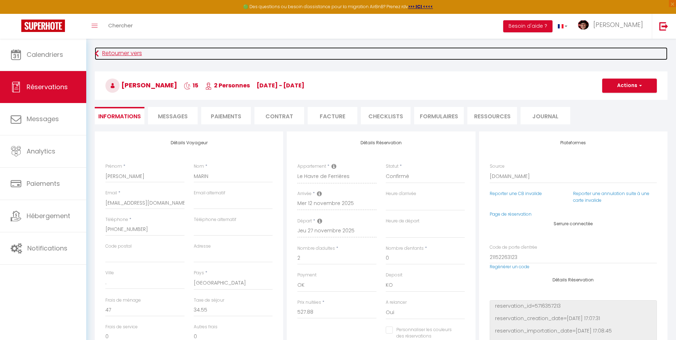
click at [123, 54] on link "Retourner vers" at bounding box center [381, 53] width 573 height 13
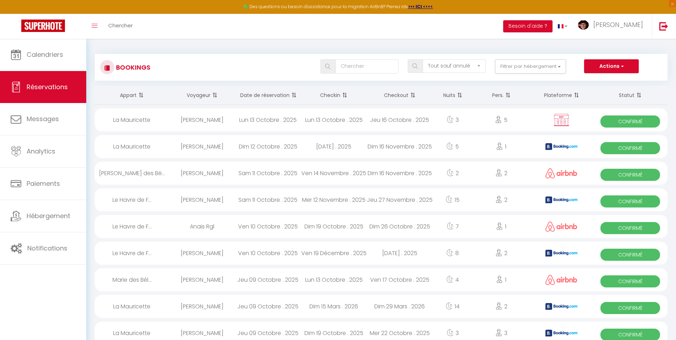
click at [300, 225] on div "Ven 10 Octobre . 2025" at bounding box center [268, 226] width 66 height 23
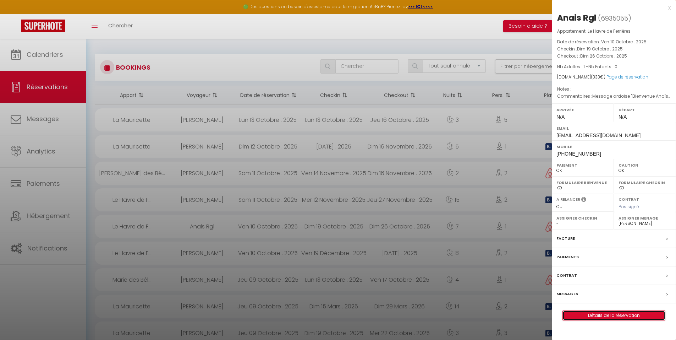
click at [589, 316] on link "Détails de la réservation" at bounding box center [614, 315] width 102 height 9
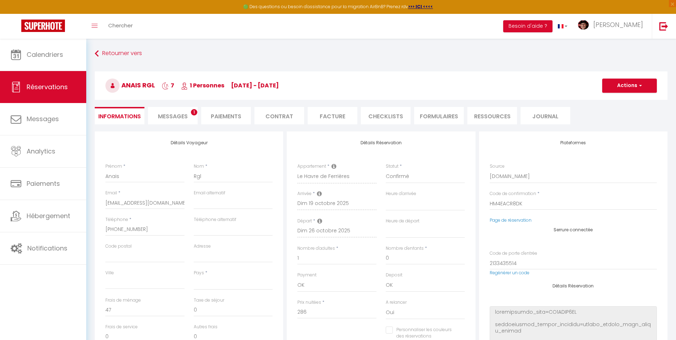
click at [183, 110] on li "Messages 1" at bounding box center [173, 115] width 50 height 17
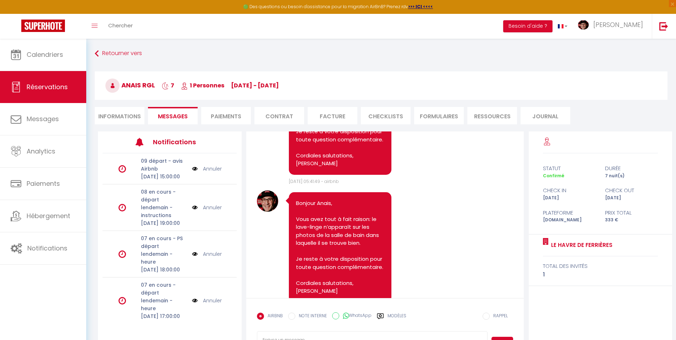
scroll to position [673, 0]
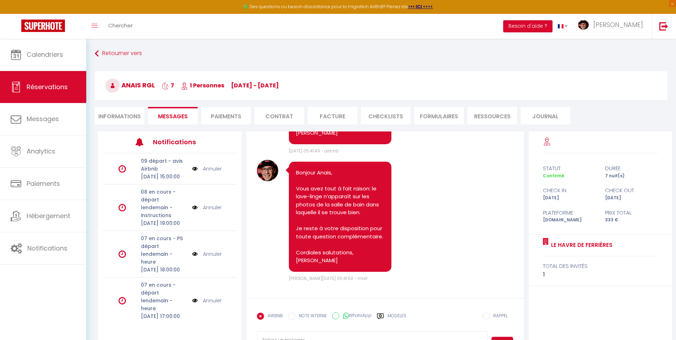
click at [104, 114] on li "Informations" at bounding box center [120, 115] width 50 height 17
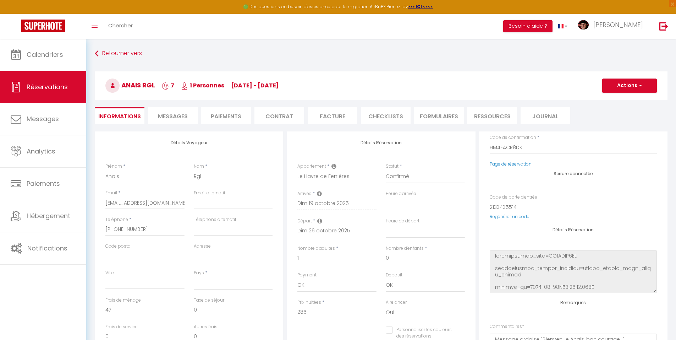
scroll to position [147, 0]
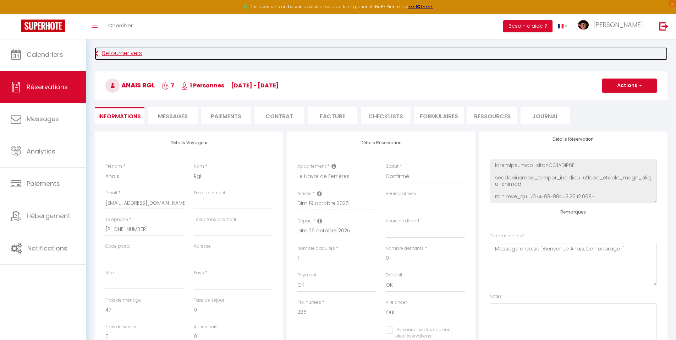
click at [105, 56] on link "Retourner vers" at bounding box center [381, 53] width 573 height 13
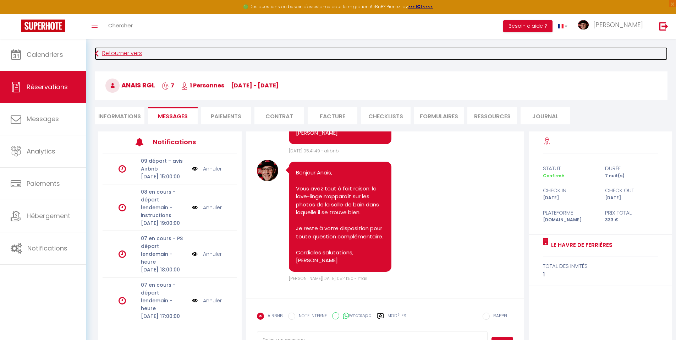
click at [105, 56] on link "Retourner vers" at bounding box center [381, 53] width 573 height 13
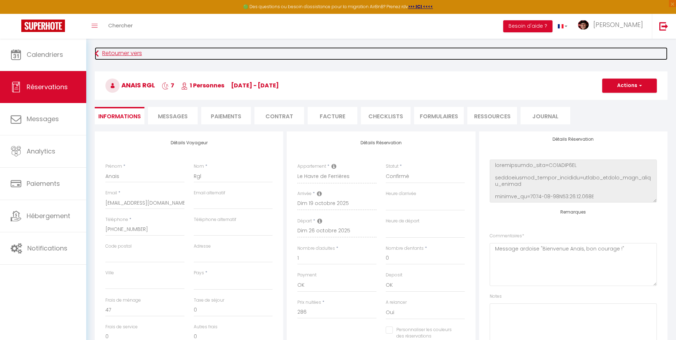
click at [105, 56] on link "Retourner vers" at bounding box center [381, 53] width 573 height 13
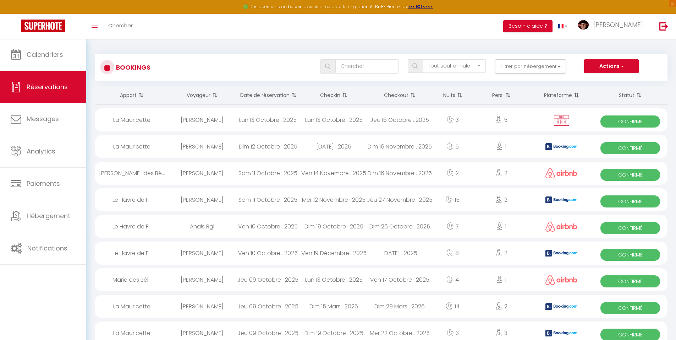
click at [282, 170] on div "Sam 11 Octobre . 2025" at bounding box center [268, 172] width 66 height 23
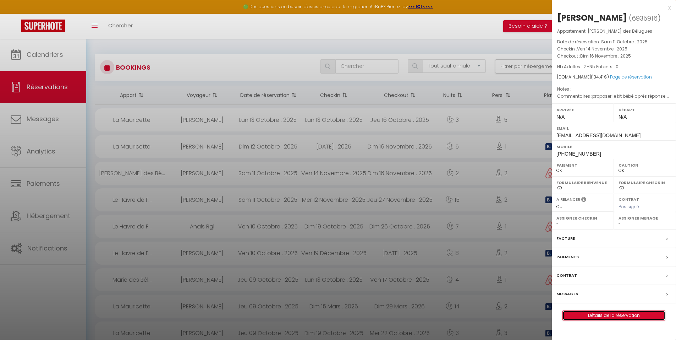
click at [592, 314] on link "Détails de la réservation" at bounding box center [614, 315] width 102 height 9
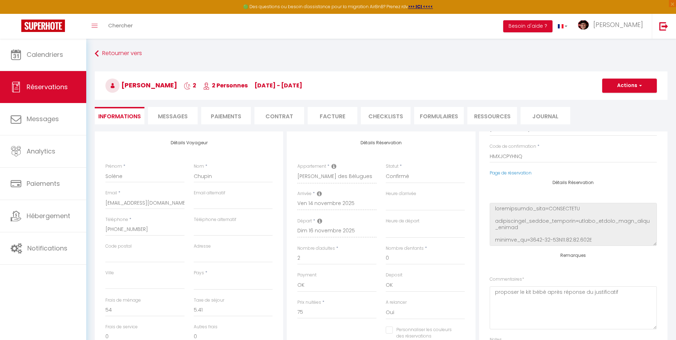
scroll to position [90, 0]
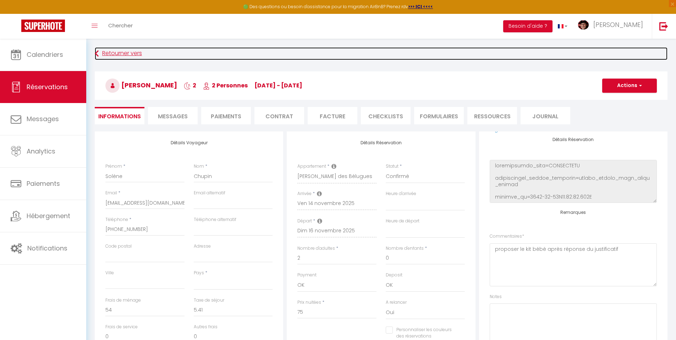
click at [105, 53] on link "Retourner vers" at bounding box center [381, 53] width 573 height 13
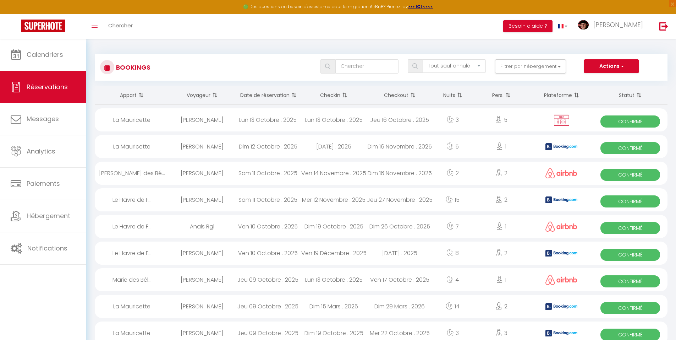
click at [370, 252] on div "[DATE] . 2025" at bounding box center [400, 252] width 66 height 23
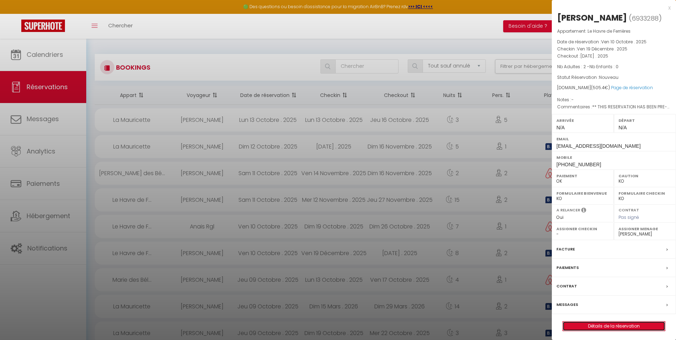
click at [613, 324] on link "Détails de la réservation" at bounding box center [614, 325] width 102 height 9
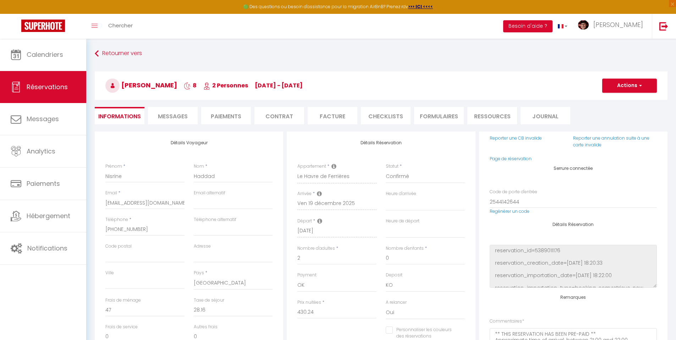
scroll to position [140, 0]
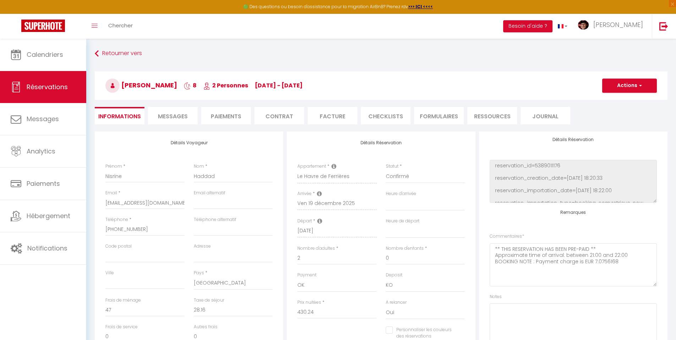
click at [177, 116] on span "Messages" at bounding box center [173, 116] width 30 height 8
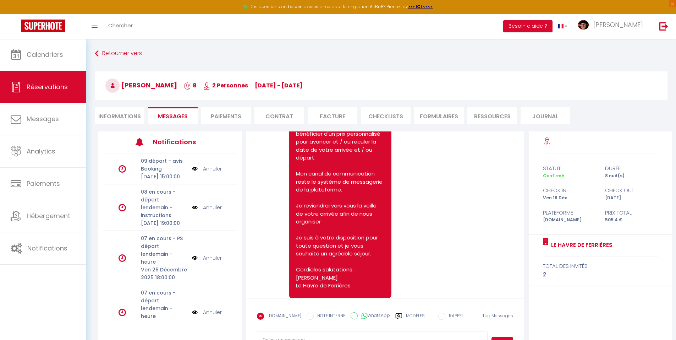
scroll to position [240, 0]
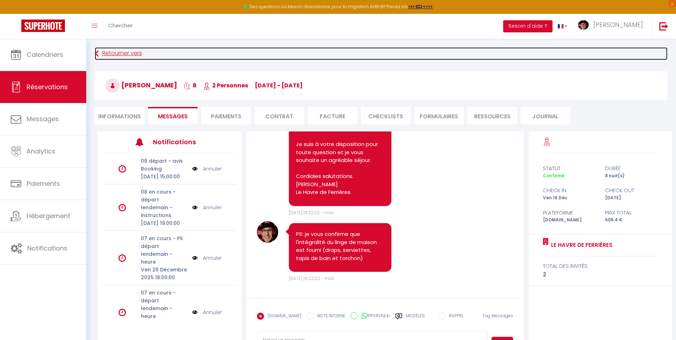
click at [97, 52] on icon at bounding box center [97, 53] width 4 height 13
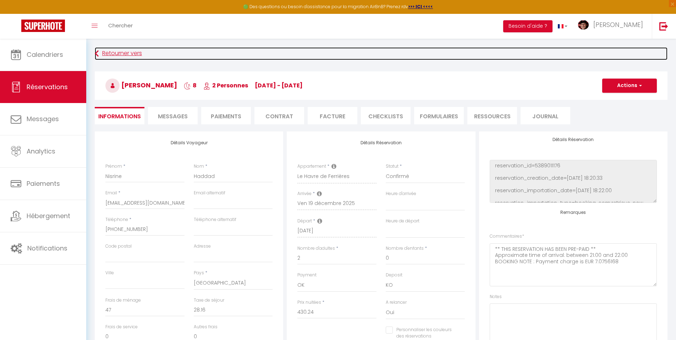
click at [108, 55] on link "Retourner vers" at bounding box center [381, 53] width 573 height 13
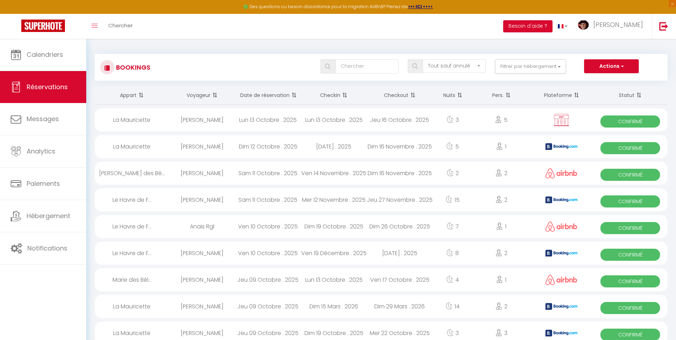
click at [299, 279] on div "Jeu 09 Octobre . 2025" at bounding box center [268, 279] width 66 height 23
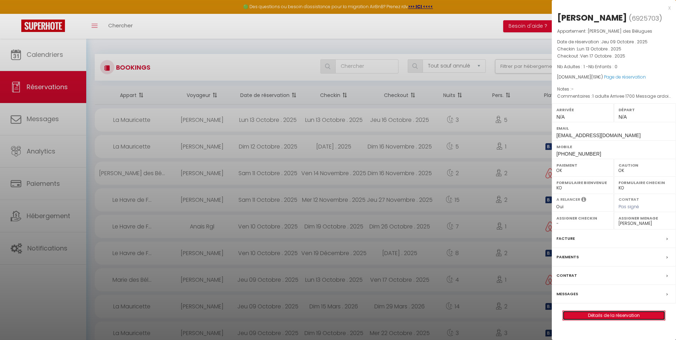
click at [620, 320] on link "Détails de la réservation" at bounding box center [614, 315] width 102 height 9
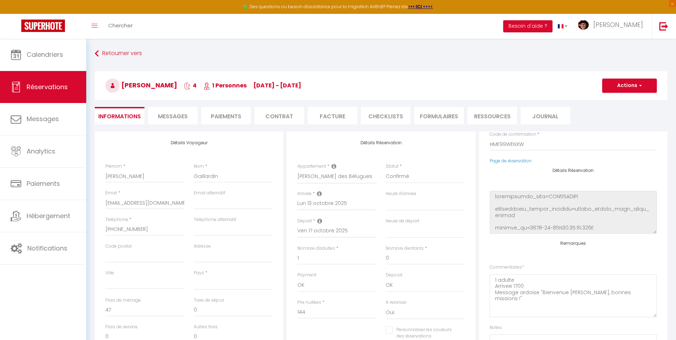
scroll to position [90, 0]
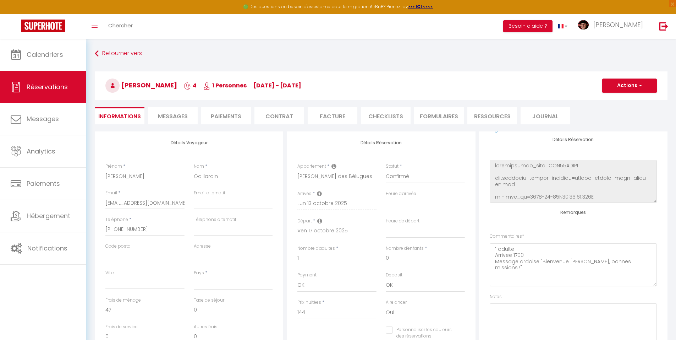
click at [179, 111] on li "Messages" at bounding box center [173, 115] width 50 height 17
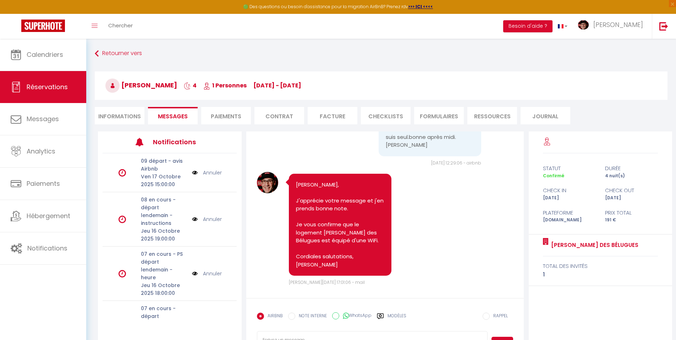
scroll to position [817, 0]
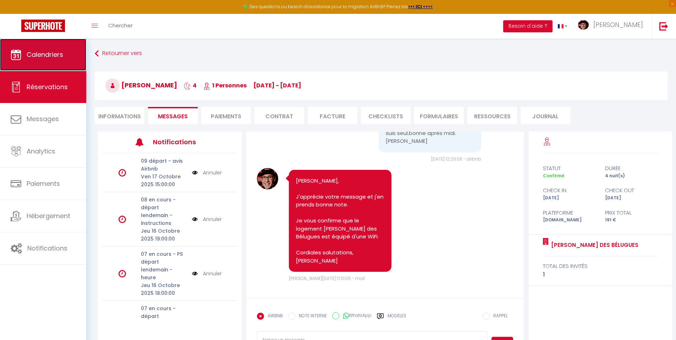
click at [60, 50] on span "Calendriers" at bounding box center [45, 54] width 37 height 9
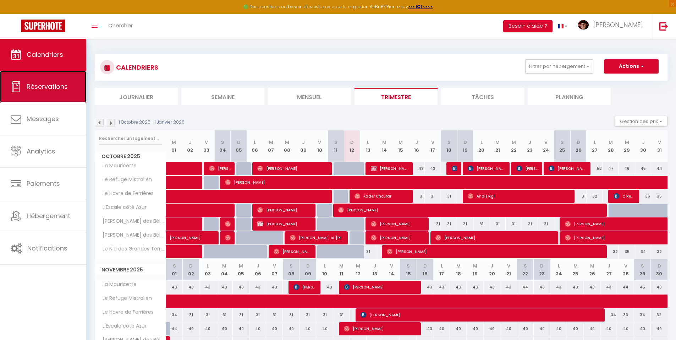
click at [30, 81] on link "Réservations" at bounding box center [43, 87] width 86 height 32
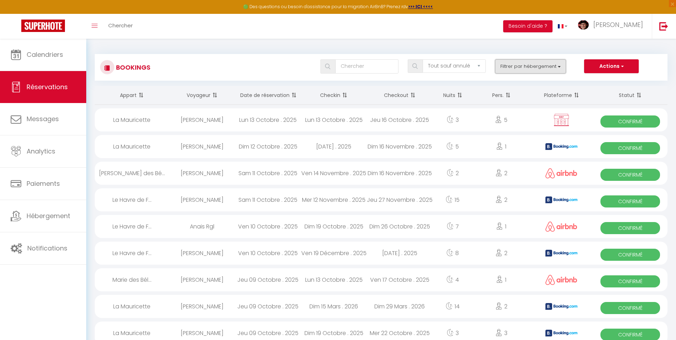
click at [512, 67] on button "Filtrer par hébergement" at bounding box center [530, 66] width 71 height 14
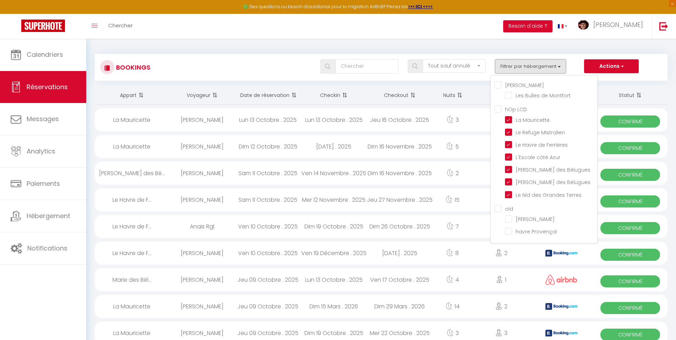
click at [512, 67] on button "Filtrer par hébergement" at bounding box center [530, 66] width 71 height 14
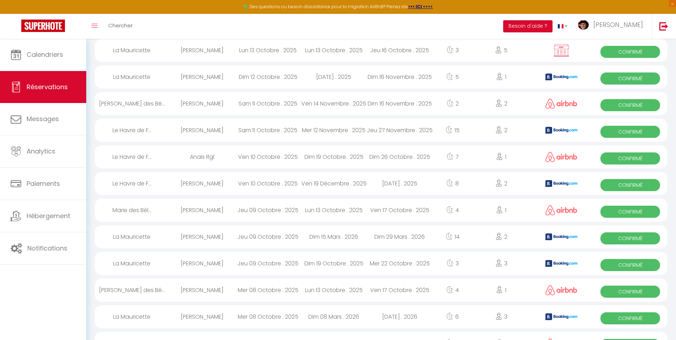
scroll to position [71, 0]
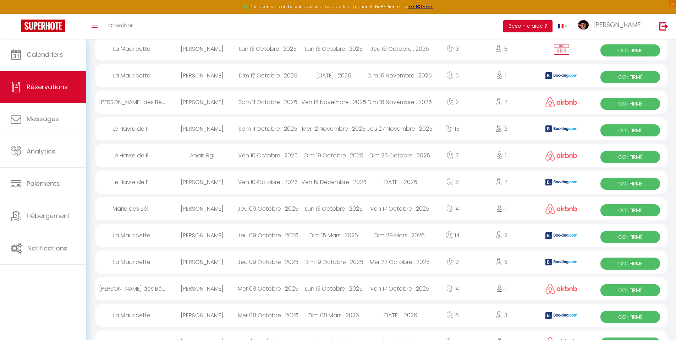
click at [200, 236] on div "[PERSON_NAME]" at bounding box center [202, 235] width 66 height 23
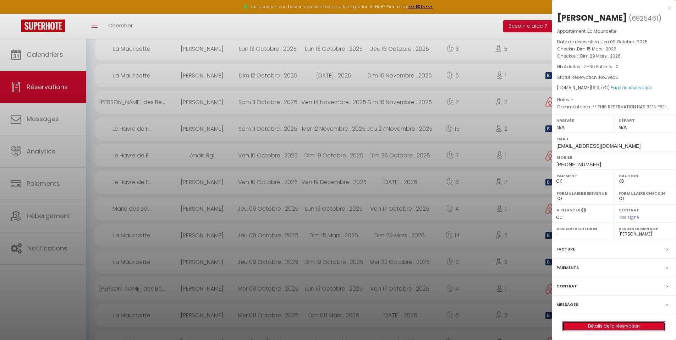
click at [591, 329] on link "Détails de la réservation" at bounding box center [614, 325] width 102 height 9
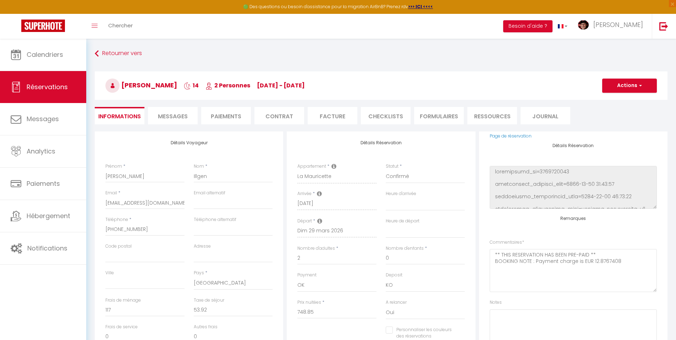
scroll to position [84, 0]
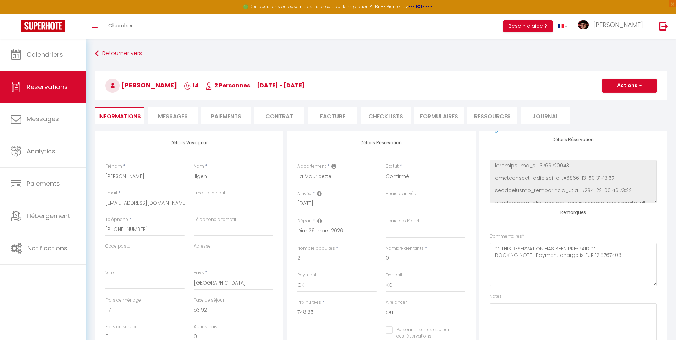
click at [163, 119] on span "Messages" at bounding box center [173, 116] width 30 height 8
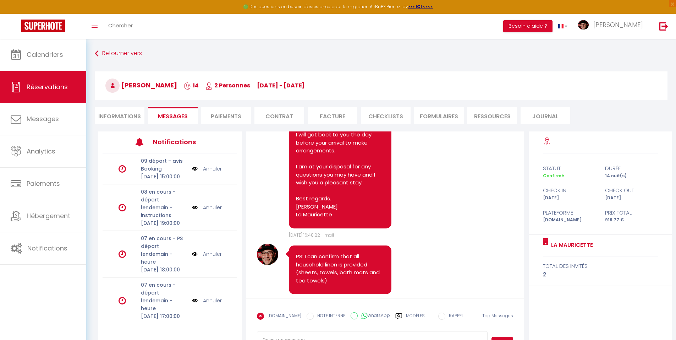
scroll to position [242, 0]
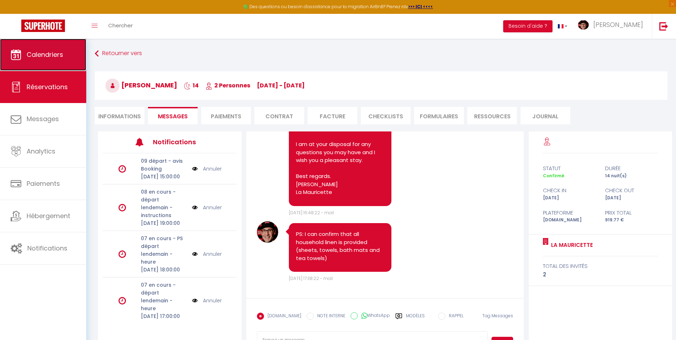
click at [35, 54] on span "Calendriers" at bounding box center [45, 54] width 37 height 9
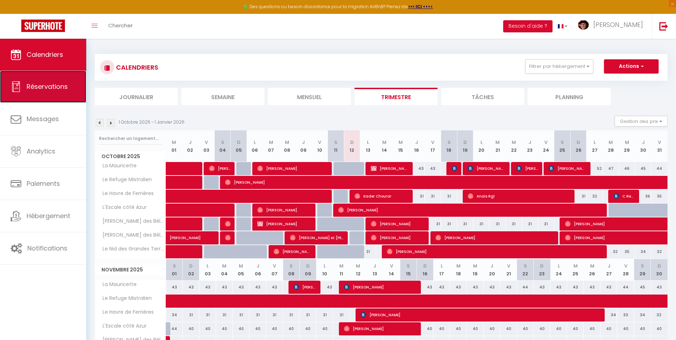
click at [60, 95] on link "Réservations" at bounding box center [43, 87] width 86 height 32
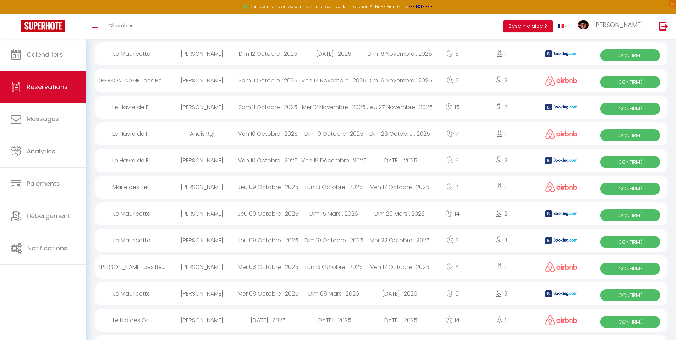
scroll to position [142, 0]
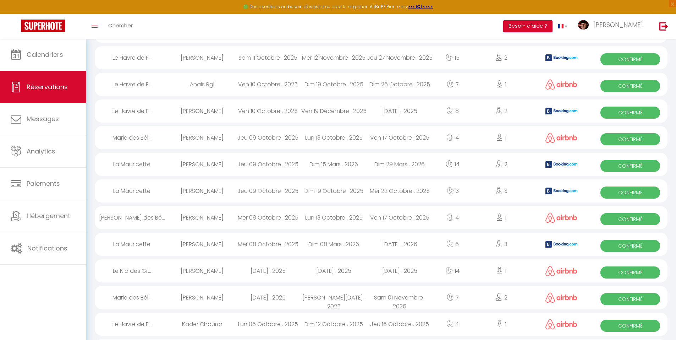
click at [315, 194] on div "Dim 19 Octobre . 2025" at bounding box center [334, 190] width 66 height 23
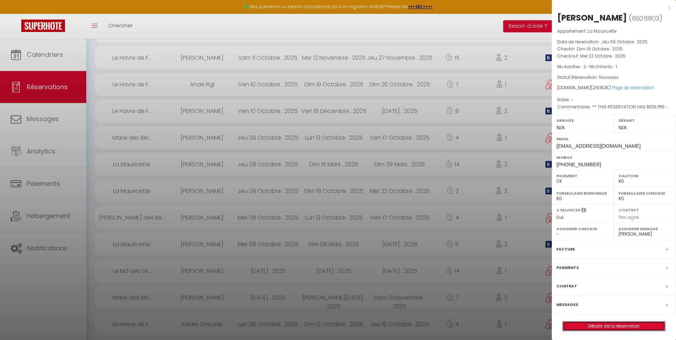
click at [602, 330] on link "Détails de la réservation" at bounding box center [614, 325] width 102 height 9
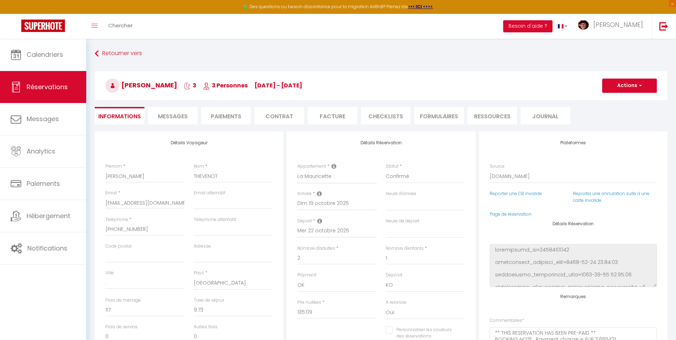
click at [185, 113] on span "Messages" at bounding box center [173, 116] width 30 height 8
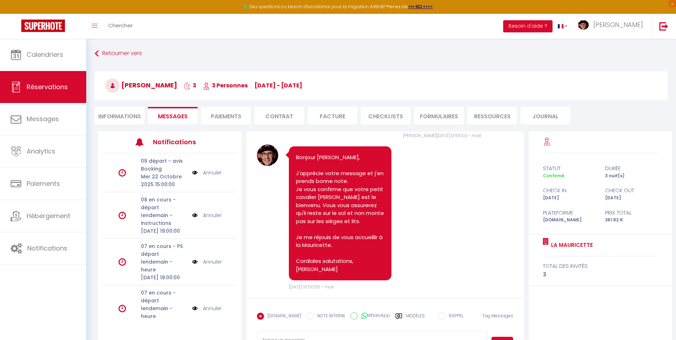
scroll to position [495, 0]
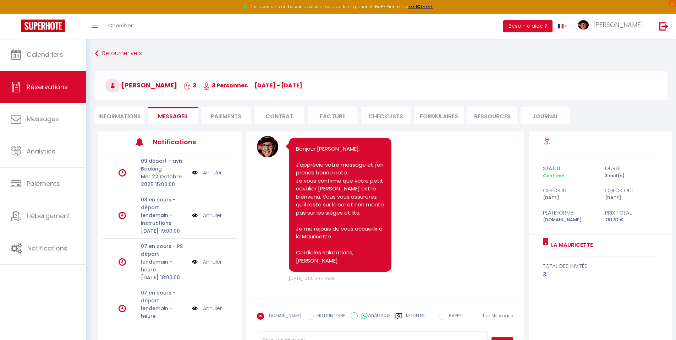
click at [114, 114] on li "Informations" at bounding box center [120, 115] width 50 height 17
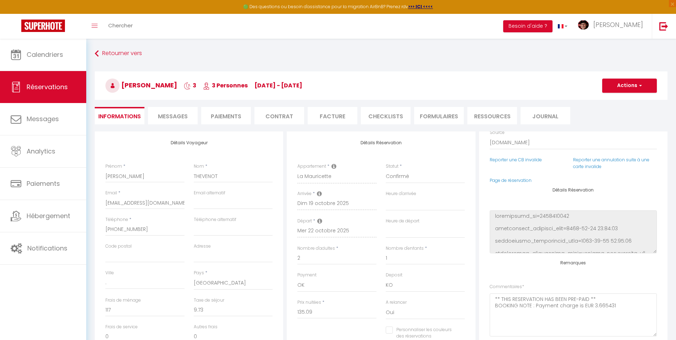
scroll to position [84, 0]
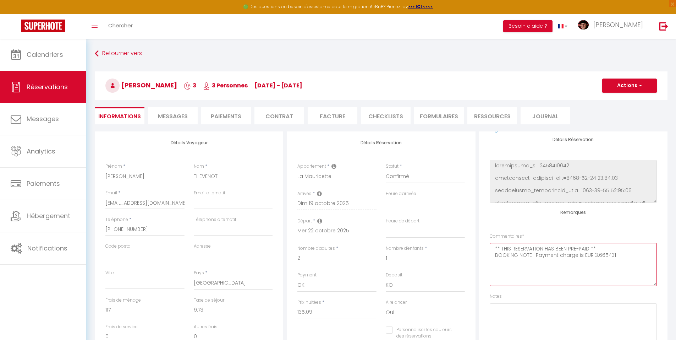
click at [571, 258] on textarea "** THIS RESERVATION HAS BEEN PRE-PAID ** BOOKING NOTE : Payment charge is EUR 3…" at bounding box center [573, 264] width 167 height 43
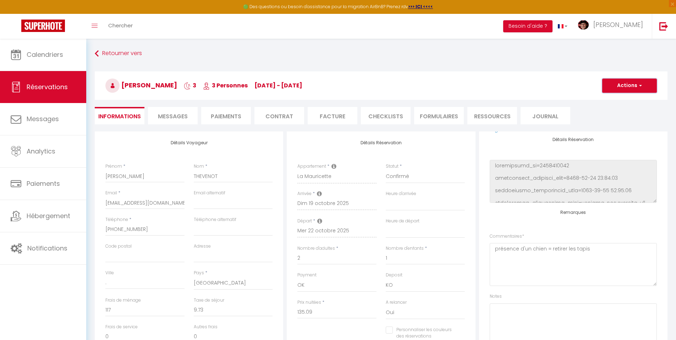
click at [632, 87] on button "Actions" at bounding box center [629, 85] width 55 height 14
click at [619, 102] on link "Enregistrer" at bounding box center [623, 101] width 56 height 9
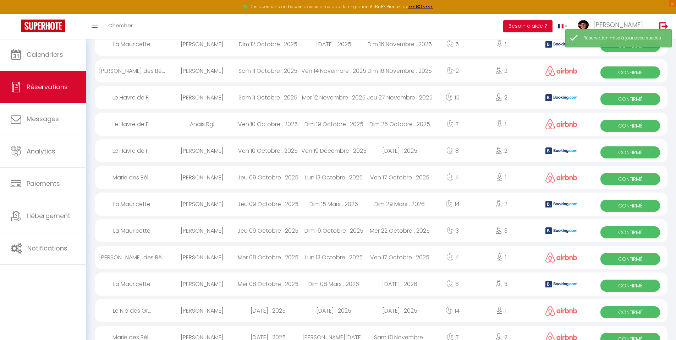
scroll to position [106, 0]
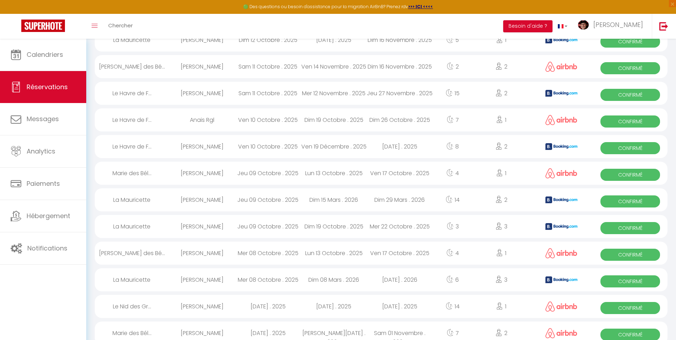
click at [293, 255] on div "Mer 08 Octobre . 2025" at bounding box center [268, 252] width 66 height 23
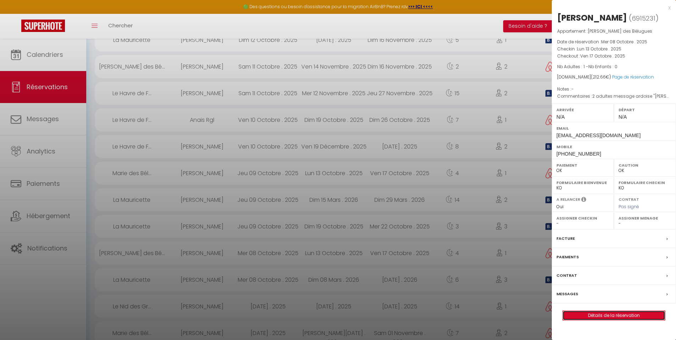
click at [605, 317] on link "Détails de la réservation" at bounding box center [614, 315] width 102 height 9
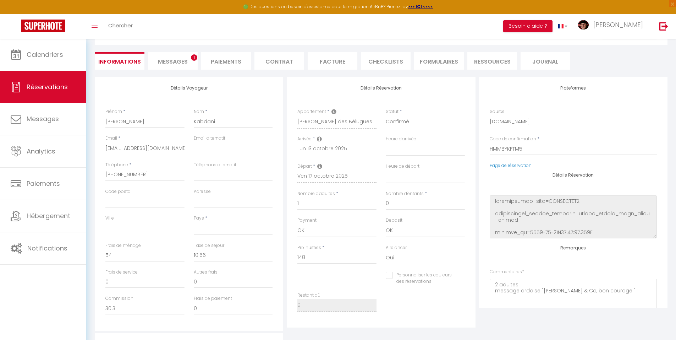
scroll to position [49, 0]
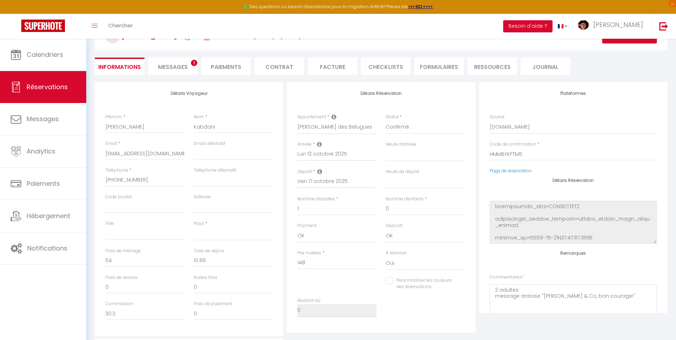
click at [177, 66] on span "Messages" at bounding box center [173, 67] width 30 height 8
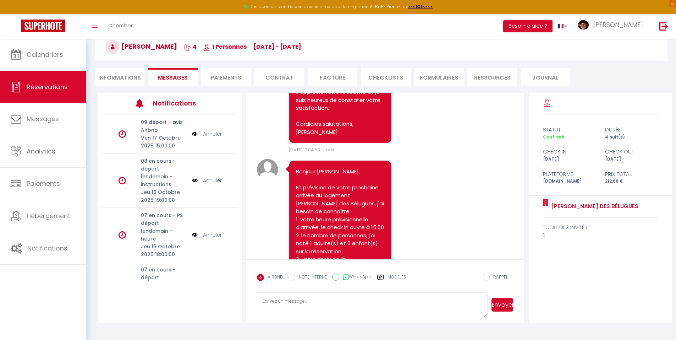
scroll to position [816, 0]
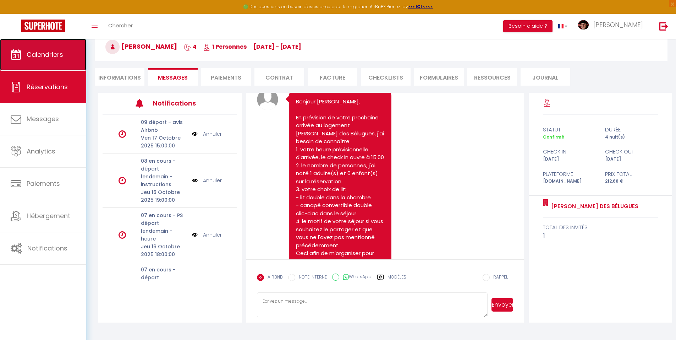
click at [38, 52] on span "Calendriers" at bounding box center [45, 54] width 37 height 9
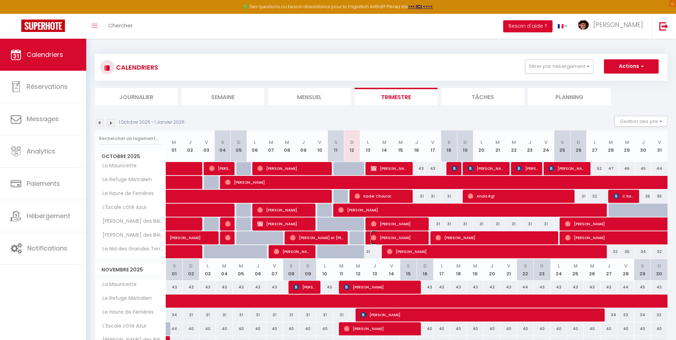
click at [384, 239] on span "[PERSON_NAME]" at bounding box center [398, 237] width 54 height 13
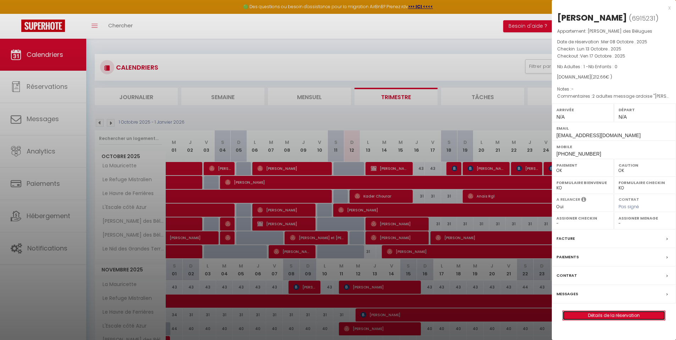
click at [594, 317] on link "Détails de la réservation" at bounding box center [614, 315] width 102 height 9
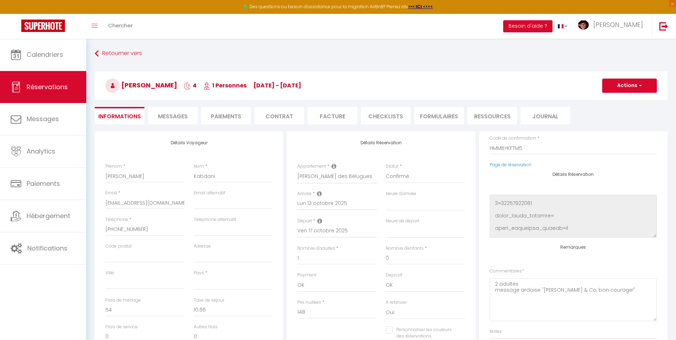
scroll to position [90, 0]
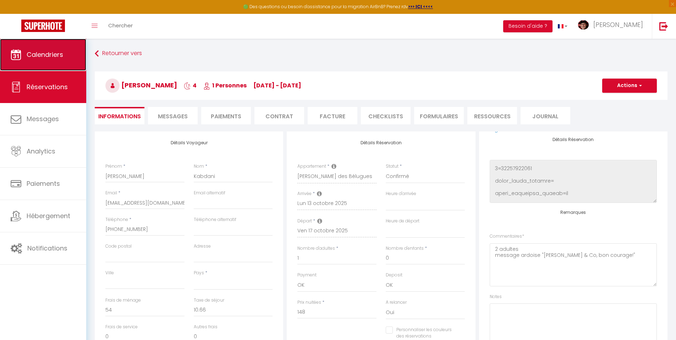
click at [17, 55] on icon at bounding box center [16, 54] width 11 height 11
